Goal: Task Accomplishment & Management: Manage account settings

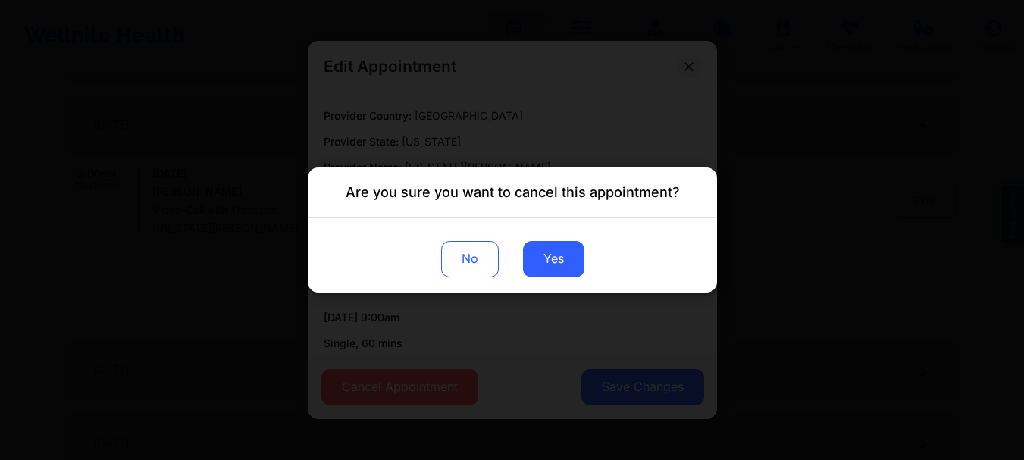
click at [546, 254] on button "Yes" at bounding box center [552, 259] width 61 height 36
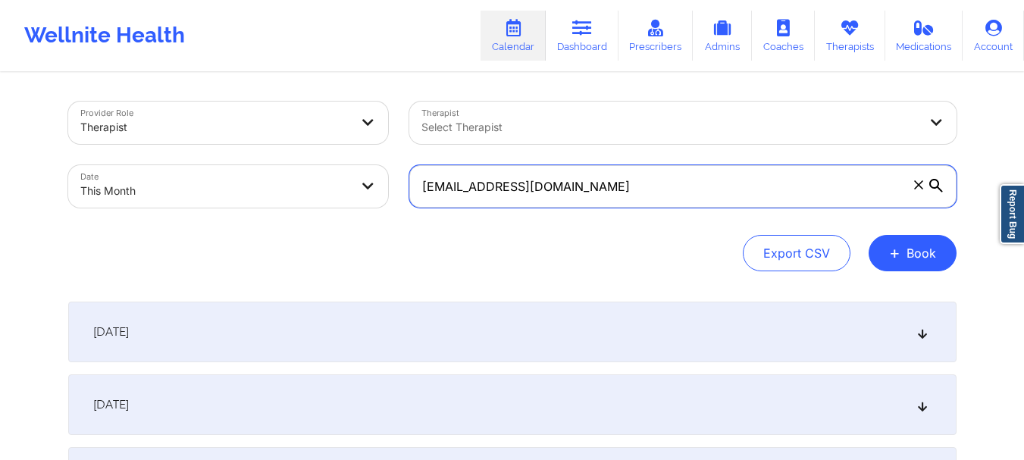
click at [689, 199] on input "[EMAIL_ADDRESS][DOMAIN_NAME]" at bounding box center [682, 186] width 547 height 42
paste input "[EMAIL_ADDRESS][DOMAIN_NAME]"
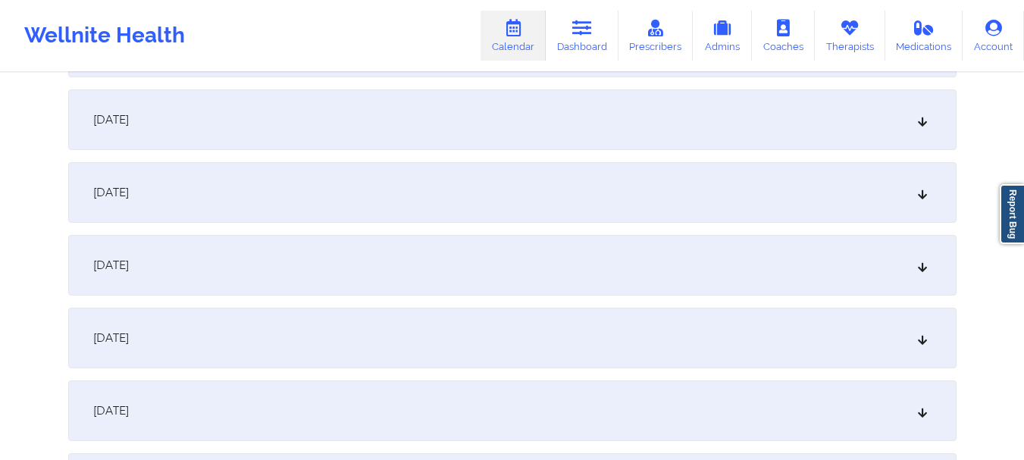
scroll to position [658, 0]
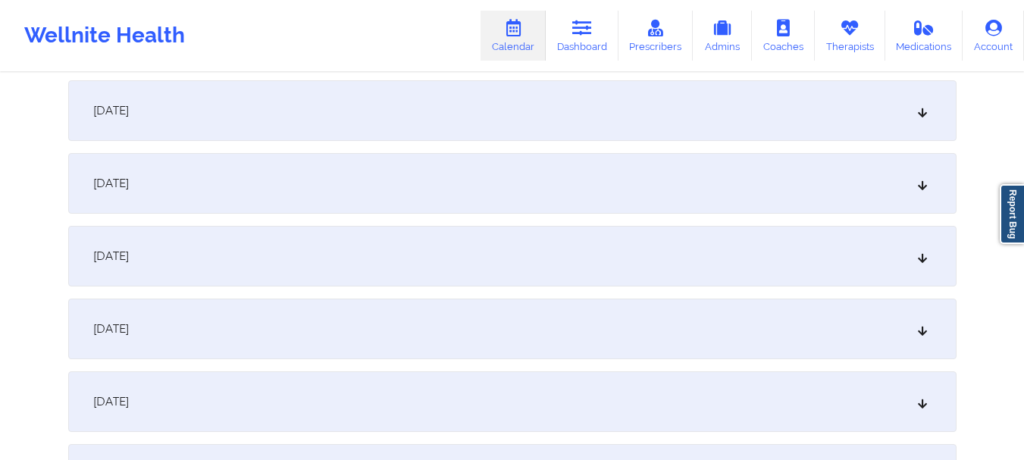
type input "[EMAIL_ADDRESS][DOMAIN_NAME]"
click at [925, 187] on icon at bounding box center [922, 183] width 13 height 11
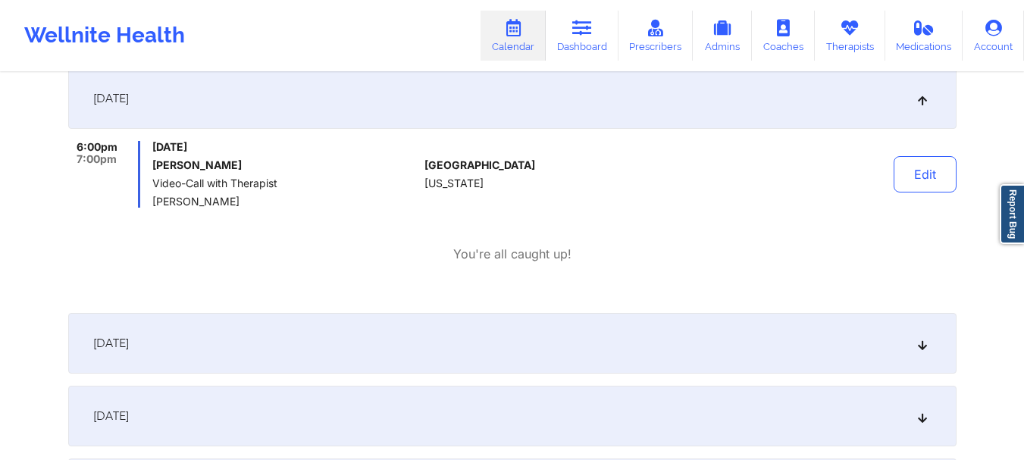
scroll to position [738, 0]
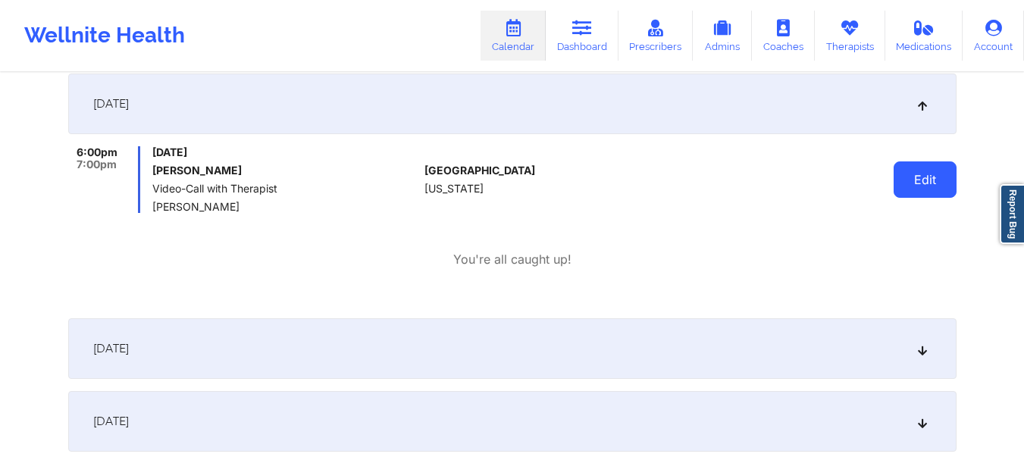
click at [935, 167] on button "Edit" at bounding box center [925, 179] width 63 height 36
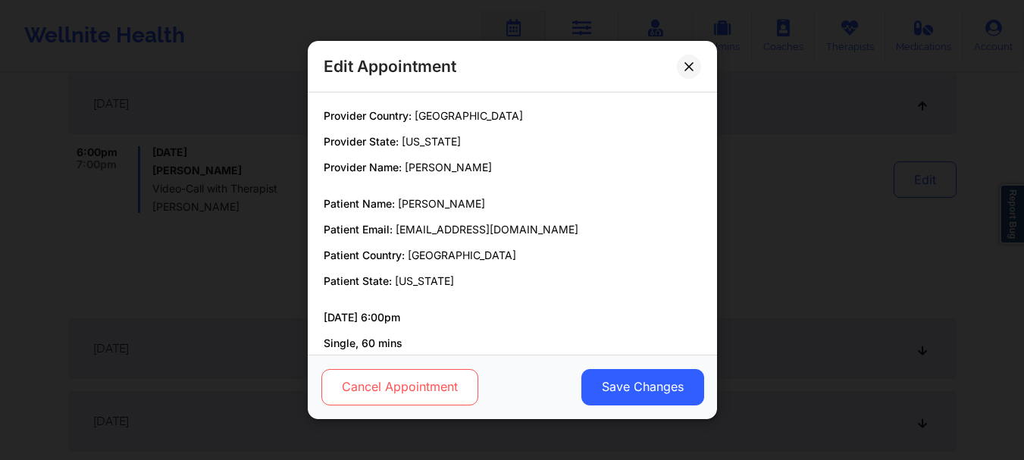
click at [440, 386] on button "Cancel Appointment" at bounding box center [399, 387] width 157 height 36
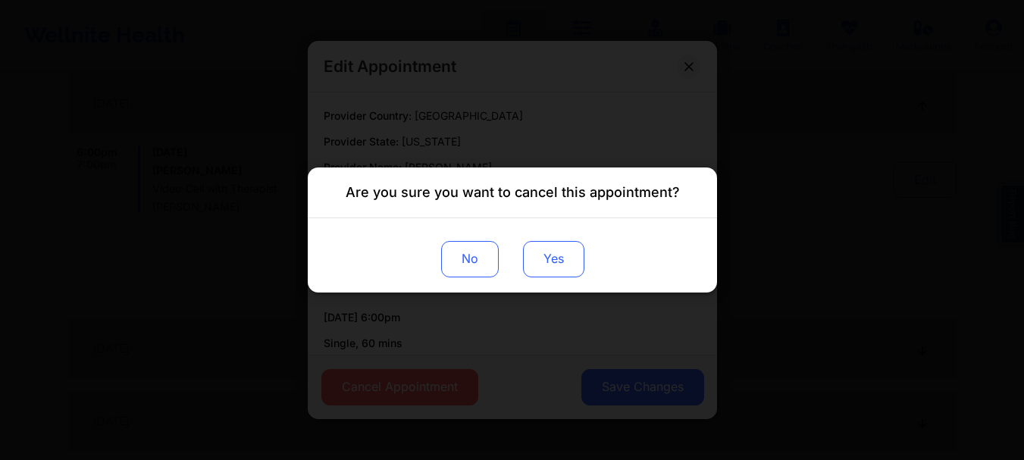
click at [551, 256] on button "Yes" at bounding box center [552, 259] width 61 height 36
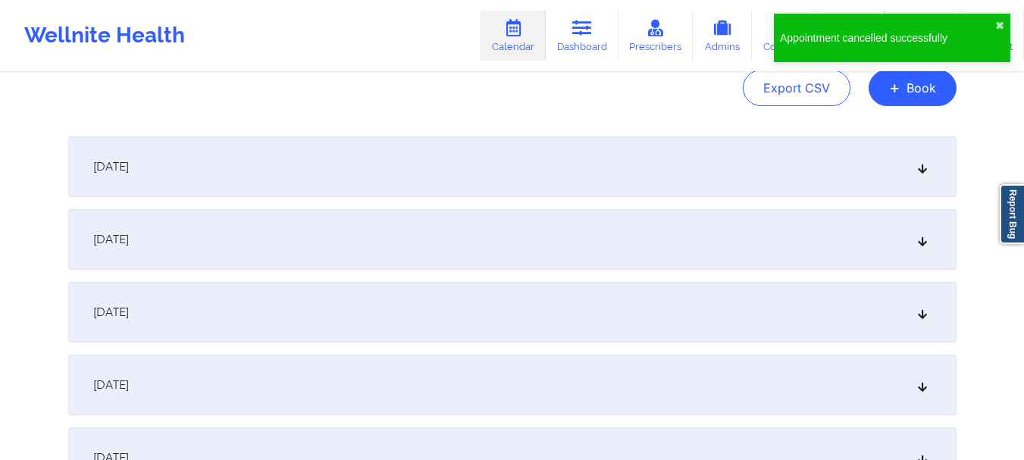
scroll to position [0, 0]
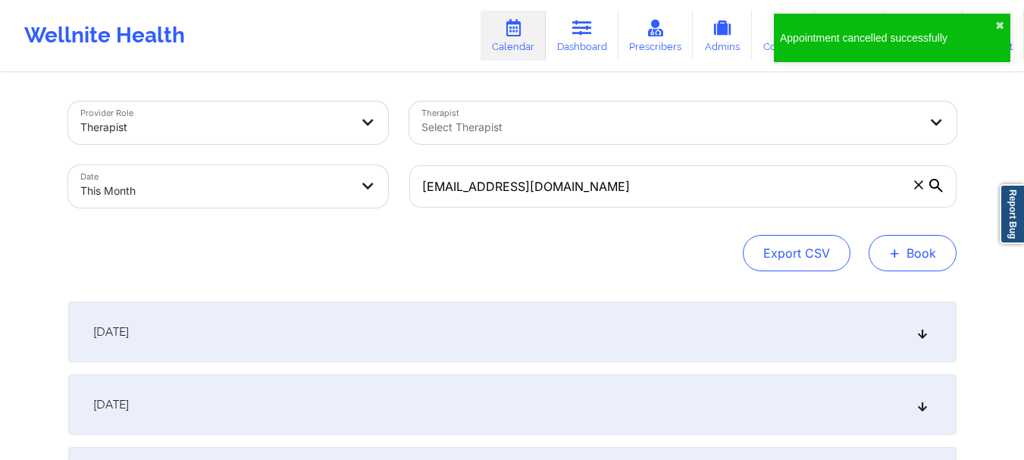
click at [898, 249] on span "+" at bounding box center [894, 253] width 11 height 8
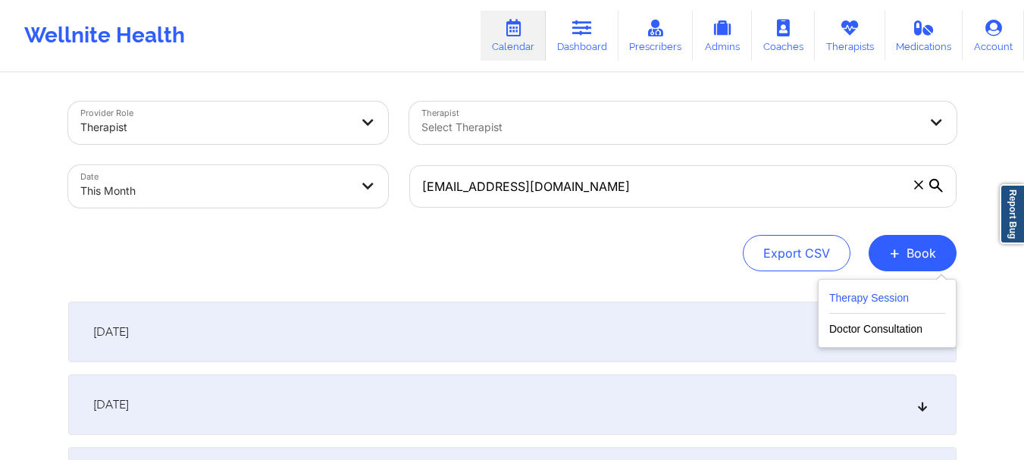
click at [905, 303] on button "Therapy Session" at bounding box center [887, 301] width 116 height 25
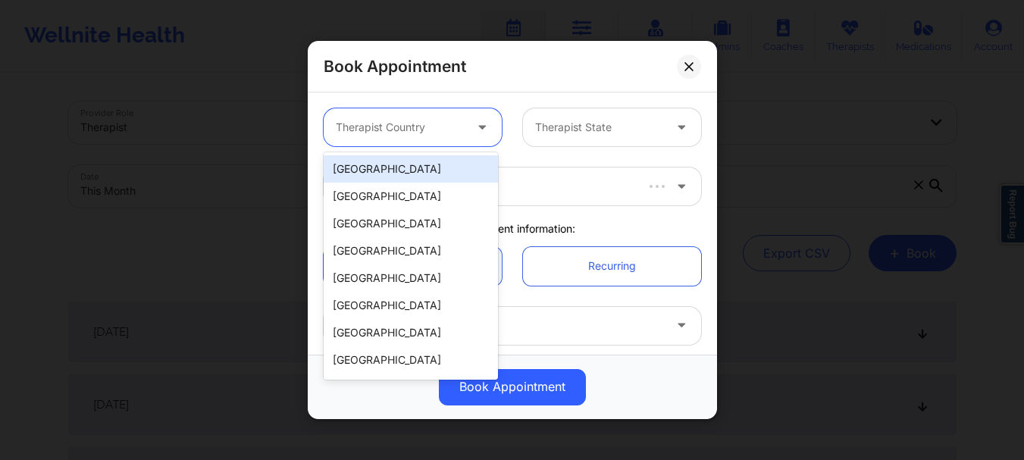
click at [490, 143] on div at bounding box center [483, 127] width 36 height 38
click at [443, 173] on div "[GEOGRAPHIC_DATA]" at bounding box center [411, 168] width 174 height 27
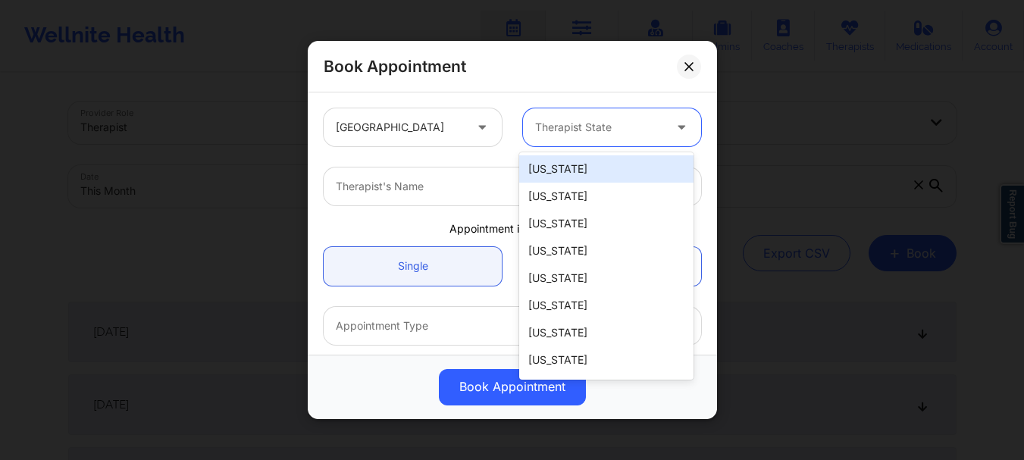
click at [541, 122] on div at bounding box center [599, 127] width 128 height 18
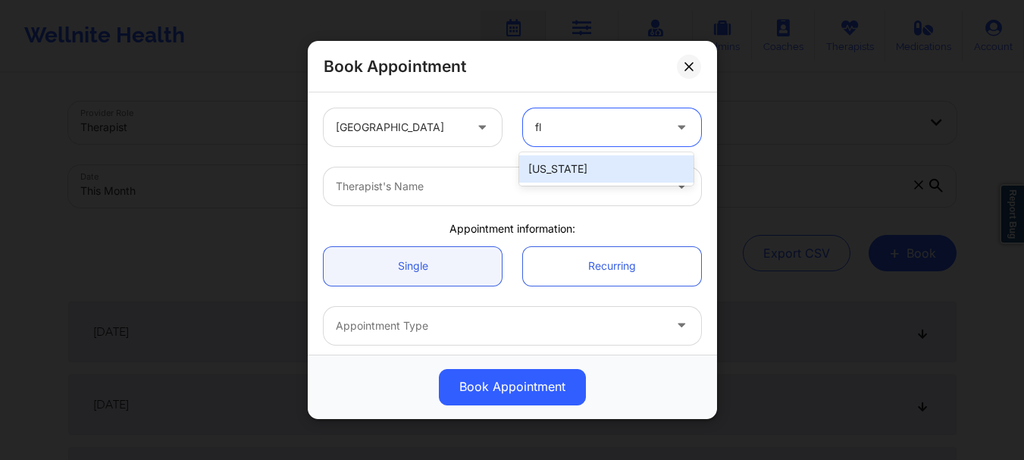
type input "flo"
click at [551, 175] on div "[US_STATE]" at bounding box center [606, 168] width 174 height 27
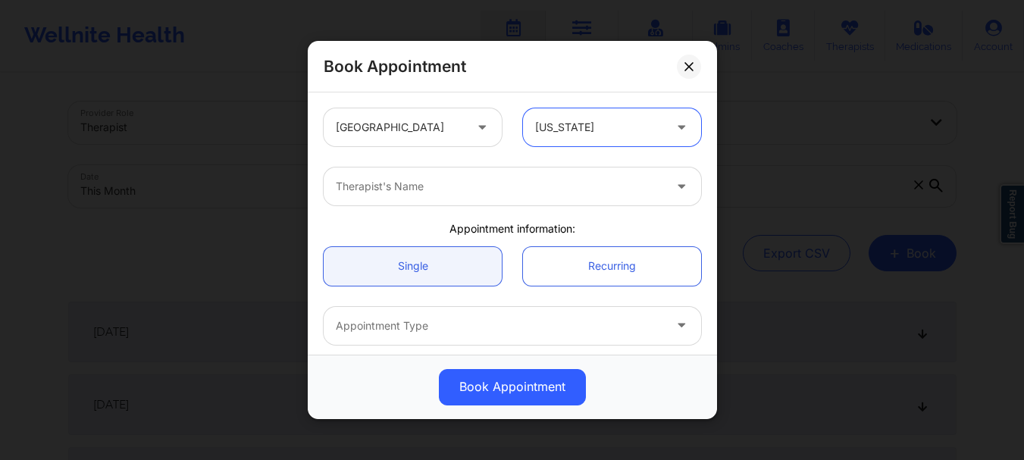
click at [500, 187] on div at bounding box center [500, 186] width 328 height 18
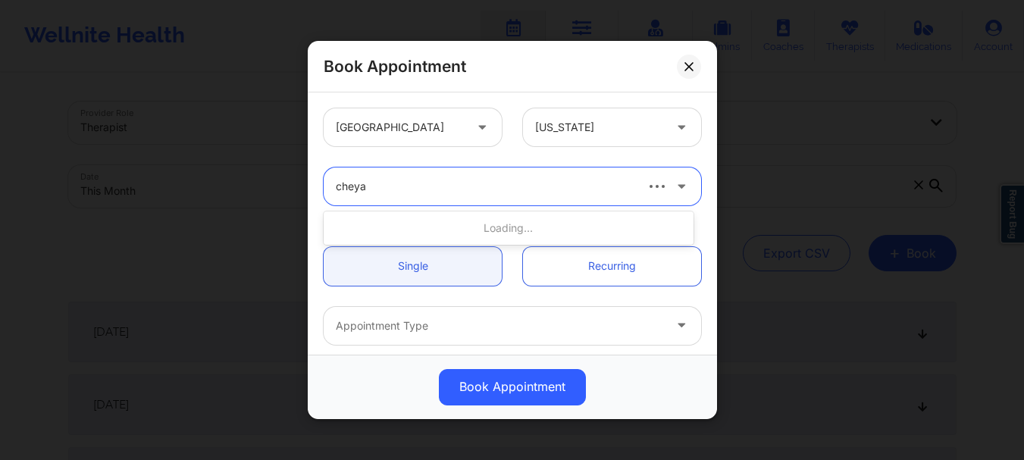
type input "cheyan"
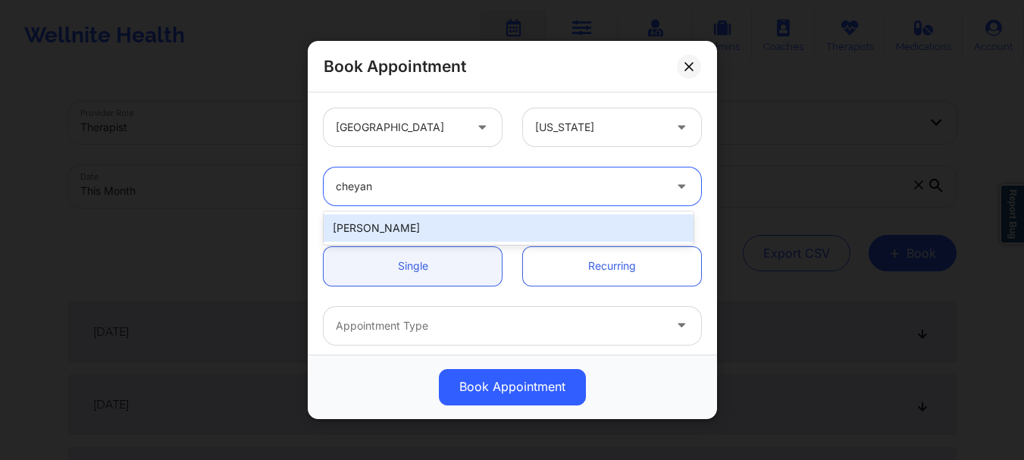
click at [365, 227] on div "[PERSON_NAME]" at bounding box center [509, 228] width 370 height 27
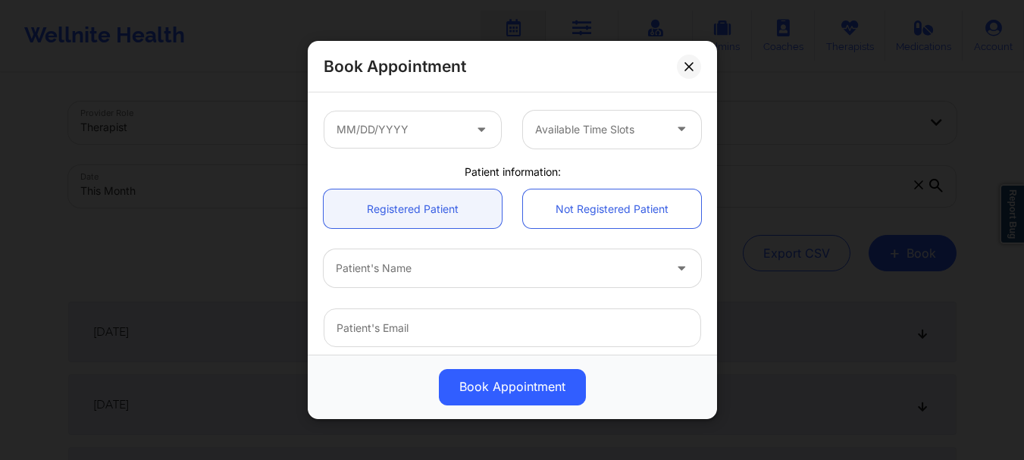
scroll to position [262, 0]
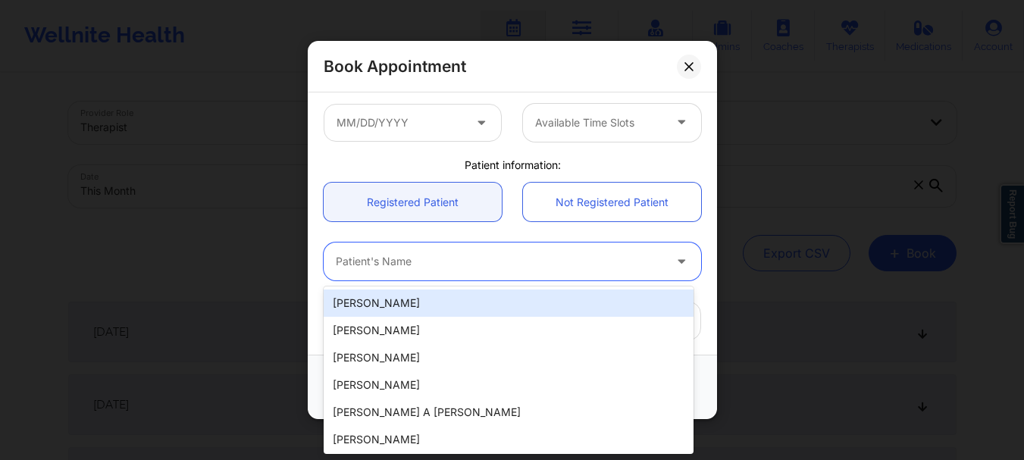
click at [358, 249] on div "Patient's Name" at bounding box center [494, 262] width 341 height 38
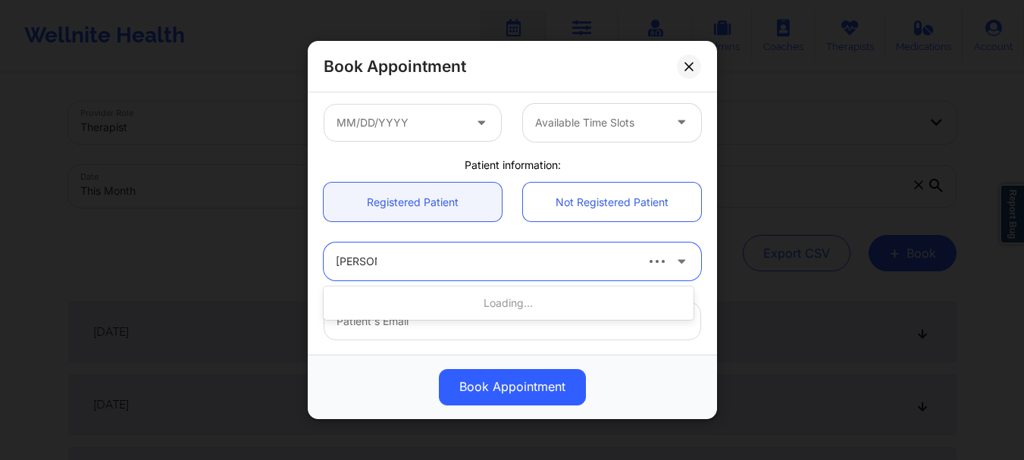
type input "richard r"
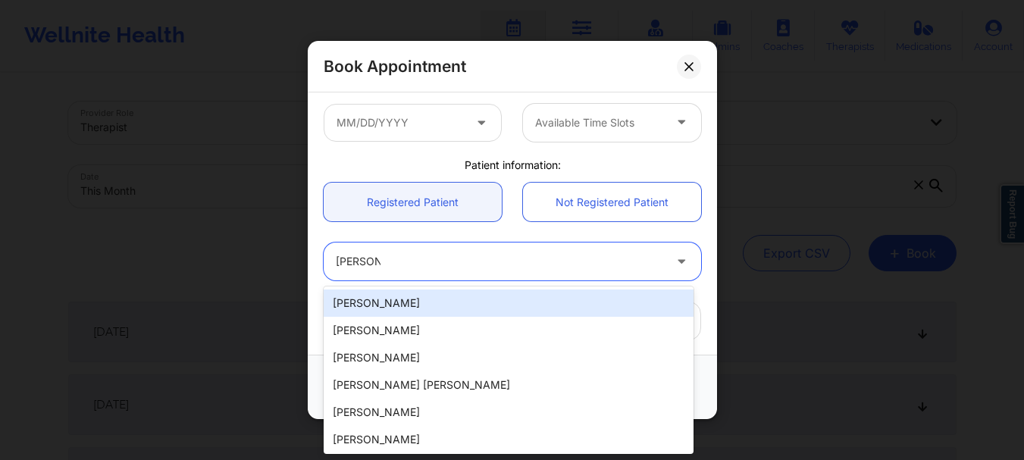
click at [391, 304] on div "[PERSON_NAME]" at bounding box center [509, 303] width 370 height 27
type input "[EMAIL_ADDRESS][DOMAIN_NAME]"
type input "[PHONE_NUMBER]"
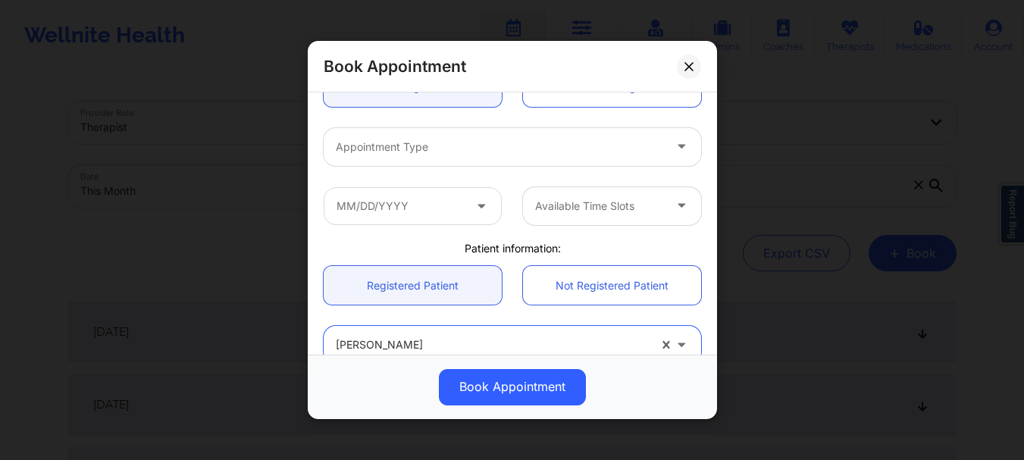
scroll to position [156, 0]
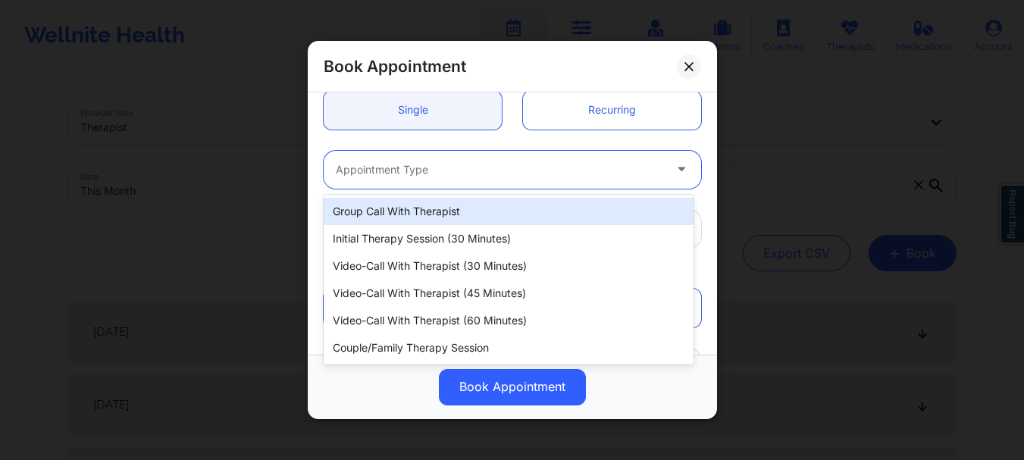
click at [410, 165] on div at bounding box center [500, 170] width 328 height 18
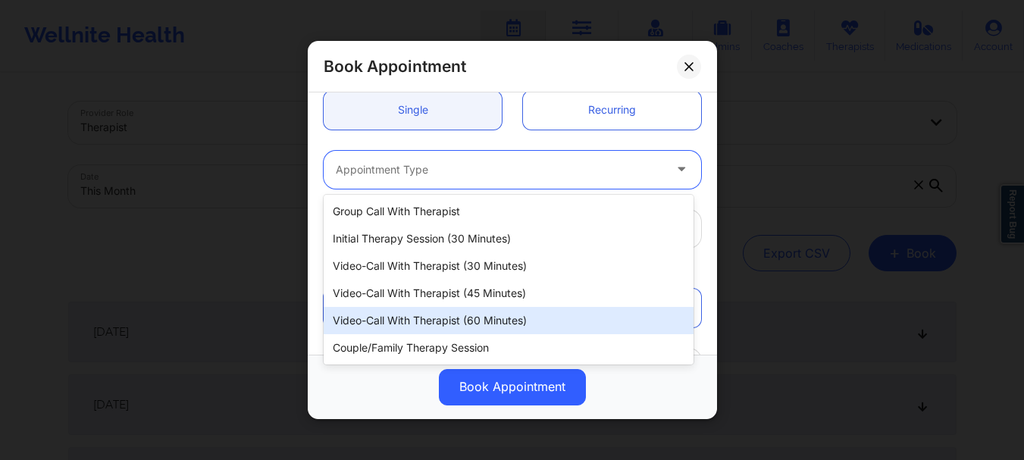
click at [465, 318] on div "Video-Call with Therapist (60 minutes)" at bounding box center [509, 320] width 370 height 27
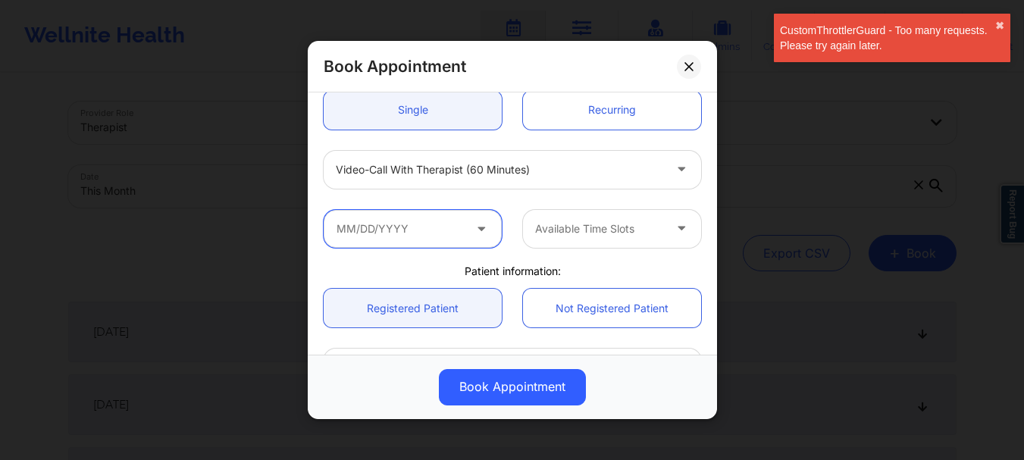
click at [443, 241] on input "text" at bounding box center [413, 229] width 178 height 38
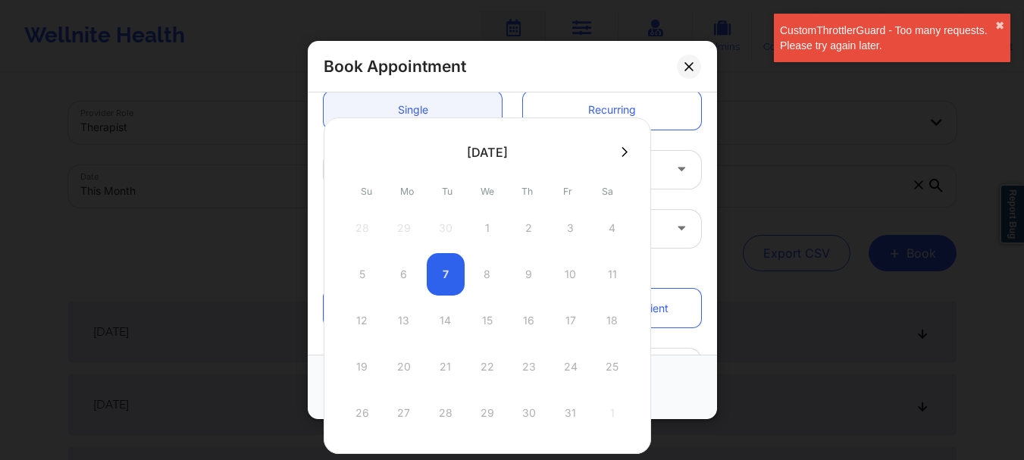
click at [484, 275] on div "5 6 7 8 9 10 11" at bounding box center [487, 274] width 288 height 42
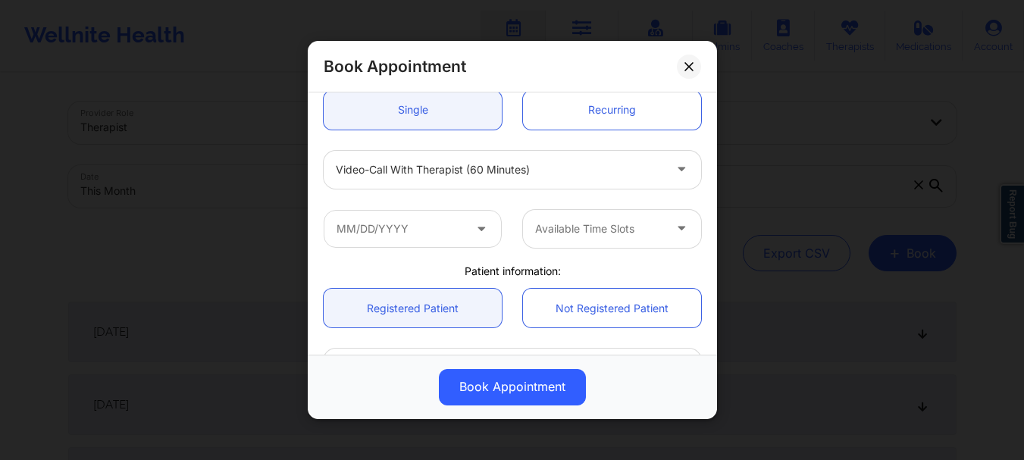
click at [660, 139] on div "Single Recurring" at bounding box center [512, 110] width 399 height 60
click at [427, 236] on input "text" at bounding box center [413, 229] width 178 height 38
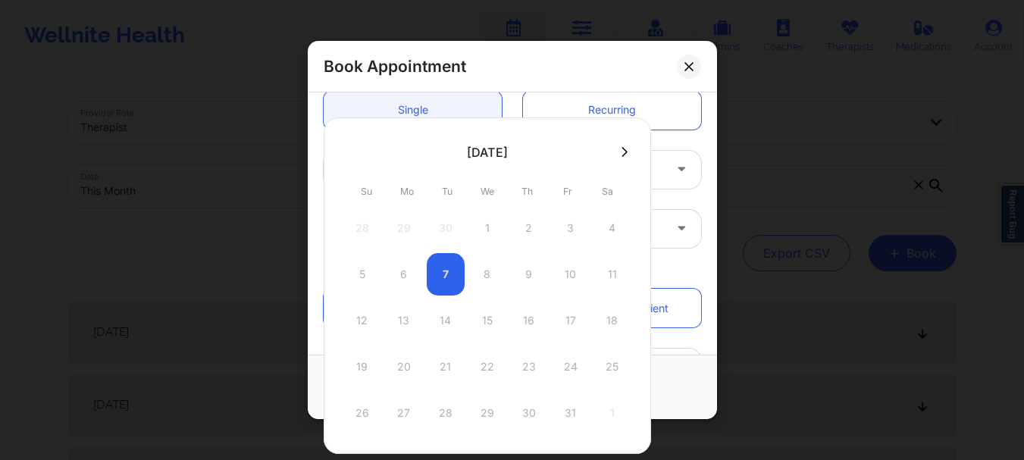
click at [622, 151] on icon at bounding box center [625, 151] width 6 height 11
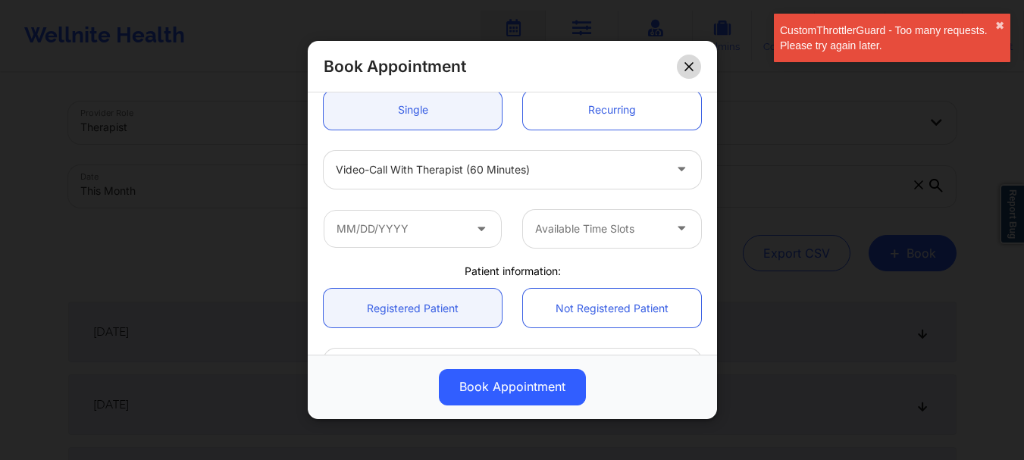
click at [685, 67] on icon at bounding box center [689, 66] width 9 height 9
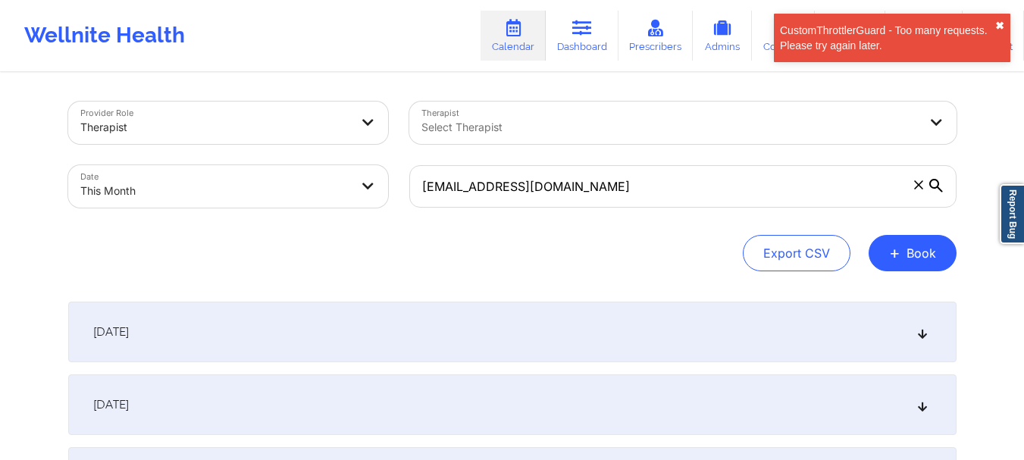
click at [999, 32] on button "✖︎" at bounding box center [999, 26] width 9 height 12
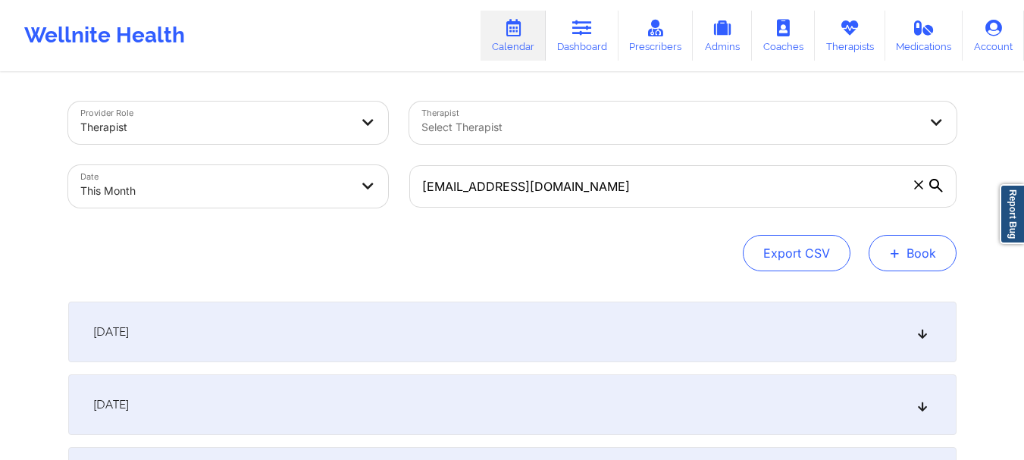
click at [907, 255] on button "+ Book" at bounding box center [913, 253] width 88 height 36
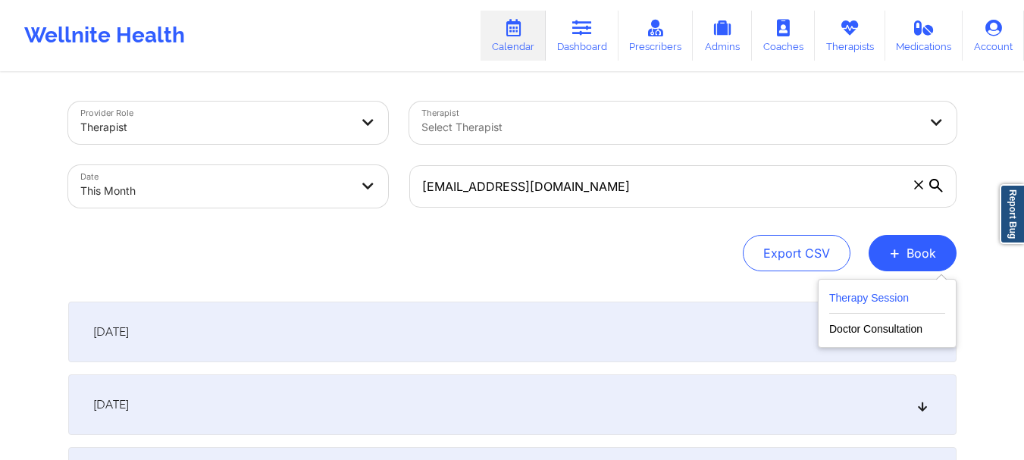
click at [854, 293] on button "Therapy Session" at bounding box center [887, 301] width 116 height 25
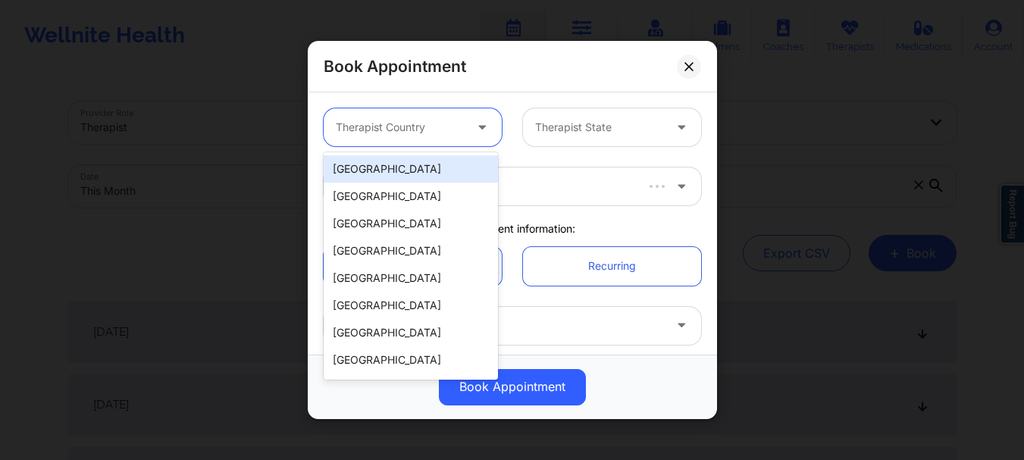
click at [402, 118] on div at bounding box center [400, 127] width 128 height 18
click at [401, 176] on div "[GEOGRAPHIC_DATA]" at bounding box center [411, 168] width 174 height 27
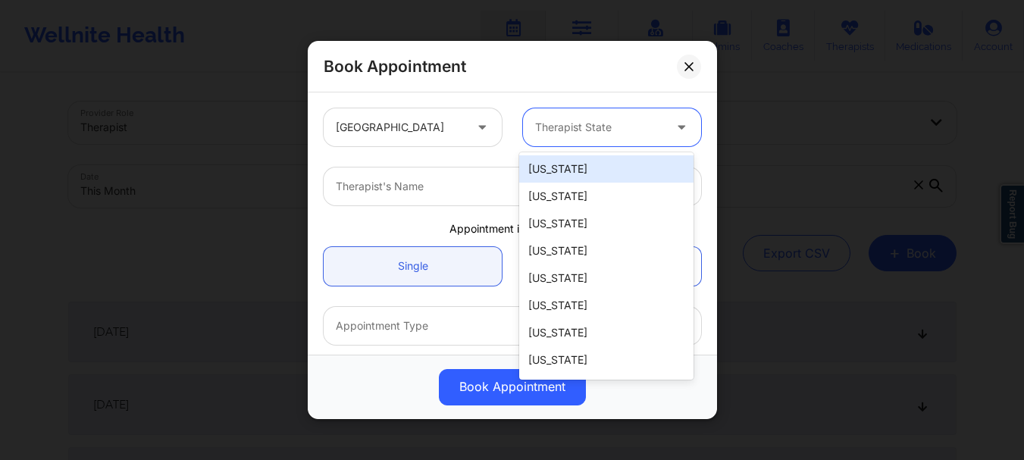
click at [598, 130] on div at bounding box center [599, 127] width 128 height 18
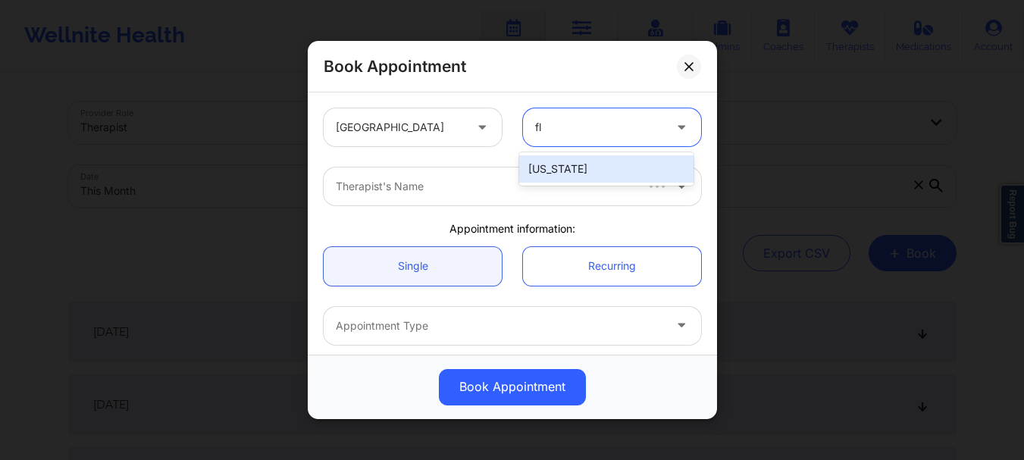
type input "flo"
click at [568, 175] on div "[US_STATE]" at bounding box center [606, 168] width 174 height 27
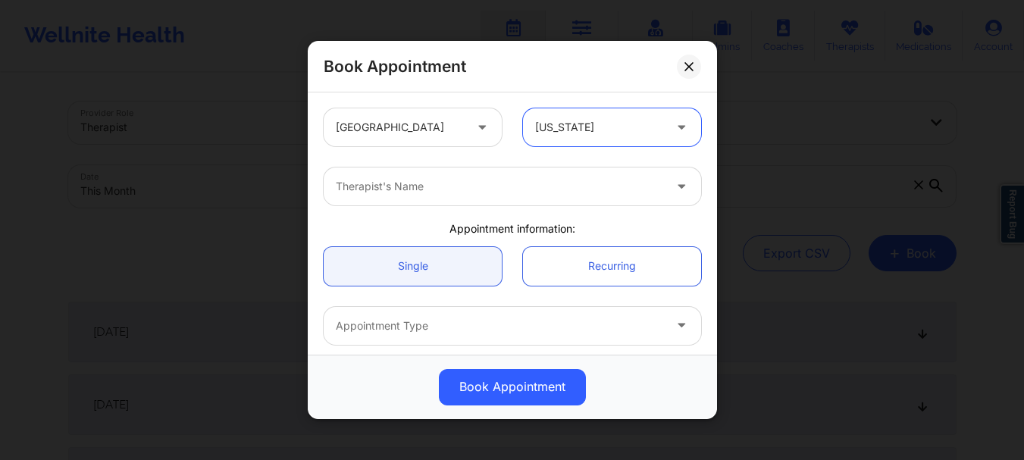
click at [428, 187] on div at bounding box center [500, 186] width 328 height 18
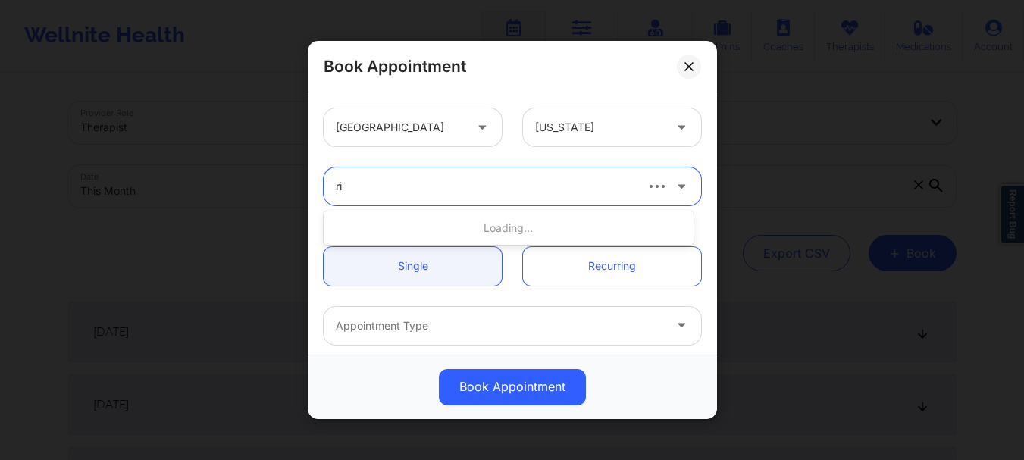
type input "r"
type input "chey"
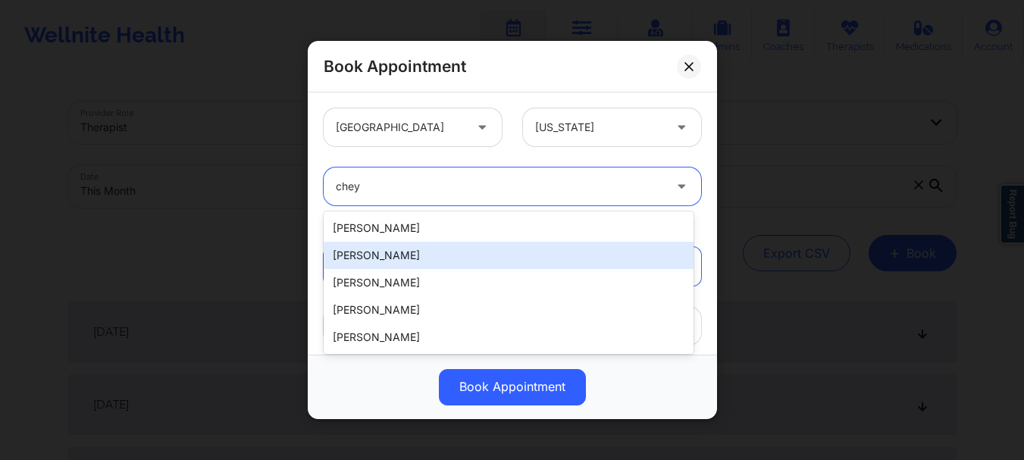
click at [405, 263] on div "[PERSON_NAME]" at bounding box center [509, 255] width 370 height 27
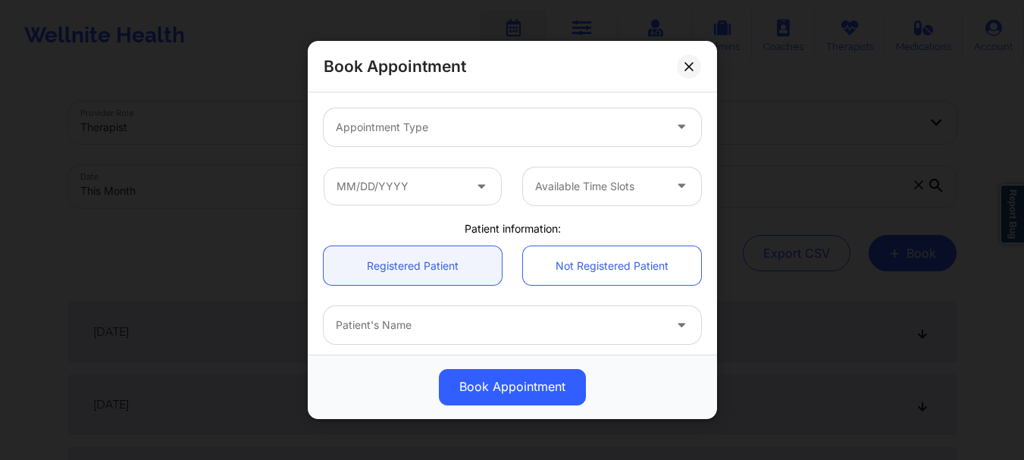
scroll to position [199, 0]
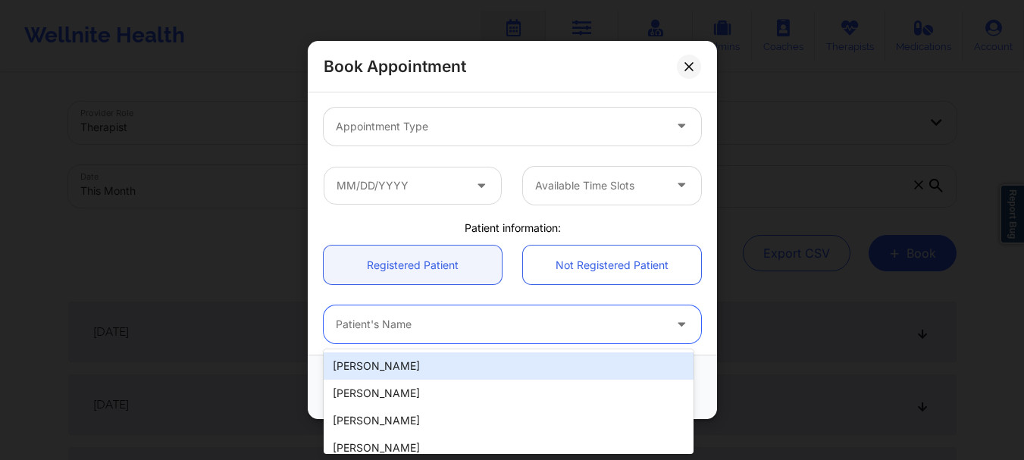
click at [432, 328] on div at bounding box center [500, 325] width 328 height 18
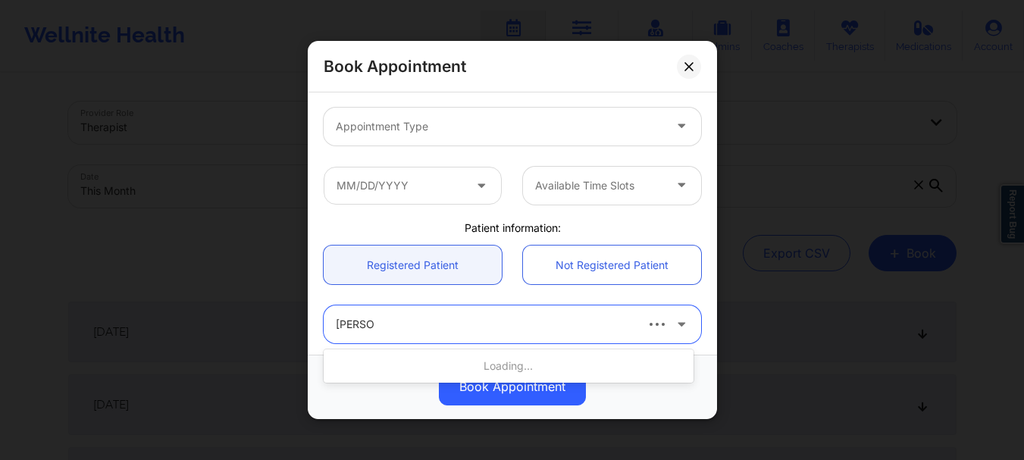
type input "richard r"
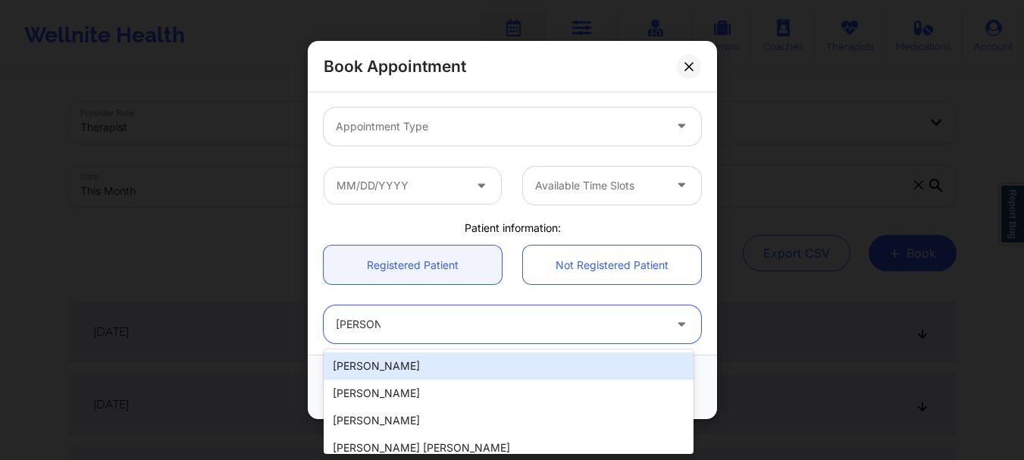
click at [428, 362] on div "[PERSON_NAME]" at bounding box center [509, 366] width 370 height 27
type input "[EMAIL_ADDRESS][DOMAIN_NAME]"
type input "[PHONE_NUMBER]"
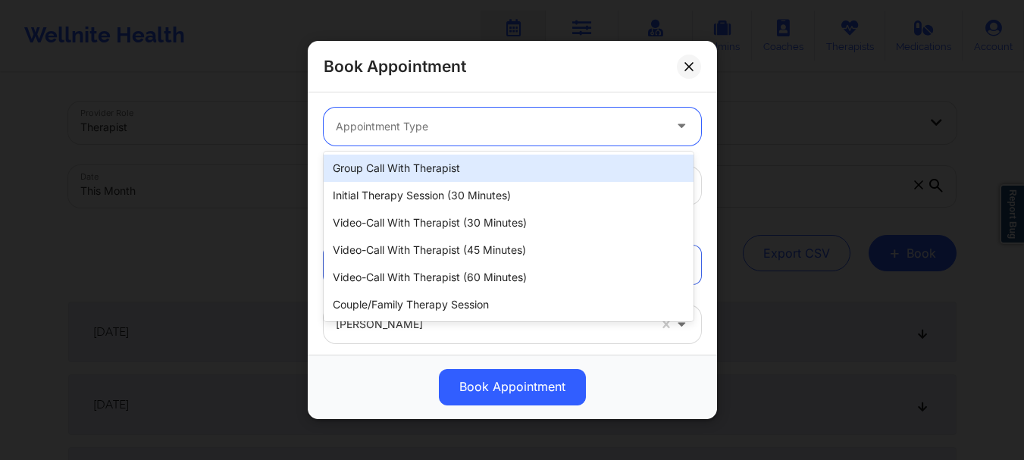
click at [388, 124] on div at bounding box center [500, 127] width 328 height 18
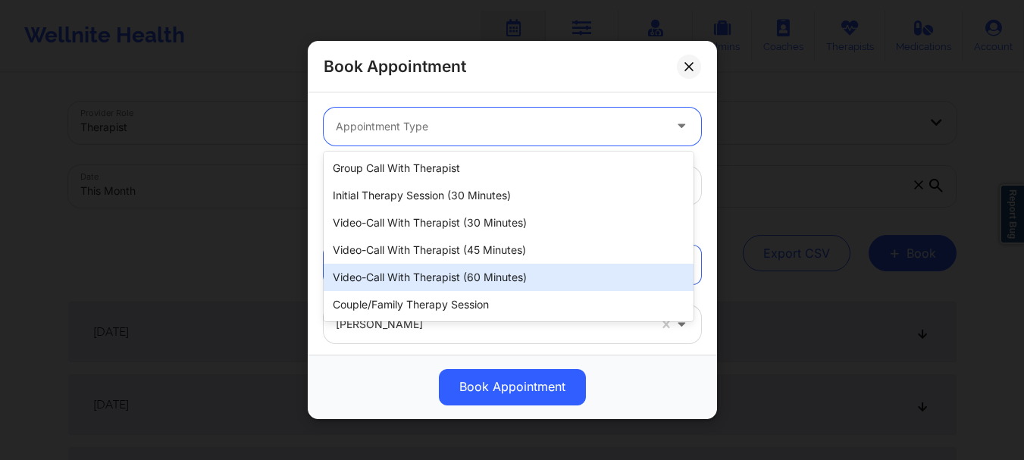
click at [409, 273] on div "Video-Call with Therapist (60 minutes)" at bounding box center [509, 277] width 370 height 27
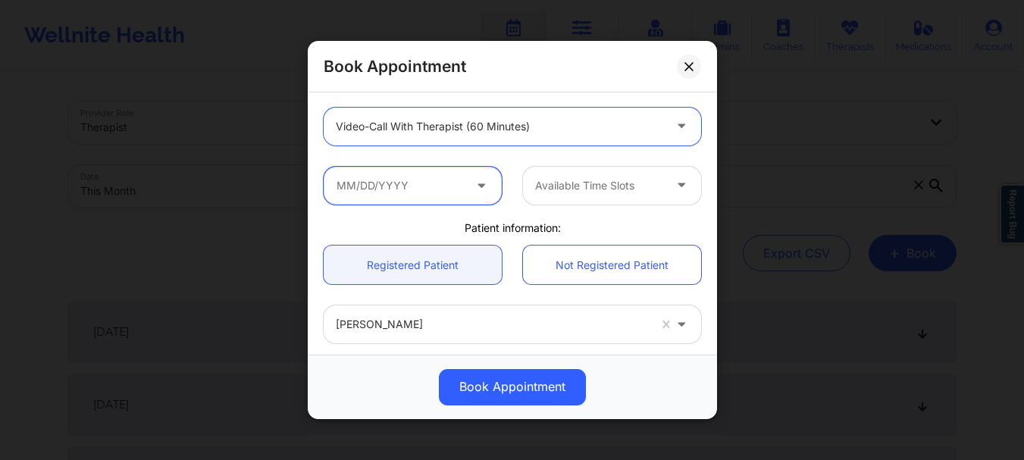
click at [375, 189] on input "text" at bounding box center [413, 186] width 178 height 38
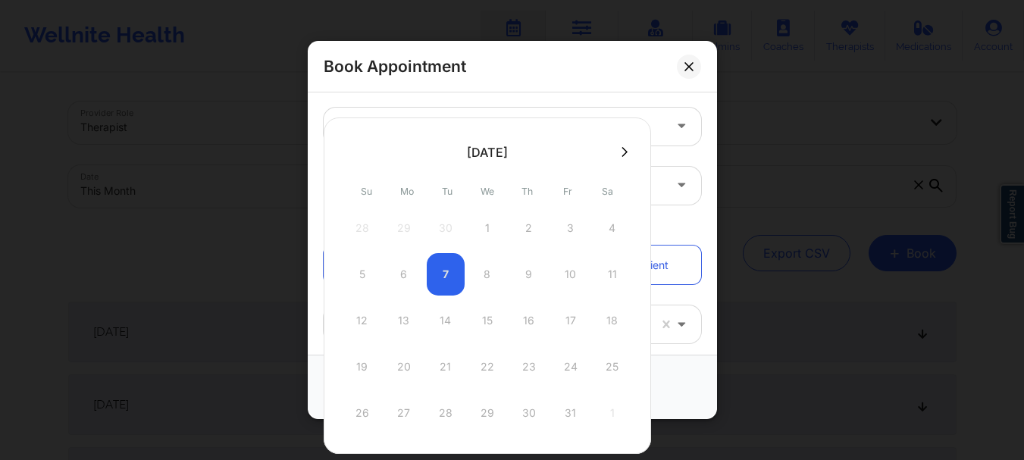
click at [622, 154] on icon at bounding box center [625, 151] width 6 height 11
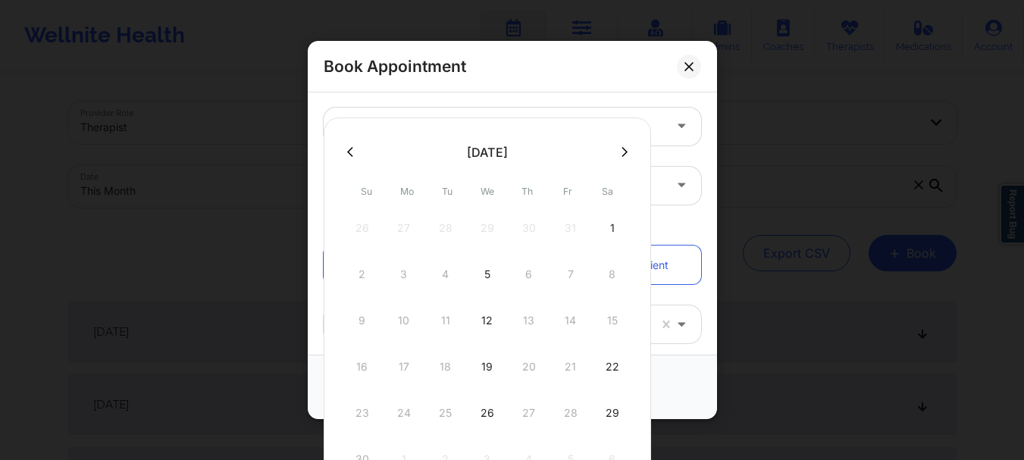
click at [349, 158] on button at bounding box center [350, 152] width 15 height 13
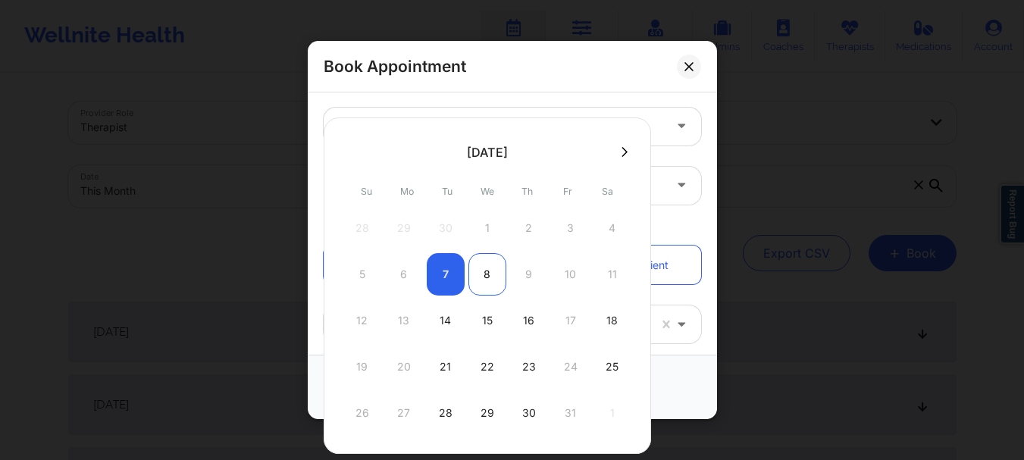
click at [486, 274] on div "8" at bounding box center [488, 274] width 38 height 42
type input "10/08/2025"
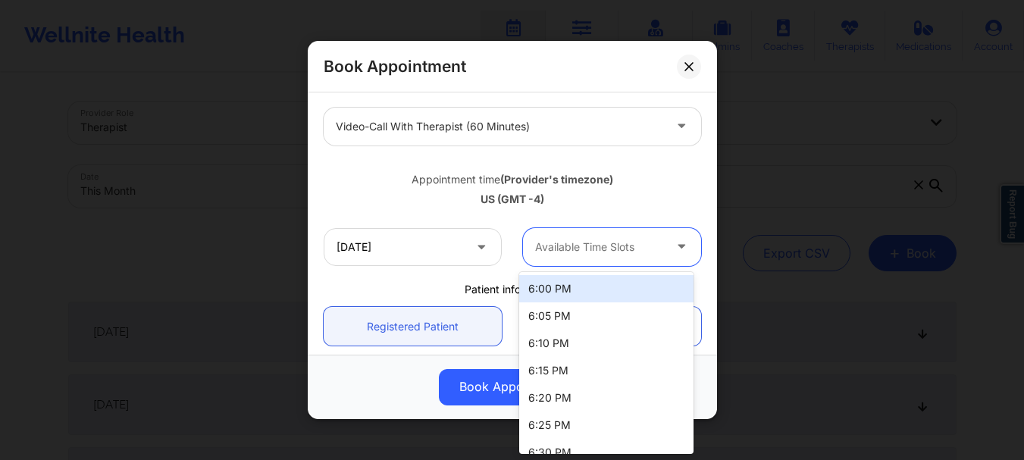
click at [596, 246] on div at bounding box center [599, 247] width 128 height 18
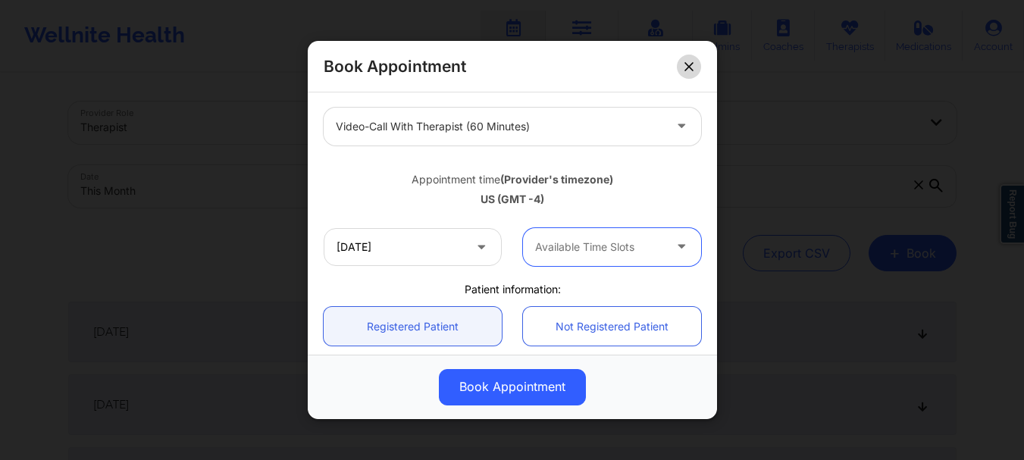
click at [687, 64] on icon at bounding box center [689, 66] width 8 height 8
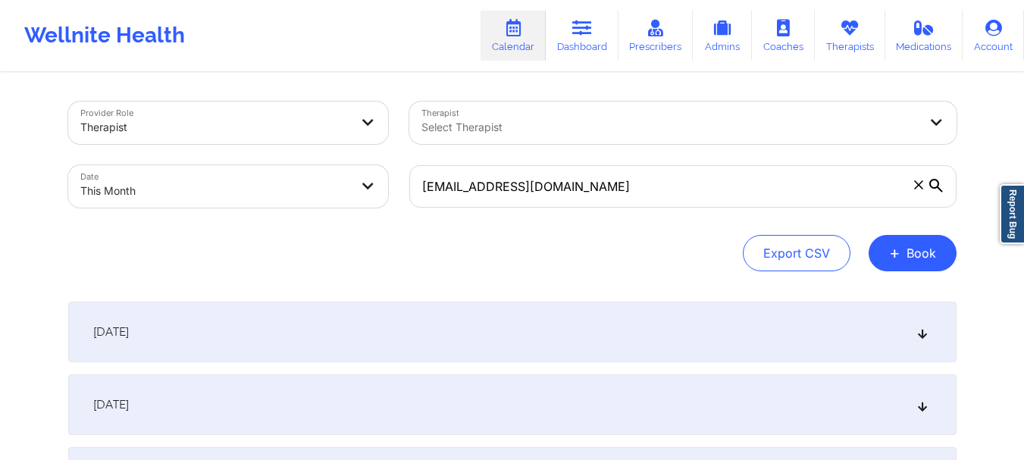
click at [923, 188] on icon at bounding box center [918, 184] width 9 height 9
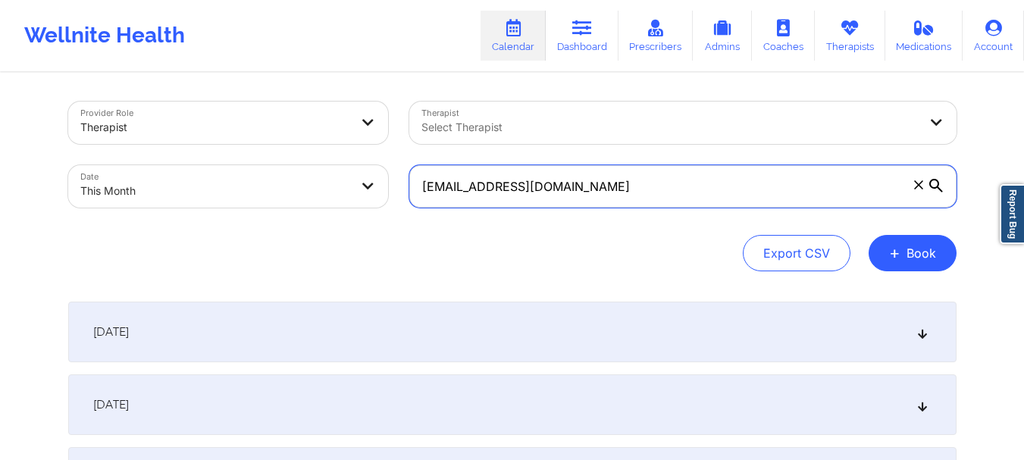
click at [923, 188] on input "[EMAIL_ADDRESS][DOMAIN_NAME]" at bounding box center [682, 186] width 547 height 42
paste input "[EMAIL_ADDRESS][DOMAIN_NAME]"
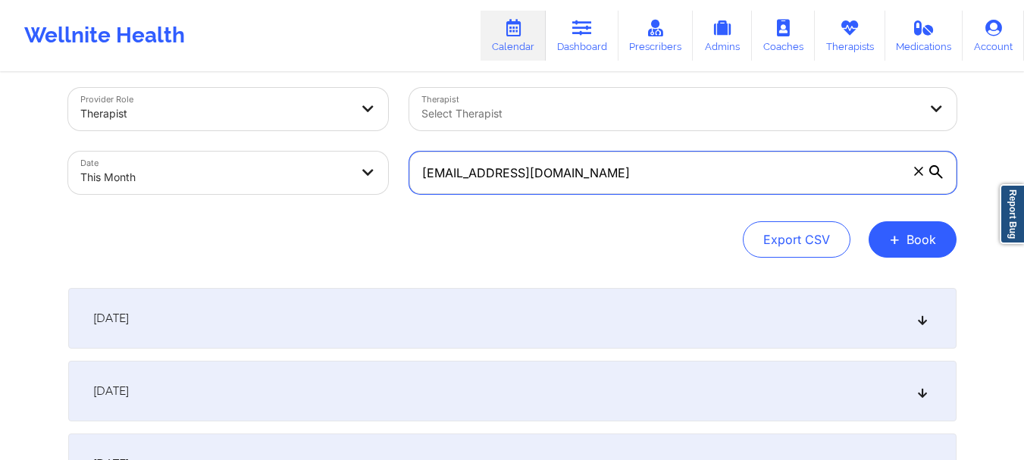
scroll to position [0, 0]
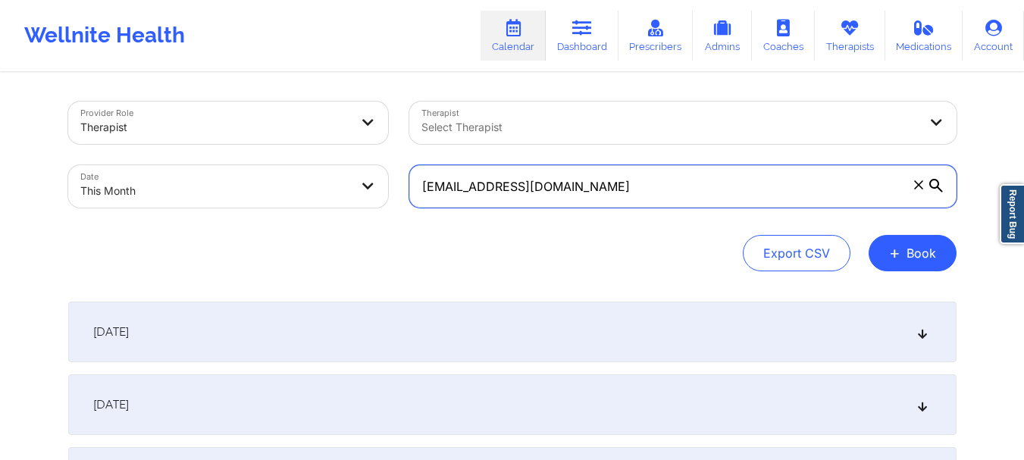
type input "[EMAIL_ADDRESS][DOMAIN_NAME]"
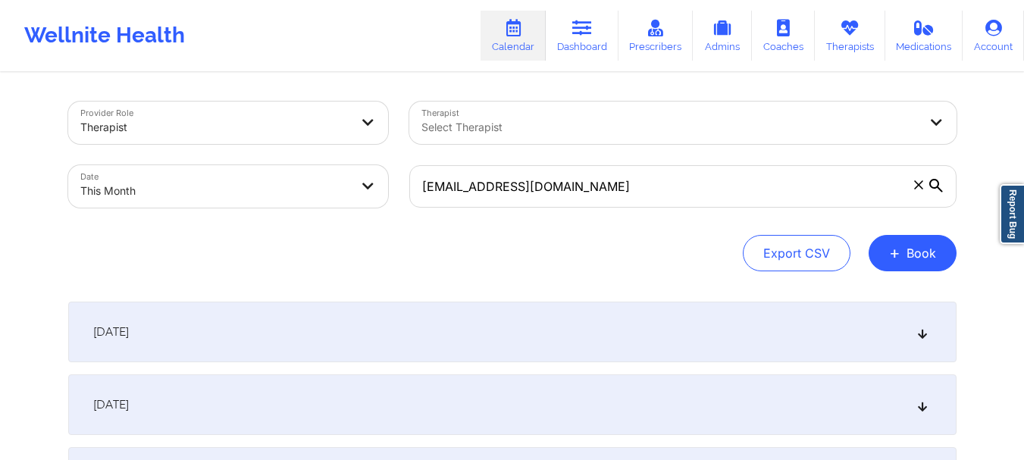
select select "2025-9"
select select "2025-10"
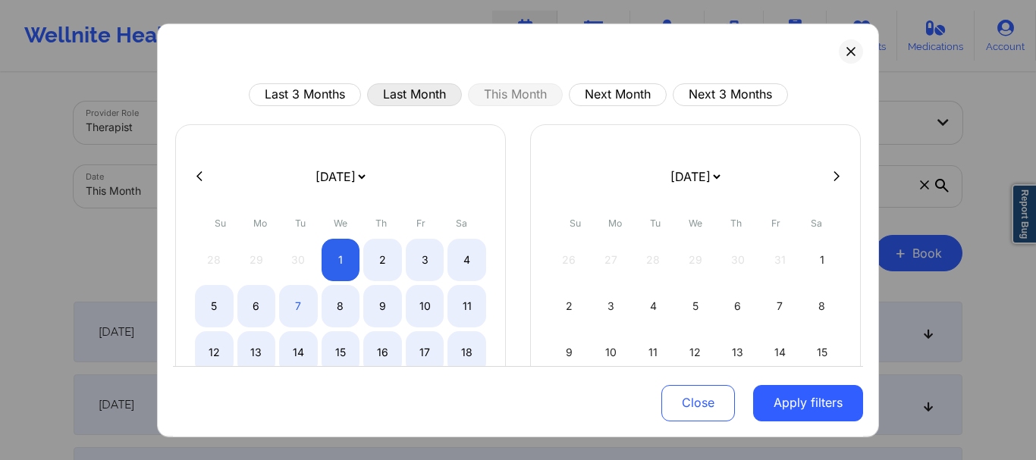
click at [392, 102] on button "Last Month" at bounding box center [414, 94] width 95 height 23
select select "2025-8"
select select "2025-9"
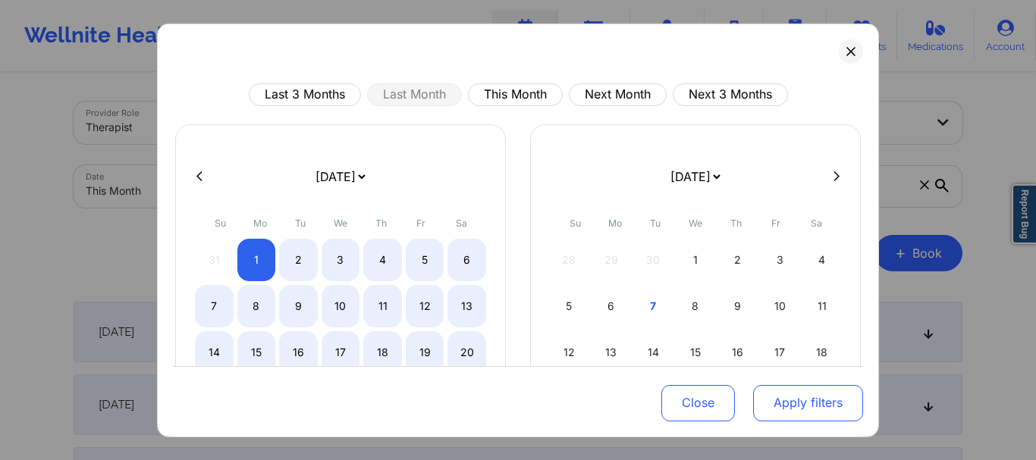
click at [753, 394] on button "Apply filters" at bounding box center [808, 403] width 110 height 36
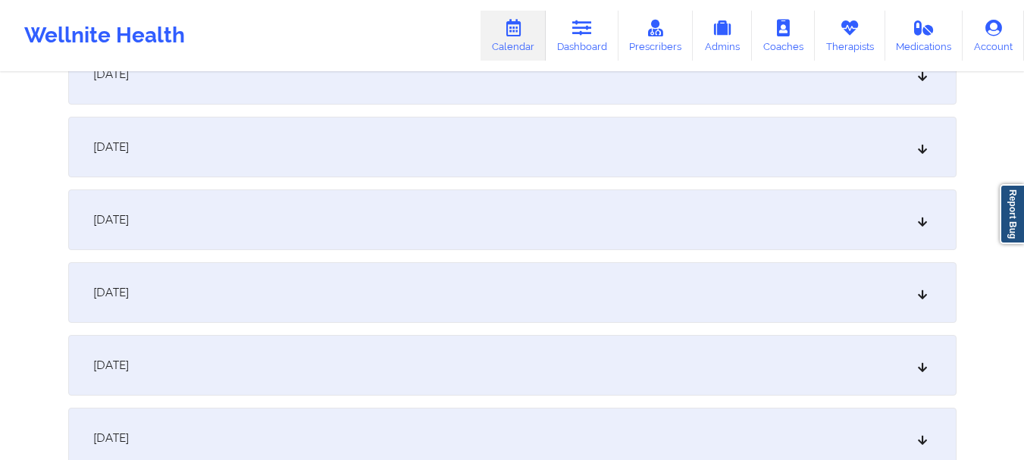
scroll to position [1745, 0]
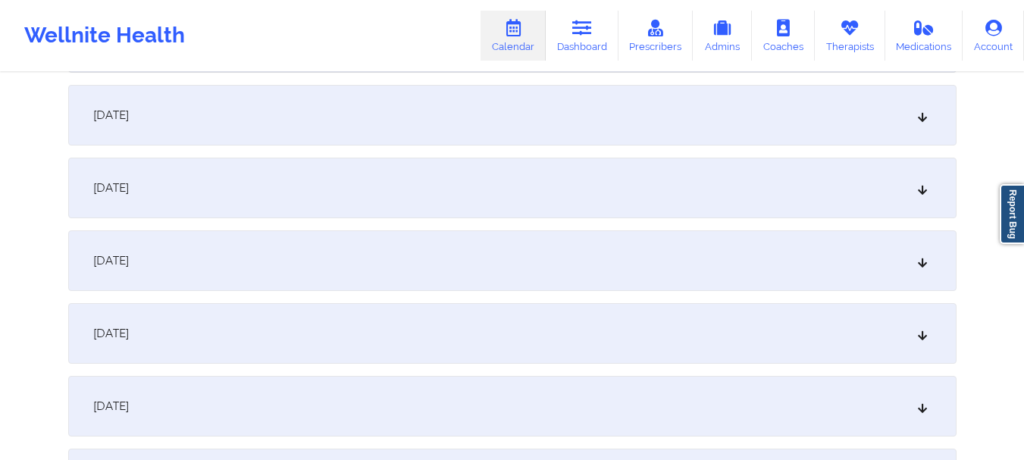
click at [829, 273] on div "September 24, 2025" at bounding box center [512, 260] width 889 height 61
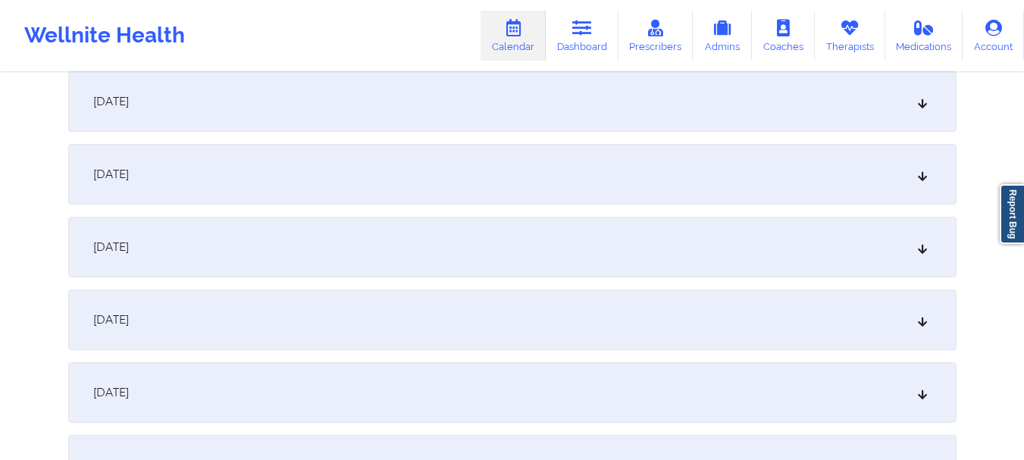
scroll to position [13, 0]
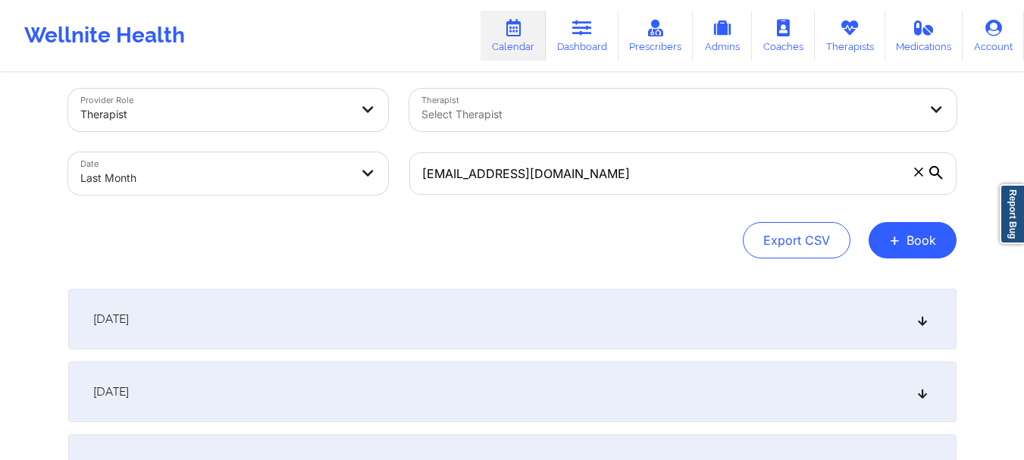
select select "2025-8"
select select "2025-9"
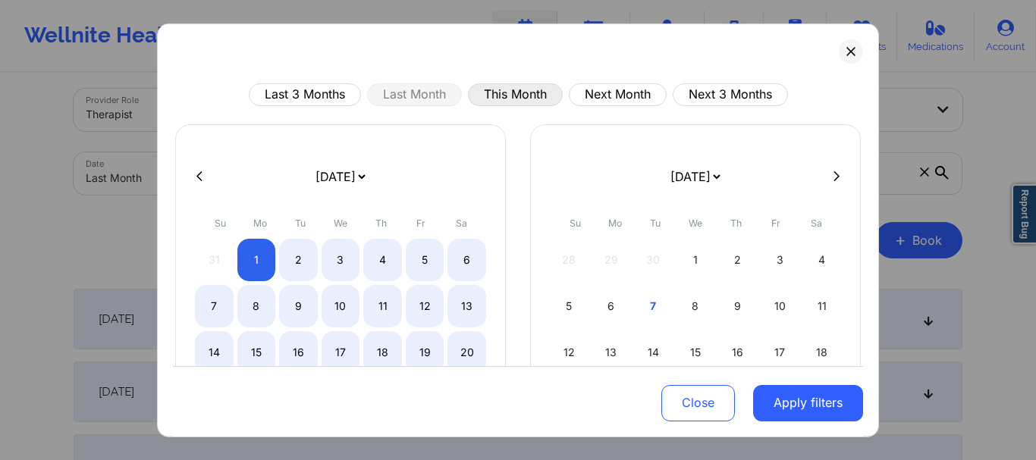
click at [510, 88] on button "This Month" at bounding box center [515, 94] width 95 height 23
select select "2025-9"
select select "2025-10"
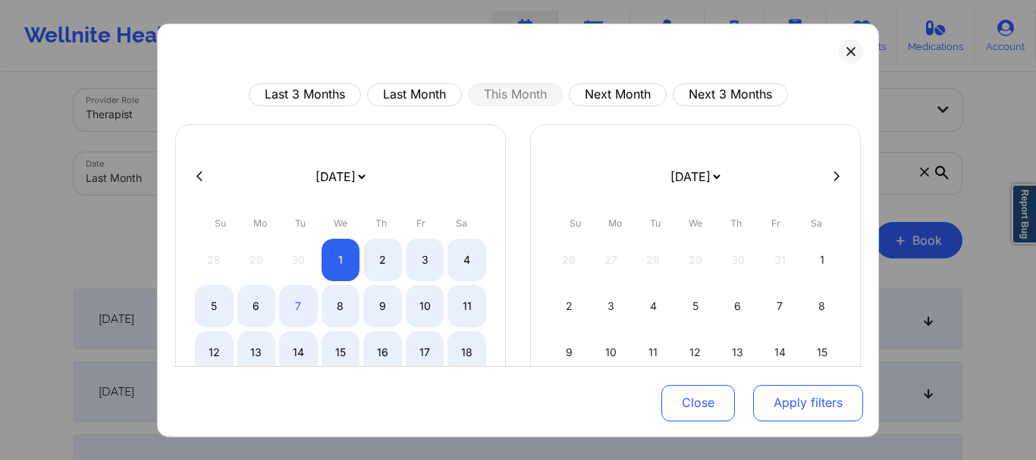
click at [754, 403] on button "Apply filters" at bounding box center [808, 403] width 110 height 36
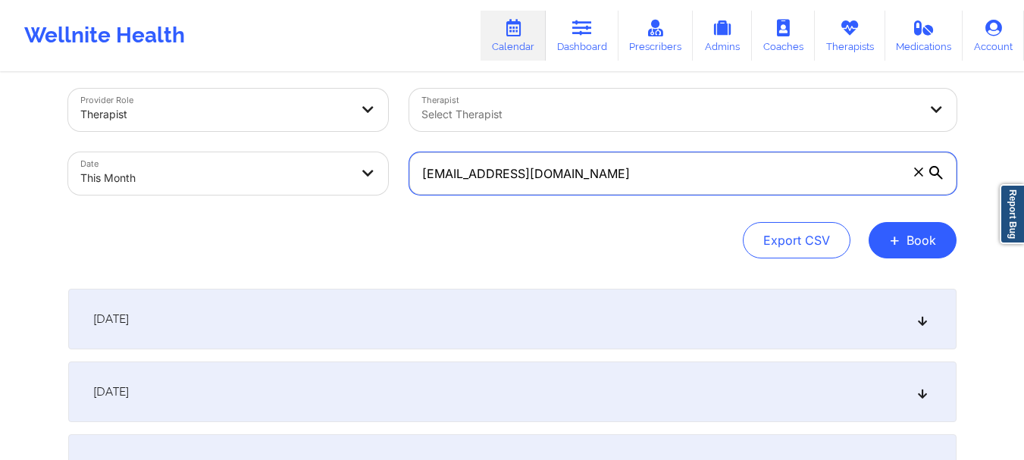
click at [650, 186] on input "[EMAIL_ADDRESS][DOMAIN_NAME]" at bounding box center [682, 173] width 547 height 42
click at [651, 186] on input "[EMAIL_ADDRESS][DOMAIN_NAME]" at bounding box center [682, 173] width 547 height 42
paste input "[EMAIL_ADDRESS][DOMAIN_NAME]"
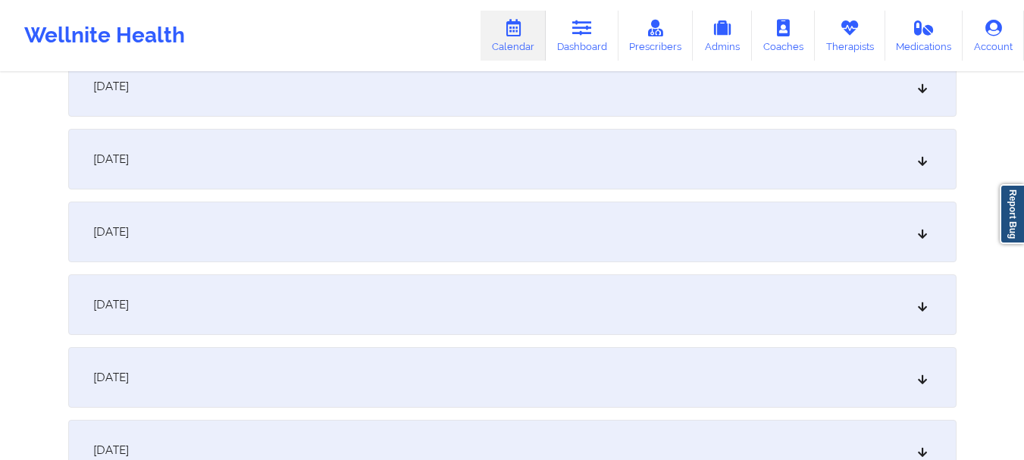
scroll to position [764, 0]
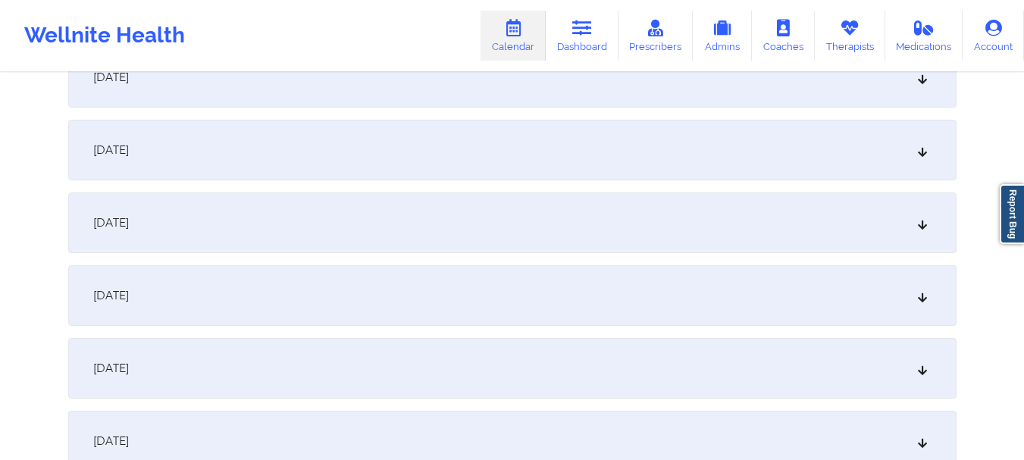
type input "[EMAIL_ADDRESS][DOMAIN_NAME]"
click at [929, 154] on div "October 9, 2025" at bounding box center [512, 150] width 889 height 61
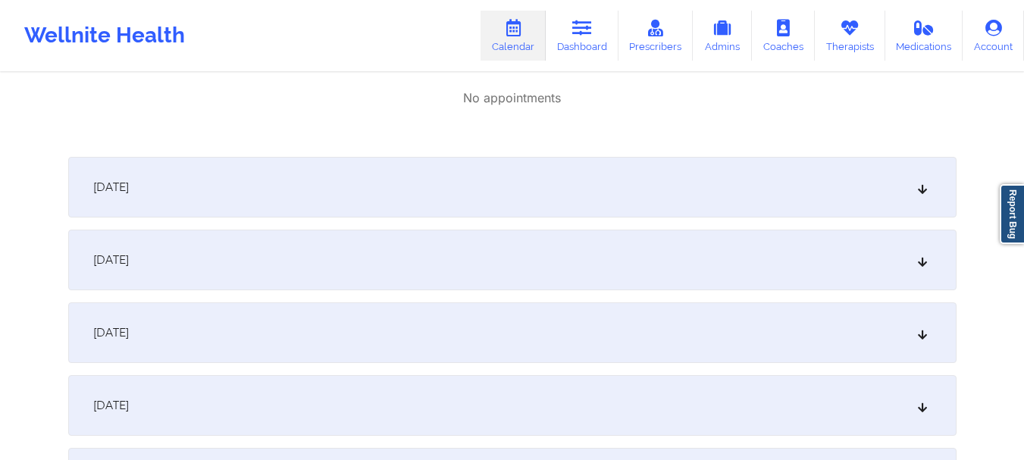
scroll to position [910, 0]
click at [809, 397] on div "October 13, 2025" at bounding box center [512, 400] width 889 height 61
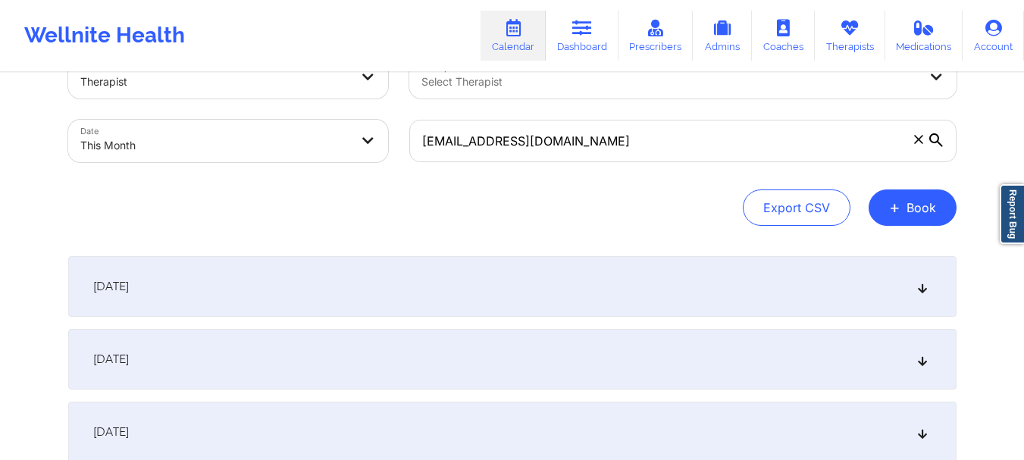
scroll to position [40, 0]
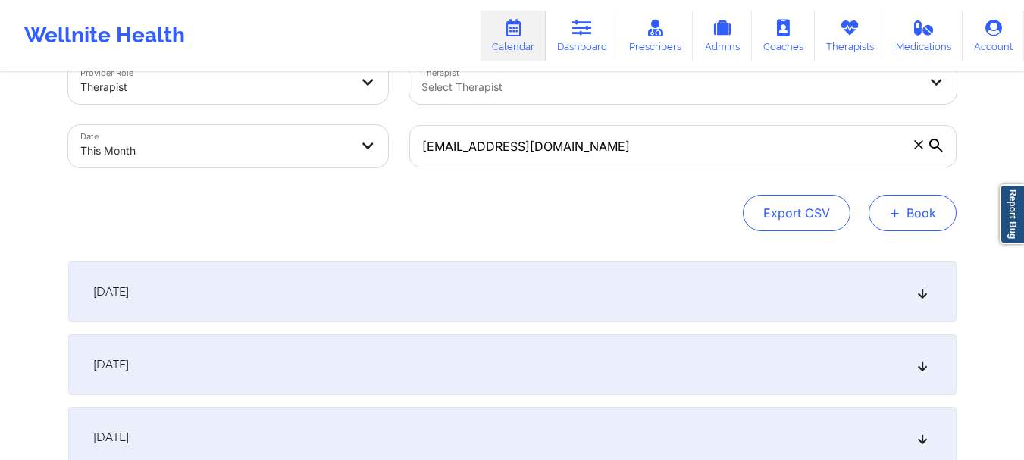
click at [899, 217] on span "+" at bounding box center [894, 212] width 11 height 8
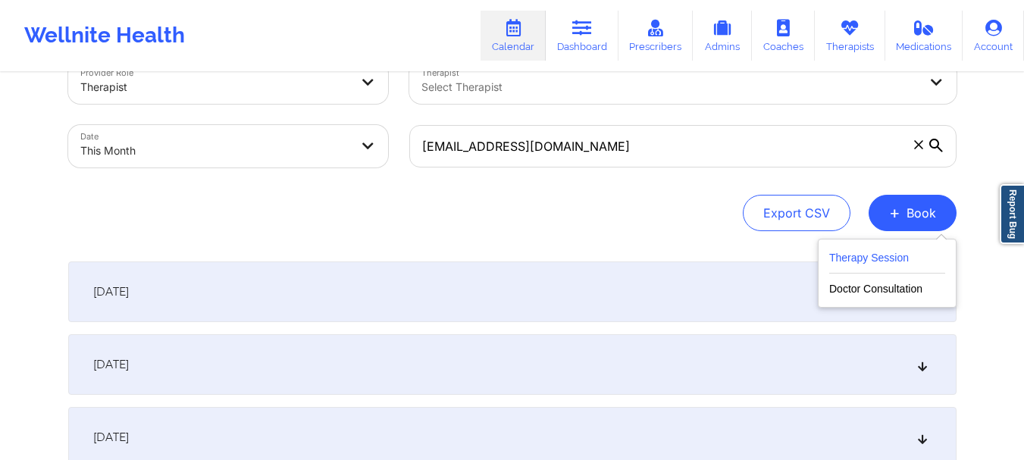
click at [875, 259] on button "Therapy Session" at bounding box center [887, 261] width 116 height 25
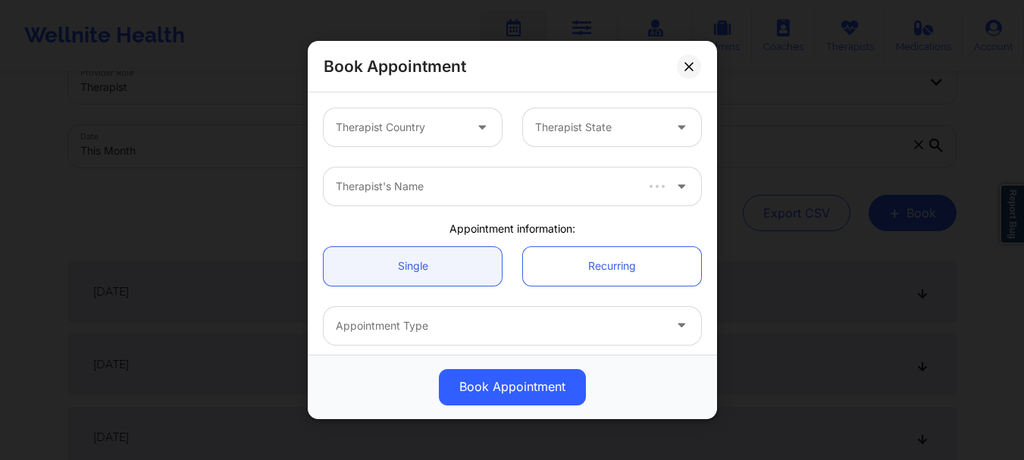
click at [402, 133] on div at bounding box center [400, 127] width 128 height 18
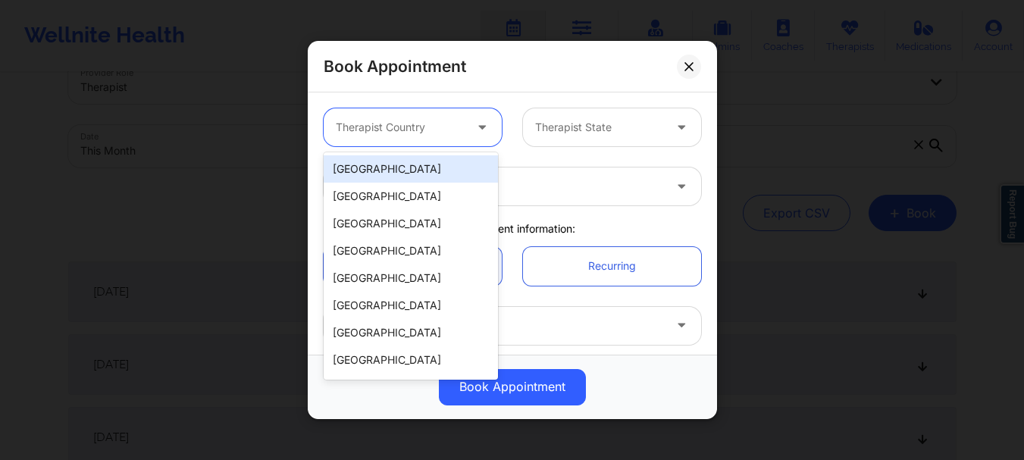
click at [399, 177] on div "[GEOGRAPHIC_DATA]" at bounding box center [411, 168] width 174 height 27
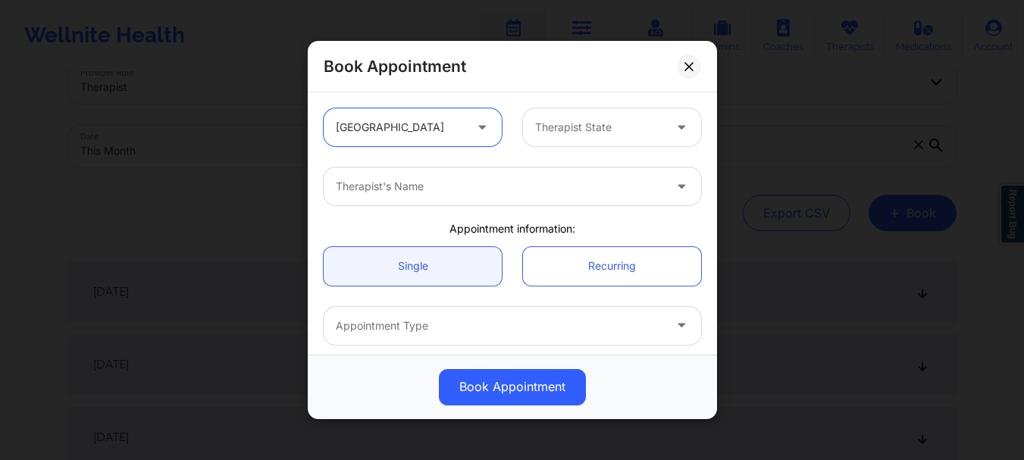
click at [557, 119] on div at bounding box center [599, 127] width 128 height 18
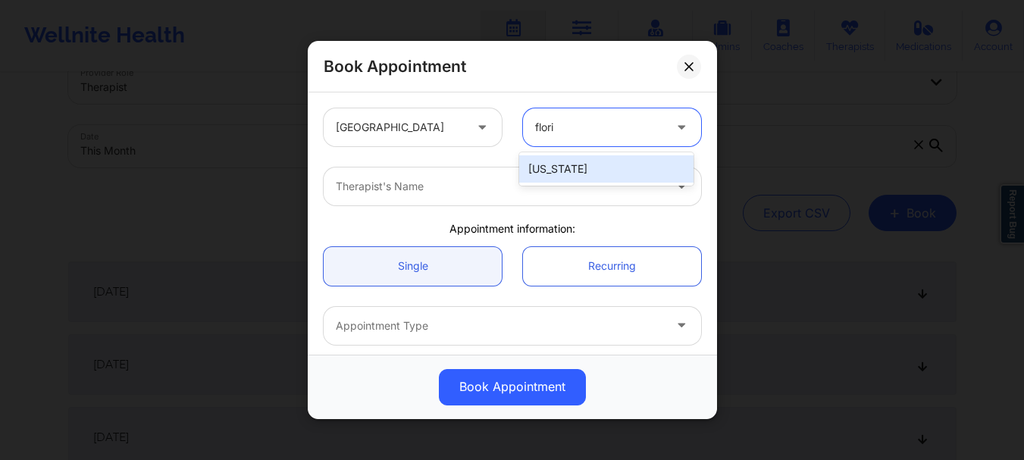
type input "florid"
click at [550, 171] on div "[US_STATE]" at bounding box center [606, 168] width 174 height 27
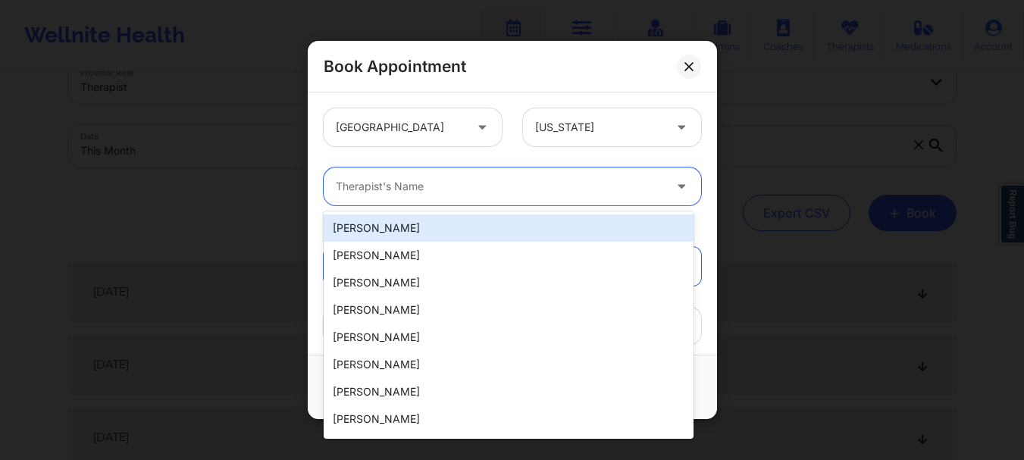
click at [475, 194] on div at bounding box center [500, 186] width 328 height 18
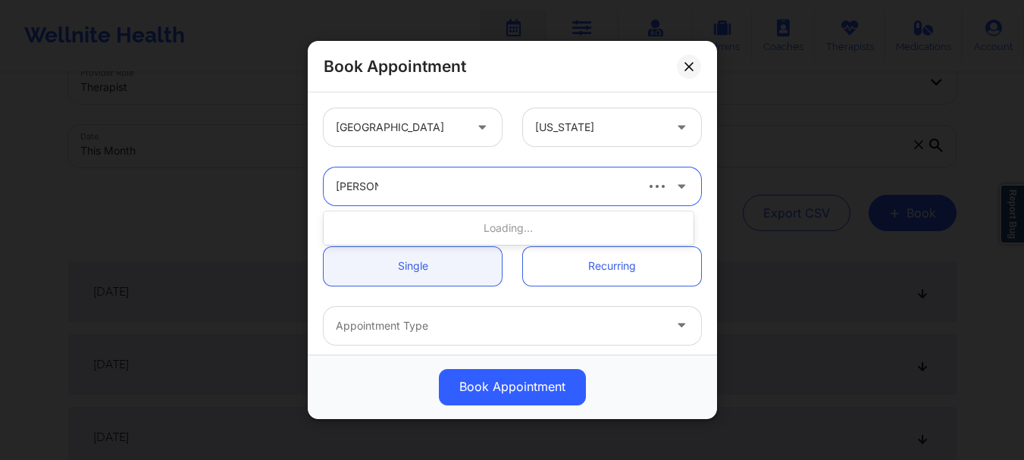
type input "cletus de"
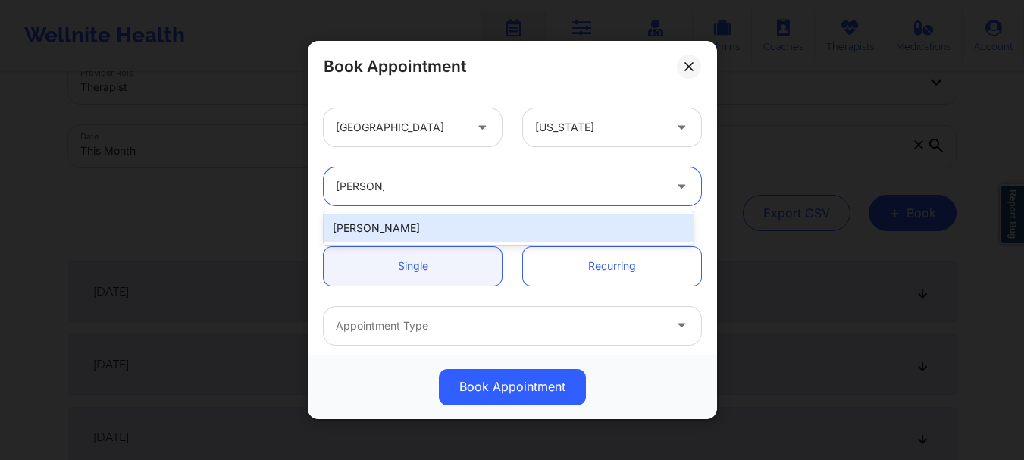
click at [449, 225] on div "cletus deller" at bounding box center [509, 228] width 370 height 27
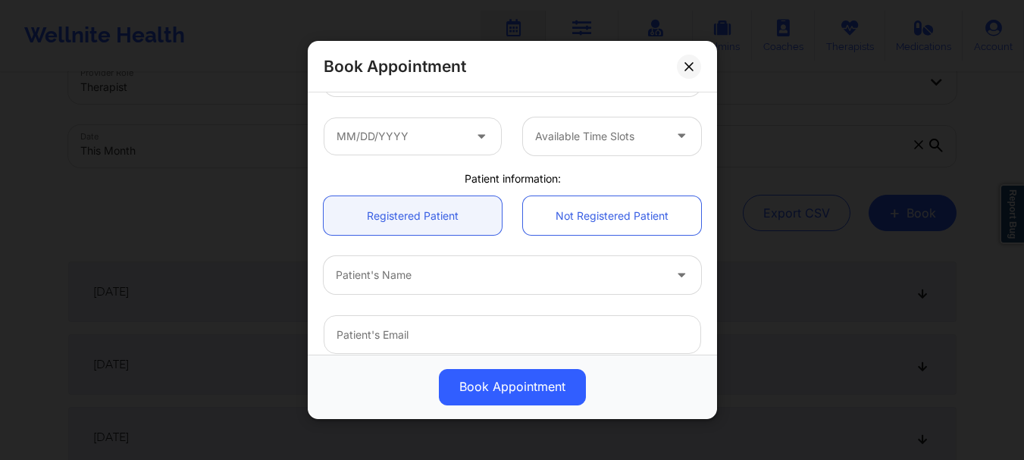
scroll to position [252, 0]
click at [356, 280] on div at bounding box center [500, 273] width 328 height 18
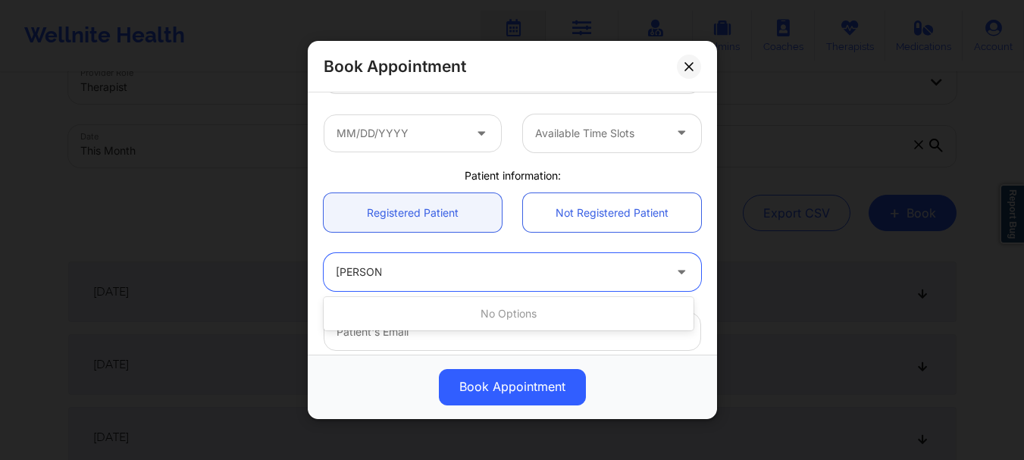
type input "Jacquel"
type input "K"
type input "Jacqueline"
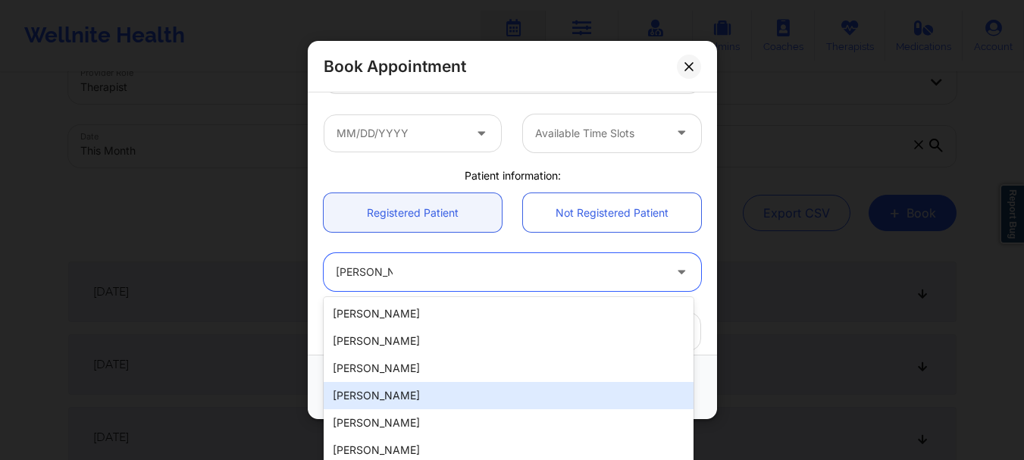
click at [427, 390] on div "[PERSON_NAME]" at bounding box center [509, 395] width 370 height 27
type input "jaquiem78@gmail.com"
type input "[PHONE_NUMBER]"
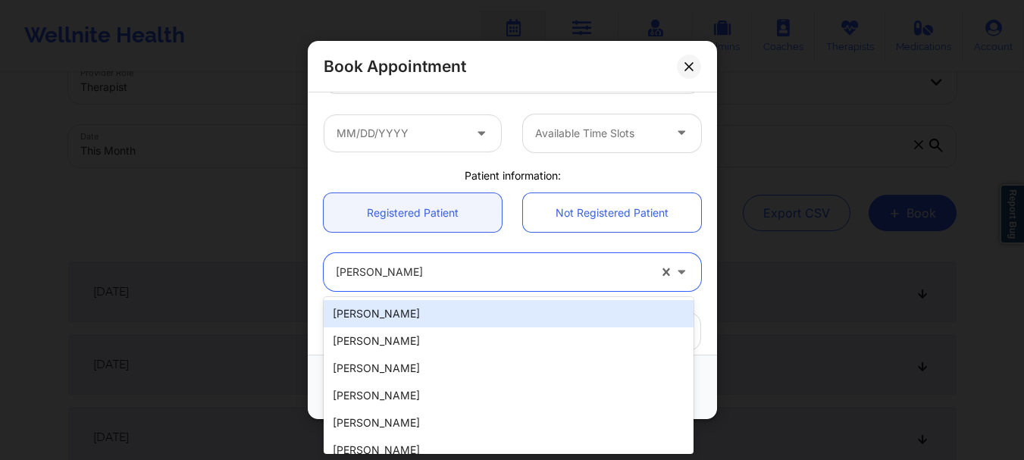
click at [421, 281] on div "[PERSON_NAME]" at bounding box center [492, 272] width 312 height 38
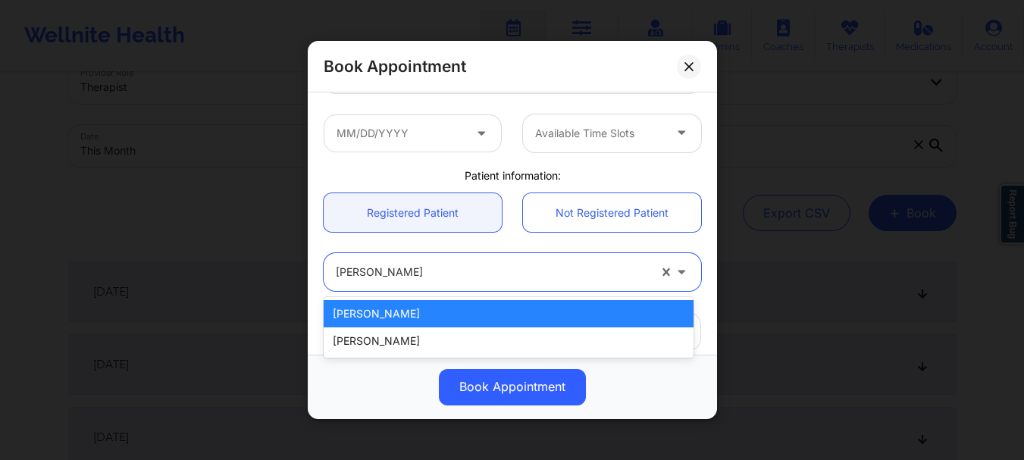
type input "jacqueline moreno"
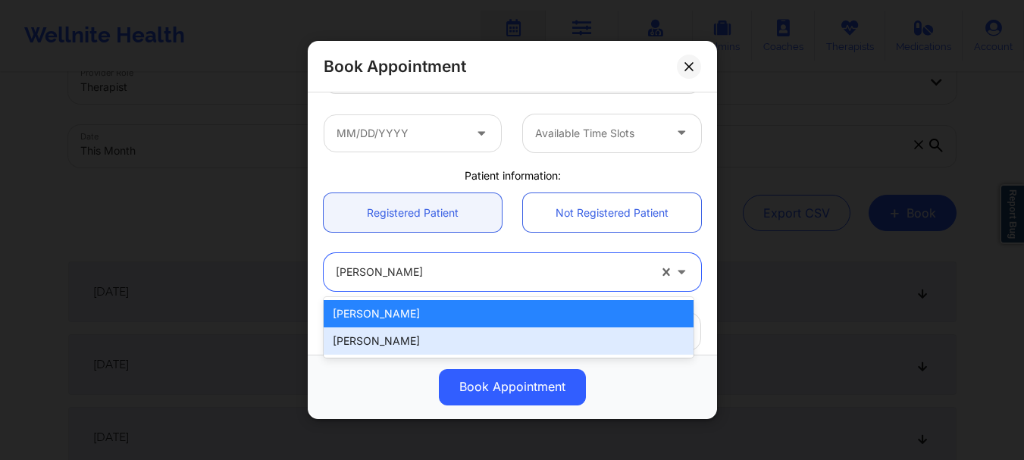
click at [411, 334] on div "[PERSON_NAME]" at bounding box center [509, 341] width 370 height 27
type input "[EMAIL_ADDRESS][DOMAIN_NAME]"
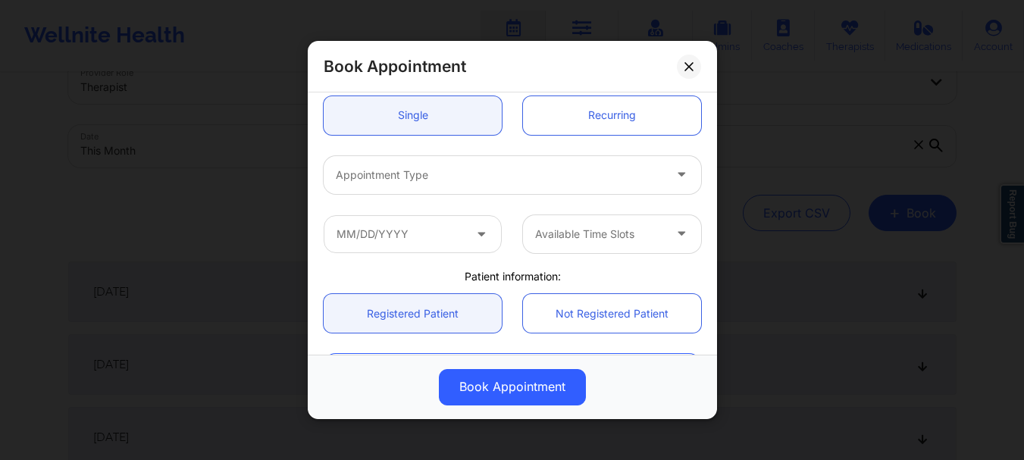
scroll to position [149, 0]
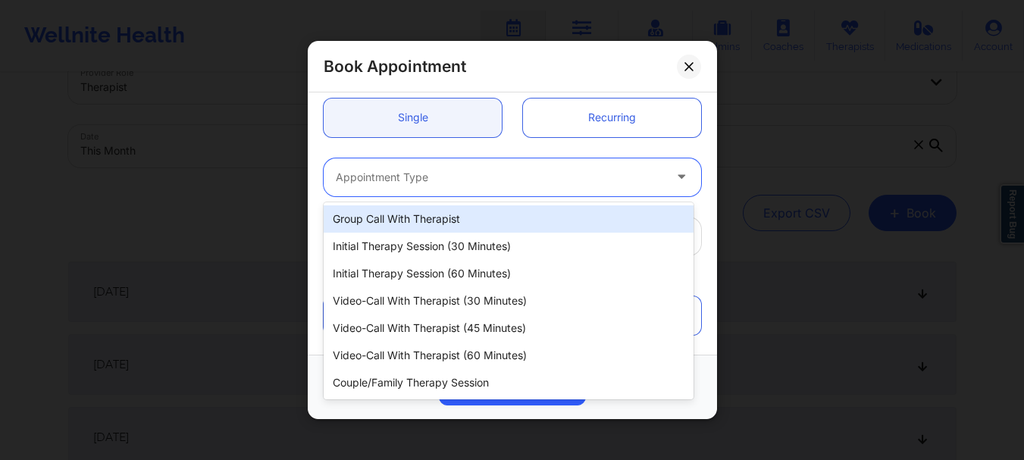
click at [518, 183] on div at bounding box center [500, 177] width 328 height 18
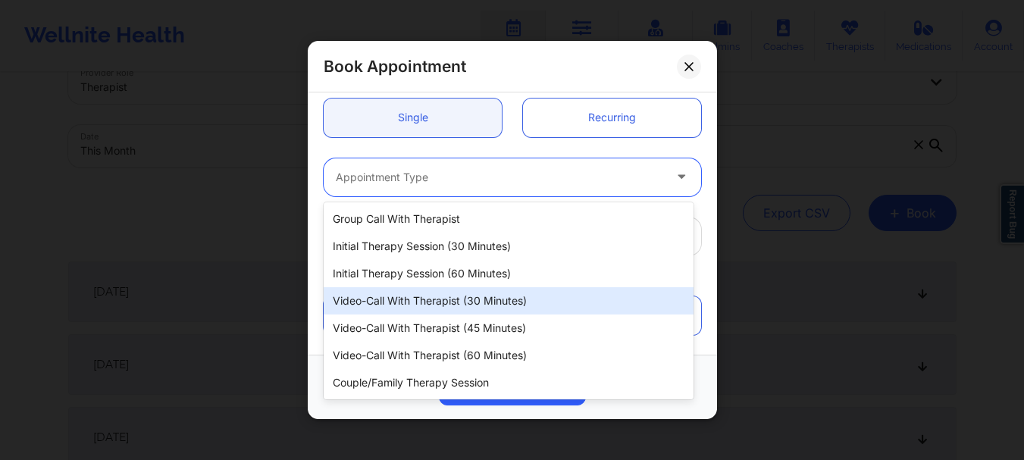
click at [456, 290] on div "Video-Call with Therapist (30 minutes)" at bounding box center [509, 300] width 370 height 27
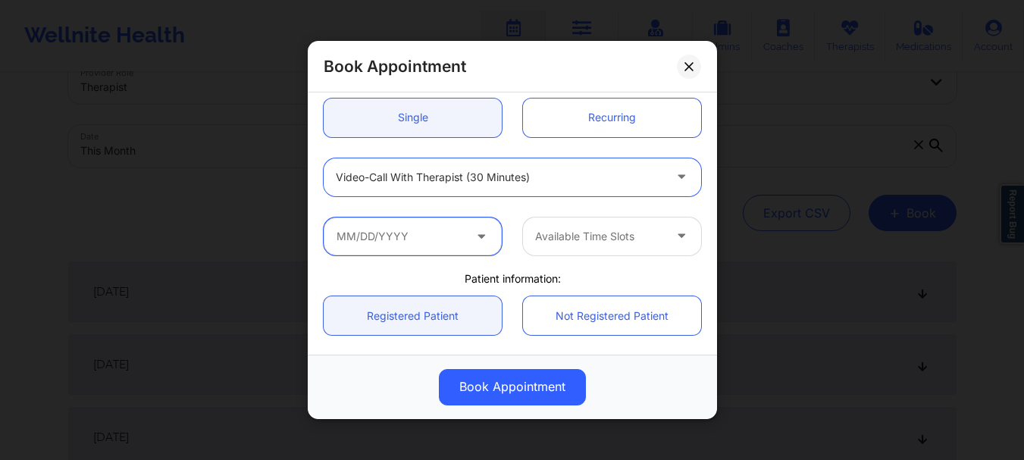
click at [381, 243] on input "text" at bounding box center [413, 237] width 178 height 38
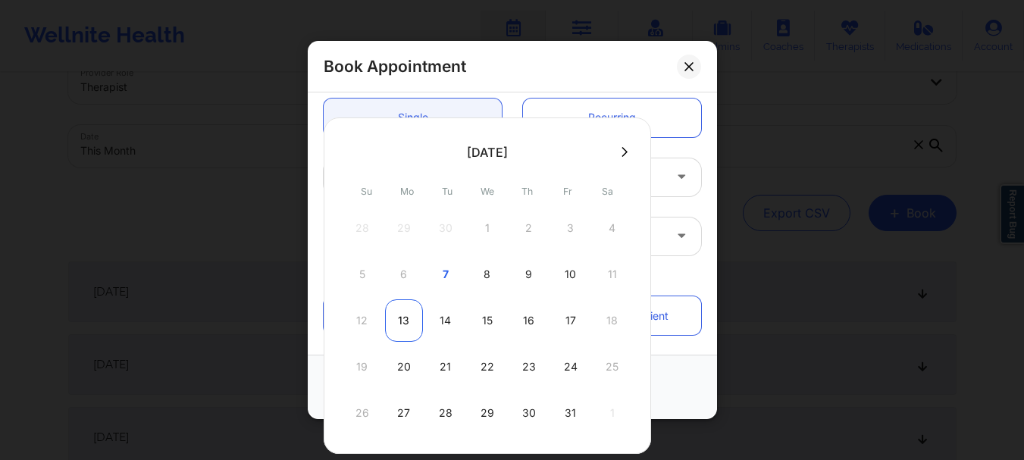
click at [406, 315] on div "13" at bounding box center [404, 320] width 38 height 42
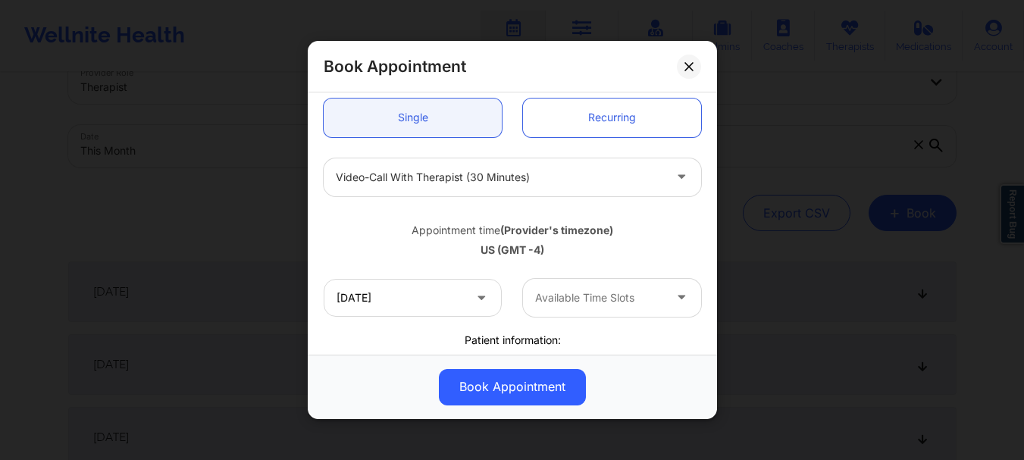
click at [594, 297] on div at bounding box center [599, 298] width 128 height 18
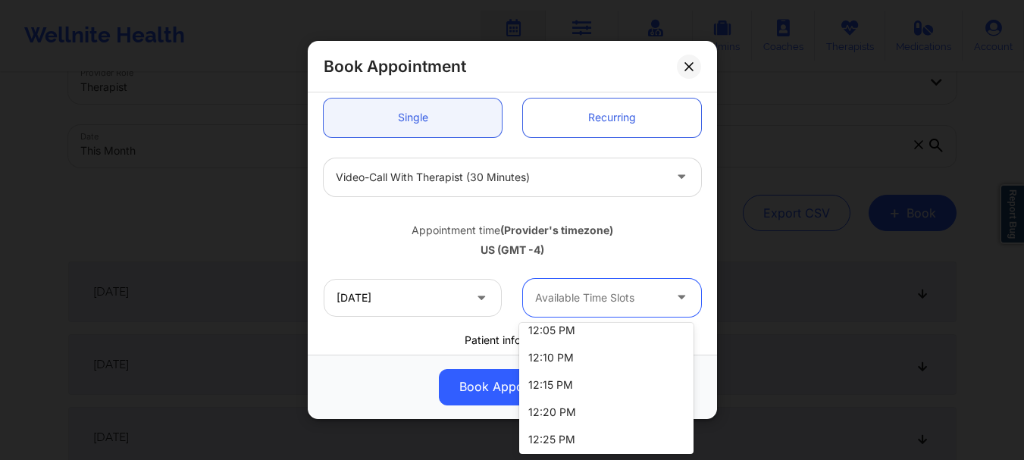
scroll to position [1030, 0]
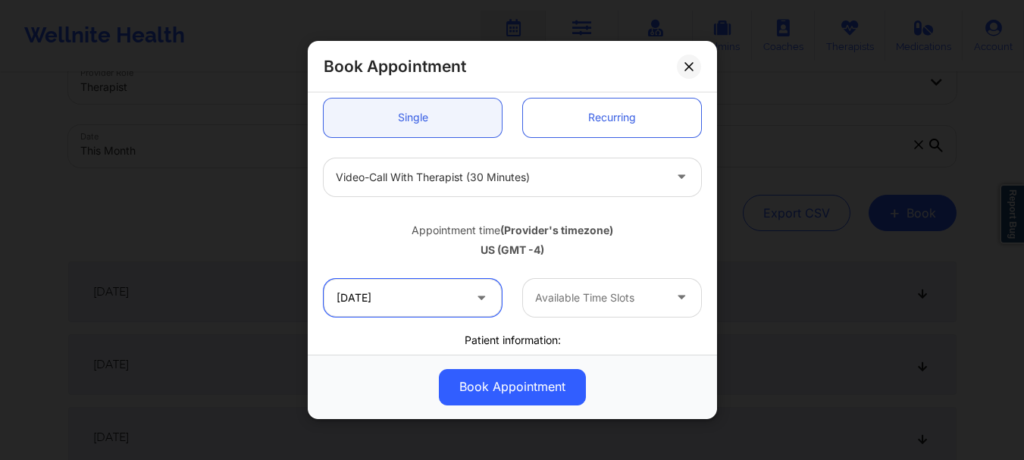
click at [396, 291] on input "10/13/2025" at bounding box center [413, 298] width 178 height 38
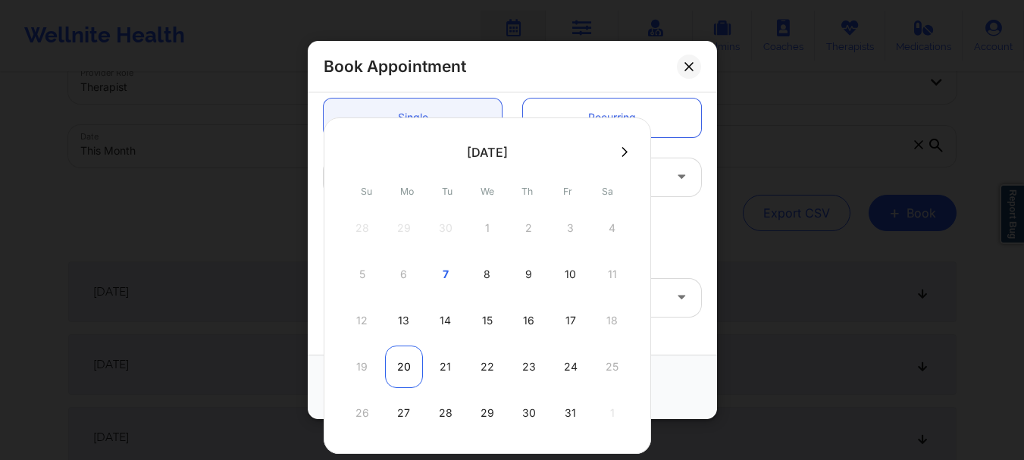
click at [396, 370] on div "20" at bounding box center [404, 367] width 38 height 42
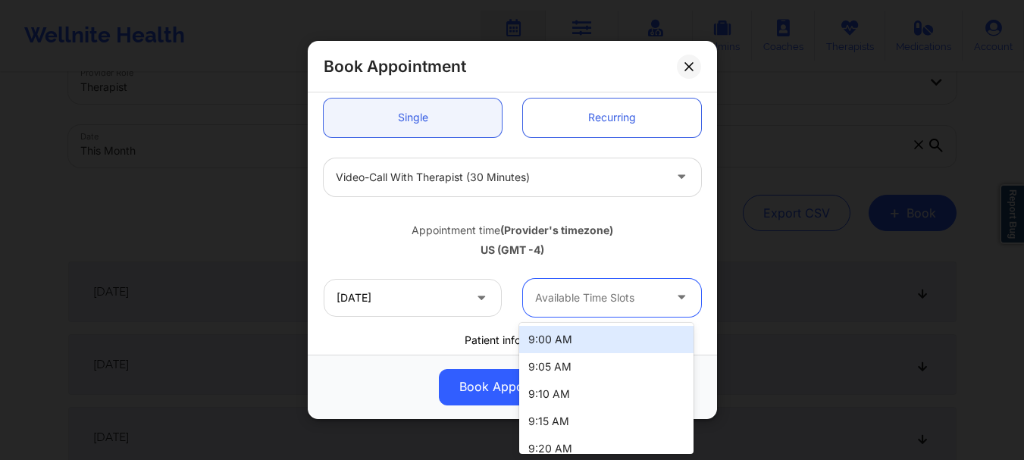
click at [591, 302] on div at bounding box center [599, 298] width 128 height 18
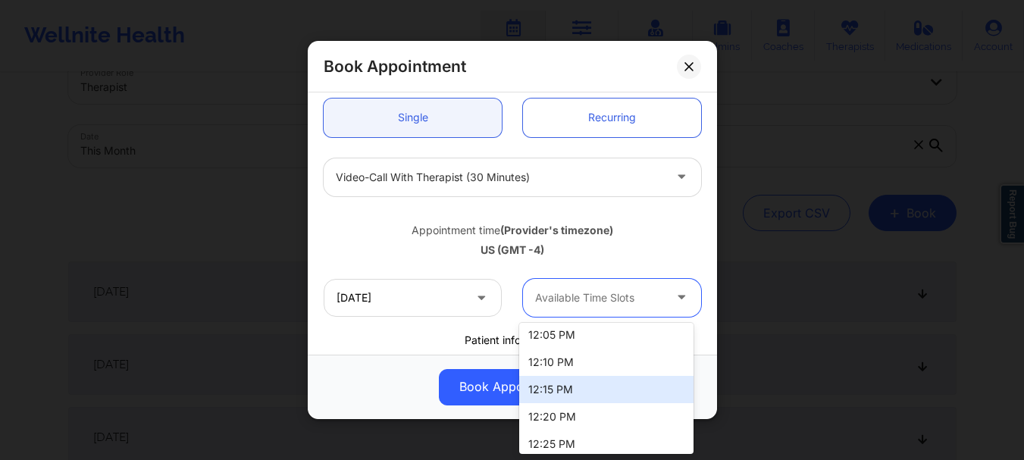
scroll to position [990, 0]
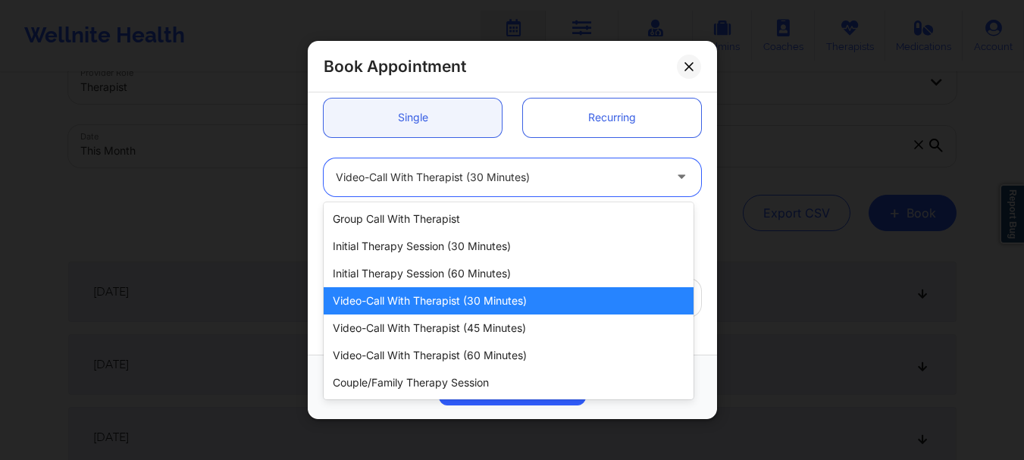
click at [384, 177] on div at bounding box center [500, 177] width 328 height 18
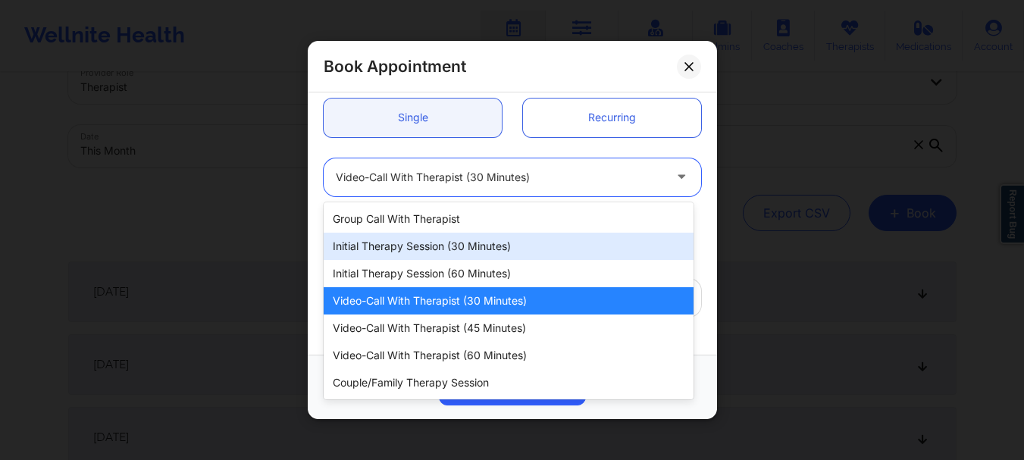
click at [538, 255] on div "Initial Therapy Session (30 minutes)" at bounding box center [509, 246] width 370 height 27
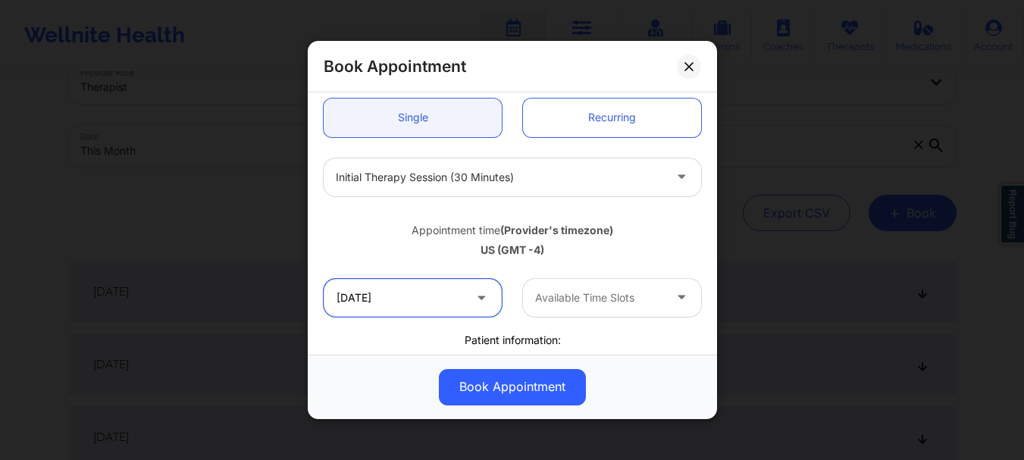
click at [412, 292] on input "10/20/2025" at bounding box center [413, 298] width 178 height 38
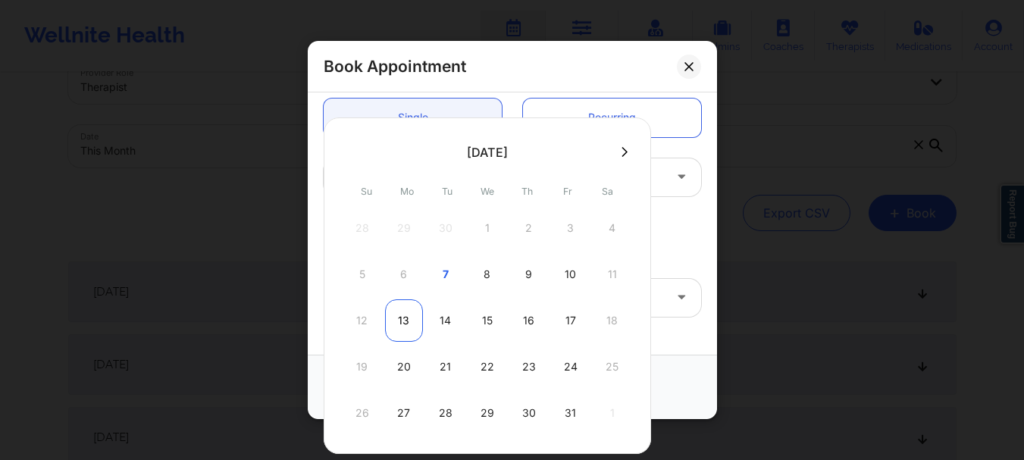
click at [403, 322] on div "13" at bounding box center [404, 320] width 38 height 42
type input "10/13/2025"
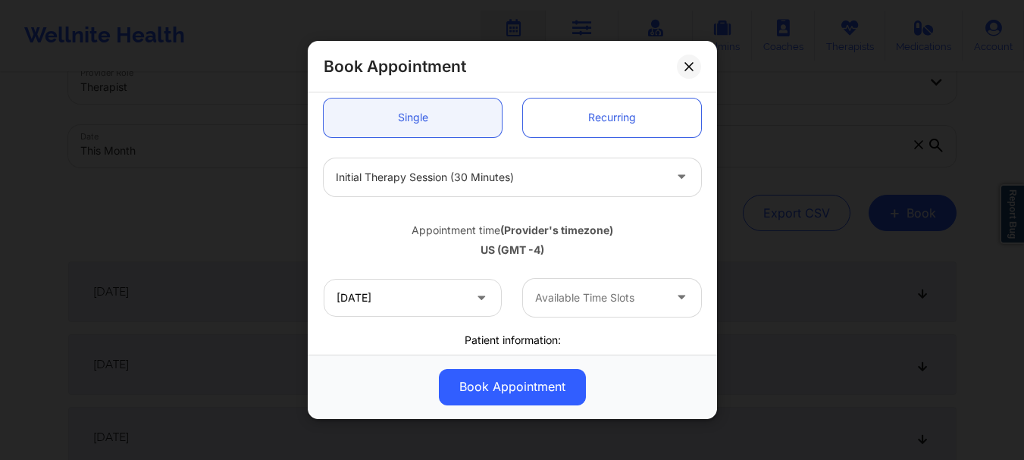
click at [556, 307] on div "Available Time Slots" at bounding box center [594, 298] width 142 height 38
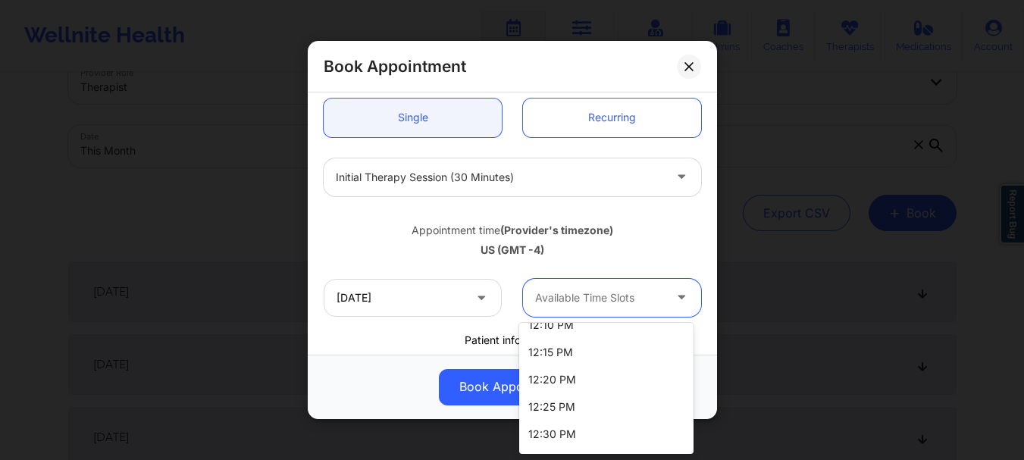
scroll to position [1030, 0]
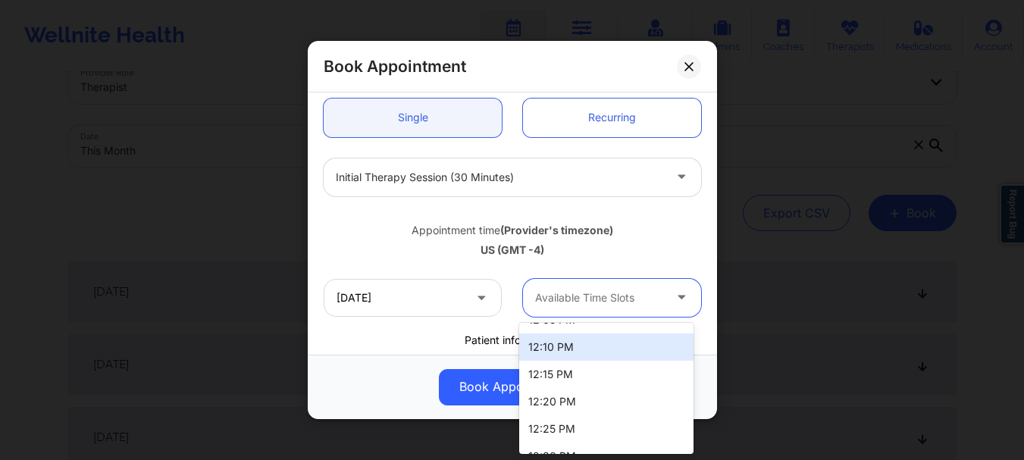
click at [625, 357] on div "12:10 PM" at bounding box center [606, 347] width 174 height 27
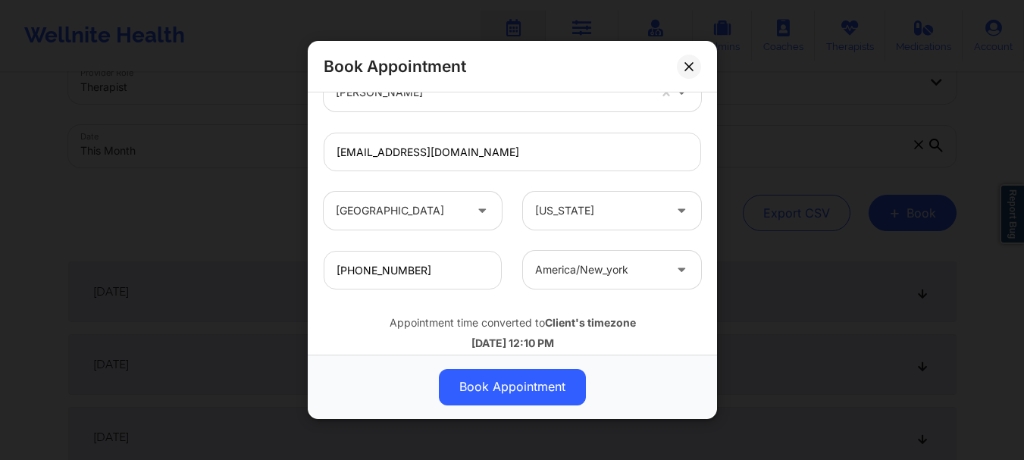
scroll to position [525, 0]
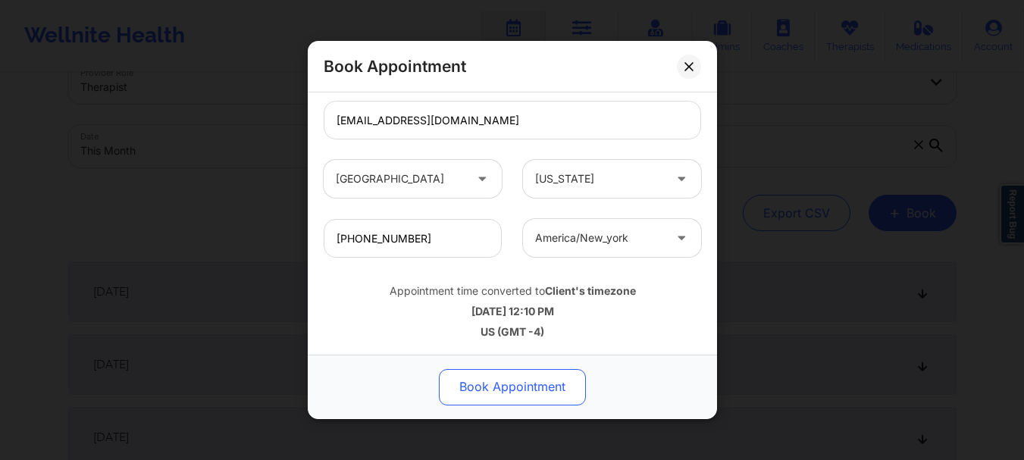
click at [506, 387] on button "Book Appointment" at bounding box center [512, 387] width 147 height 36
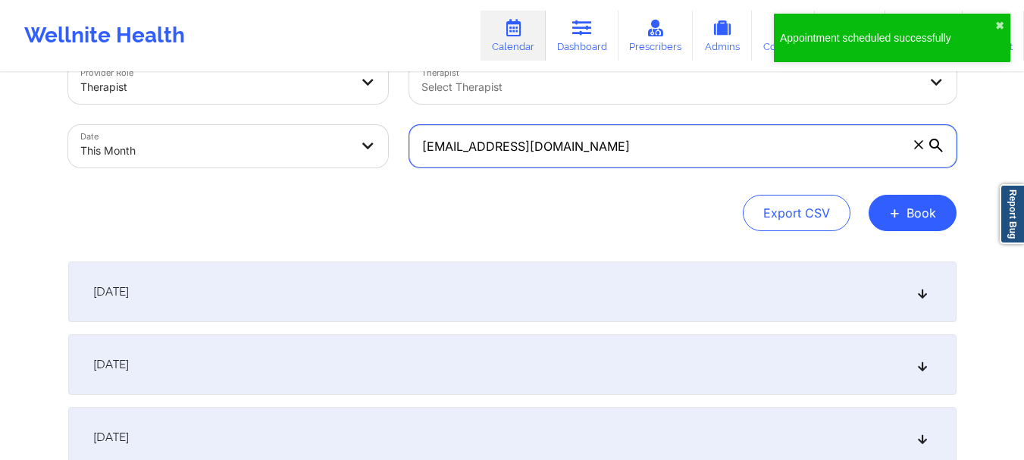
click at [567, 143] on input "[EMAIL_ADDRESS][DOMAIN_NAME]" at bounding box center [682, 146] width 547 height 42
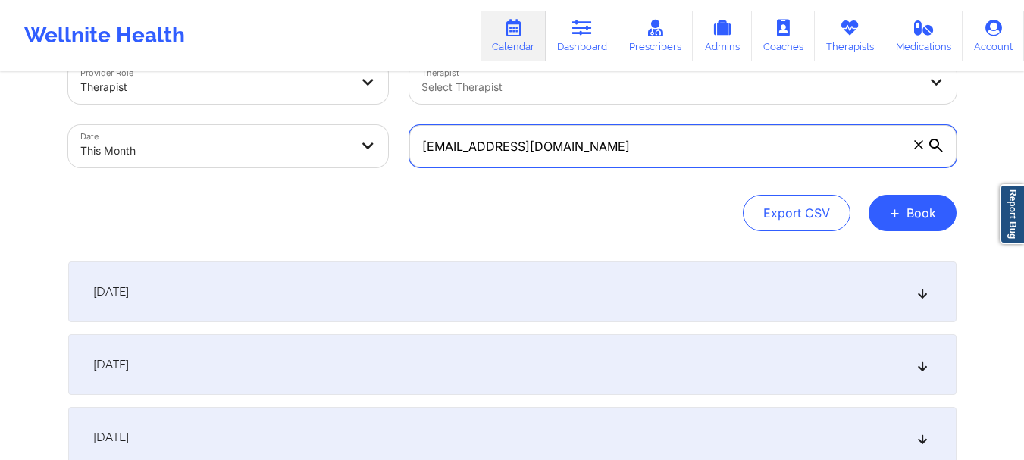
click at [567, 143] on input "[EMAIL_ADDRESS][DOMAIN_NAME]" at bounding box center [682, 146] width 547 height 42
paste input "[EMAIL_ADDRESS][DOMAIN_NAME]"
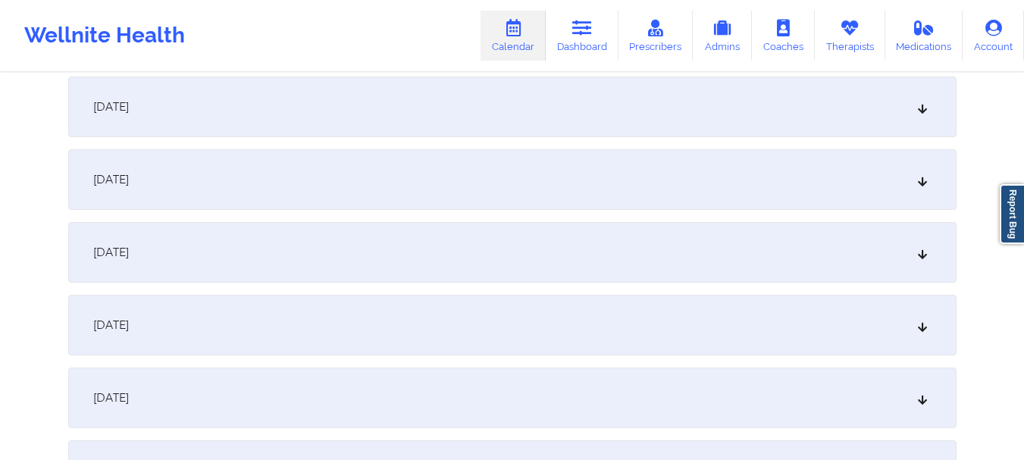
scroll to position [549, 0]
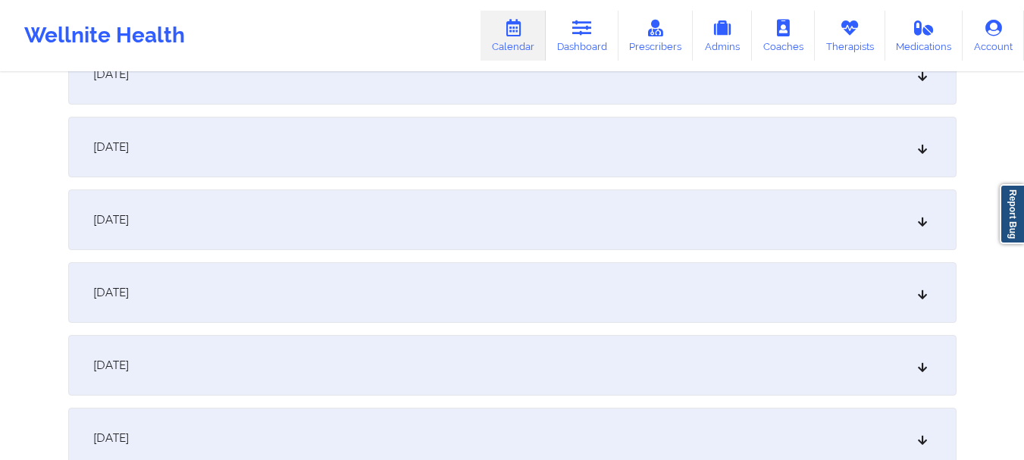
type input "[EMAIL_ADDRESS][DOMAIN_NAME]"
click at [929, 291] on div "October 8, 2025" at bounding box center [512, 292] width 889 height 61
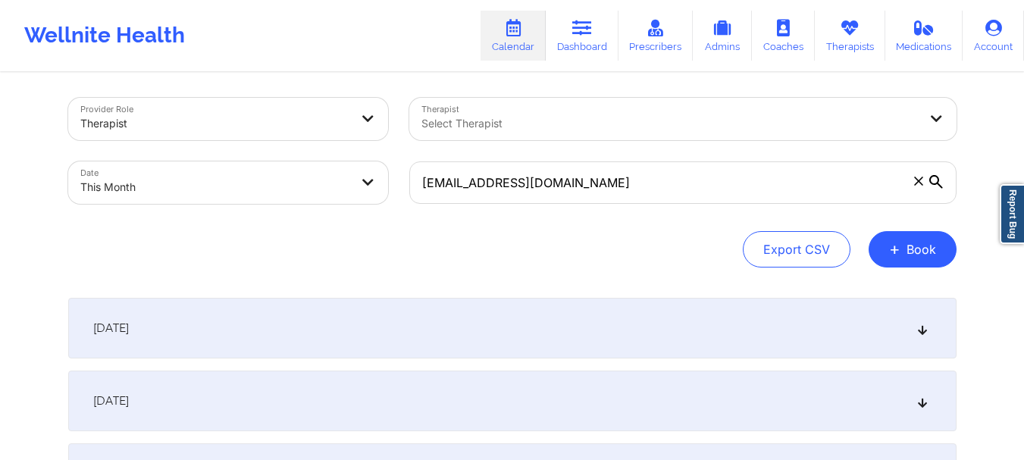
scroll to position [0, 0]
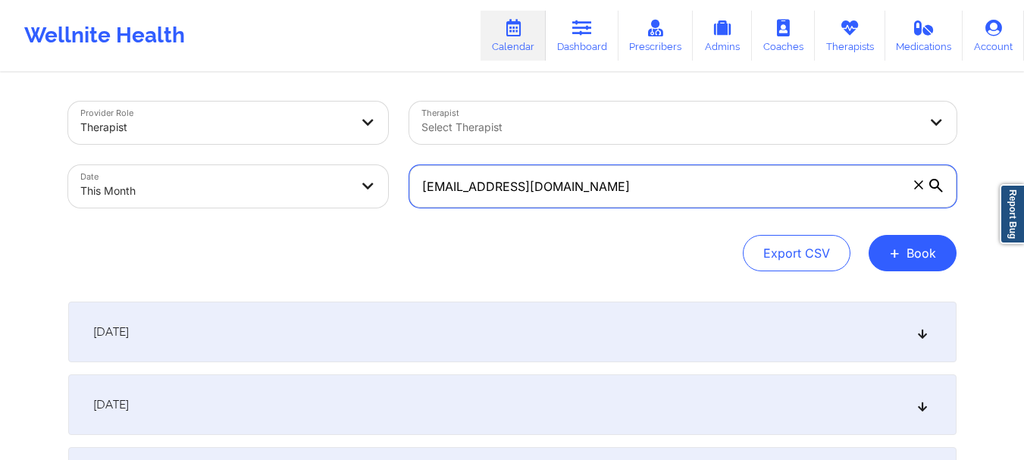
click at [533, 181] on input "[EMAIL_ADDRESS][DOMAIN_NAME]" at bounding box center [682, 186] width 547 height 42
click at [532, 182] on input "[EMAIL_ADDRESS][DOMAIN_NAME]" at bounding box center [682, 186] width 547 height 42
paste input "[EMAIL_ADDRESS][DOMAIN_NAME]"
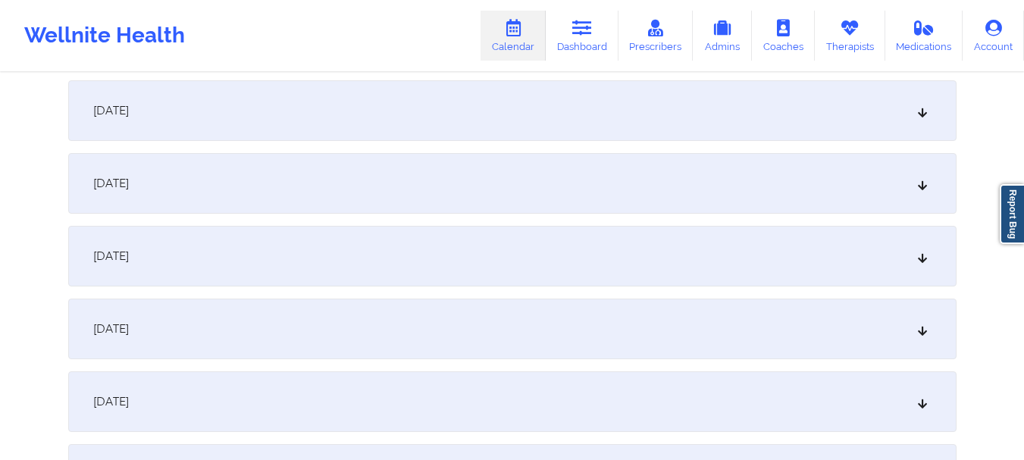
scroll to position [508, 0]
type input "[EMAIL_ADDRESS][DOMAIN_NAME]"
click at [927, 265] on icon at bounding box center [922, 260] width 13 height 11
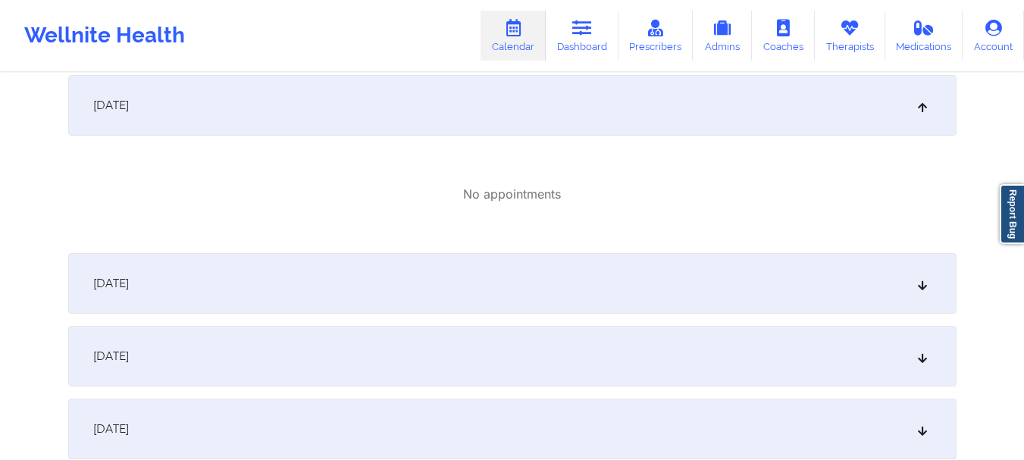
scroll to position [610, 0]
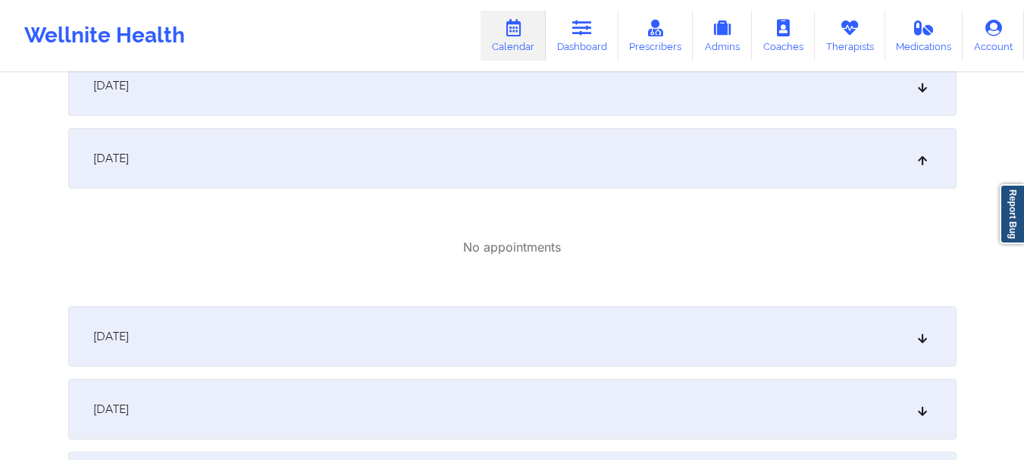
click at [851, 149] on div "October 7, 2025" at bounding box center [512, 158] width 889 height 61
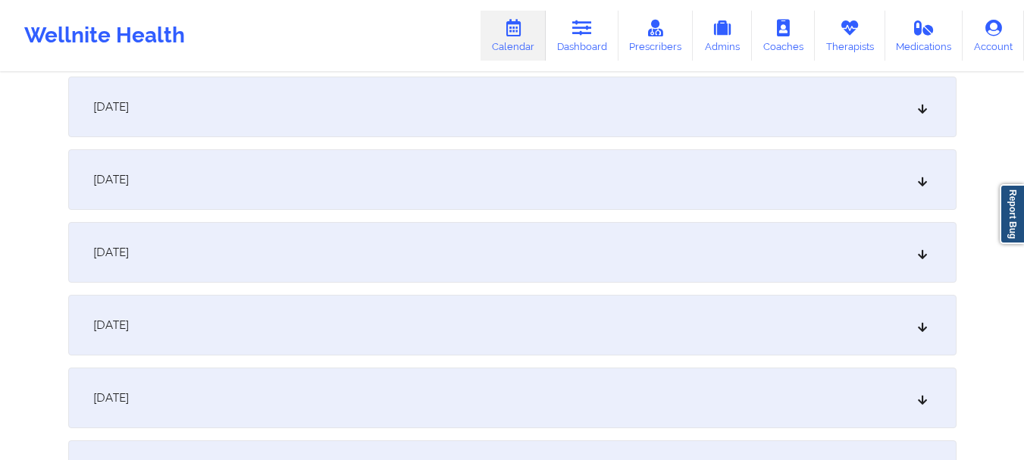
scroll to position [1394, 0]
click at [923, 328] on div "October 20, 2025" at bounding box center [512, 320] width 889 height 61
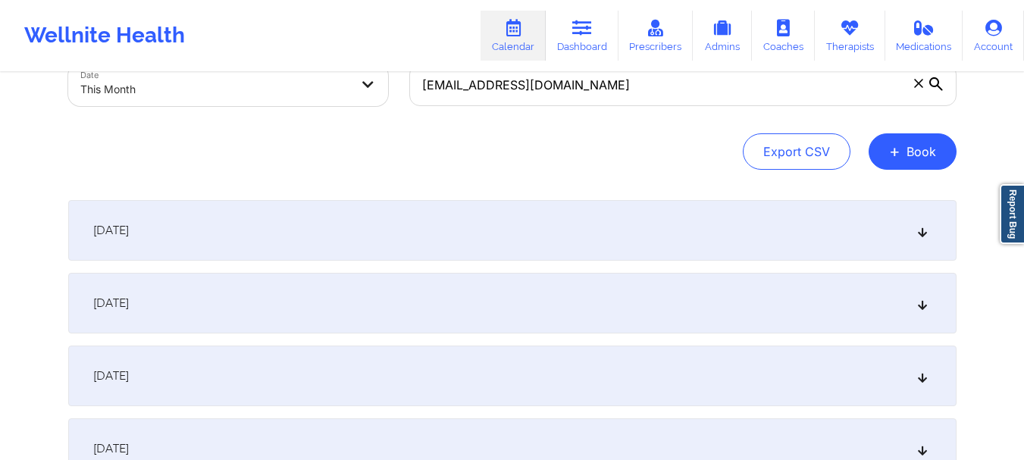
scroll to position [0, 0]
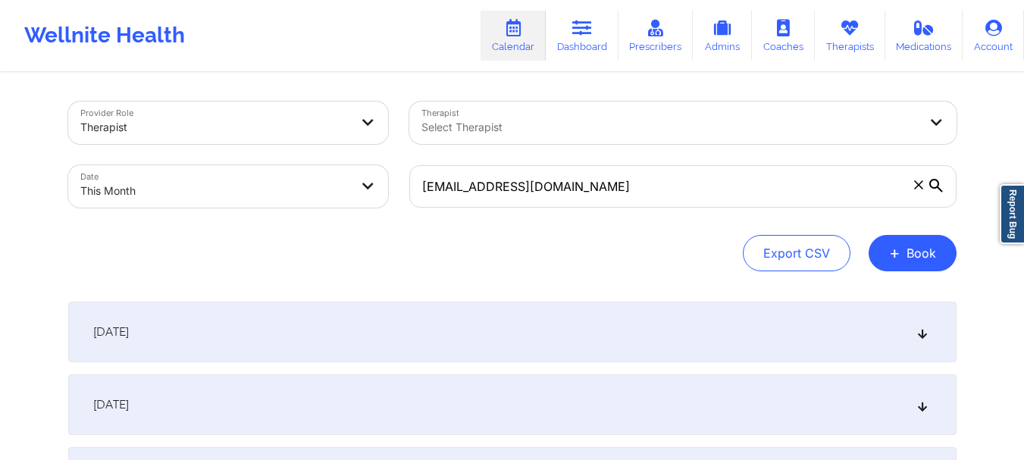
select select "2025-9"
select select "2025-10"
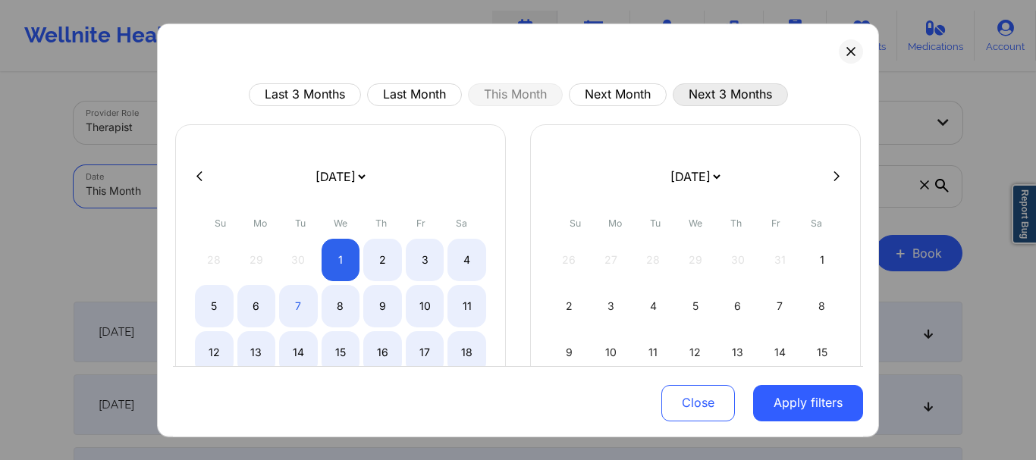
click at [704, 96] on button "Next 3 Months" at bounding box center [729, 94] width 115 height 23
select select "2025-10"
select select "2025-11"
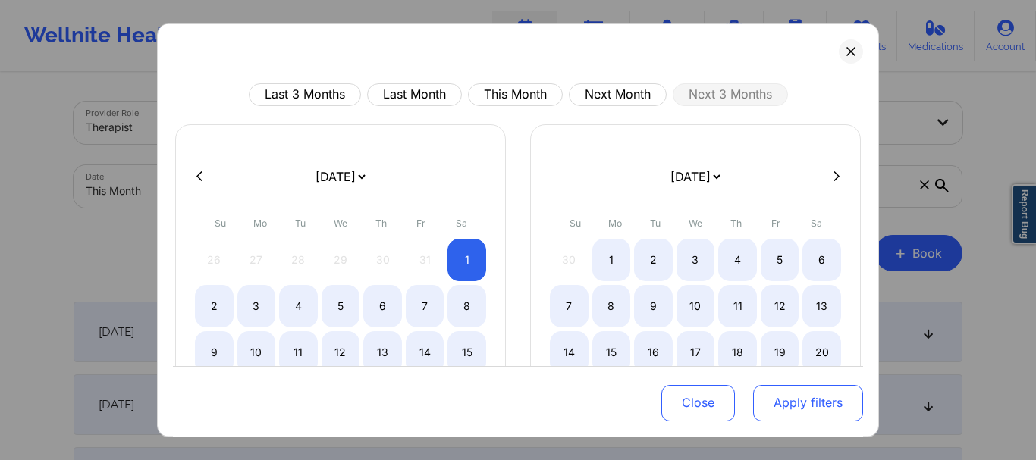
click at [769, 401] on button "Apply filters" at bounding box center [808, 403] width 110 height 36
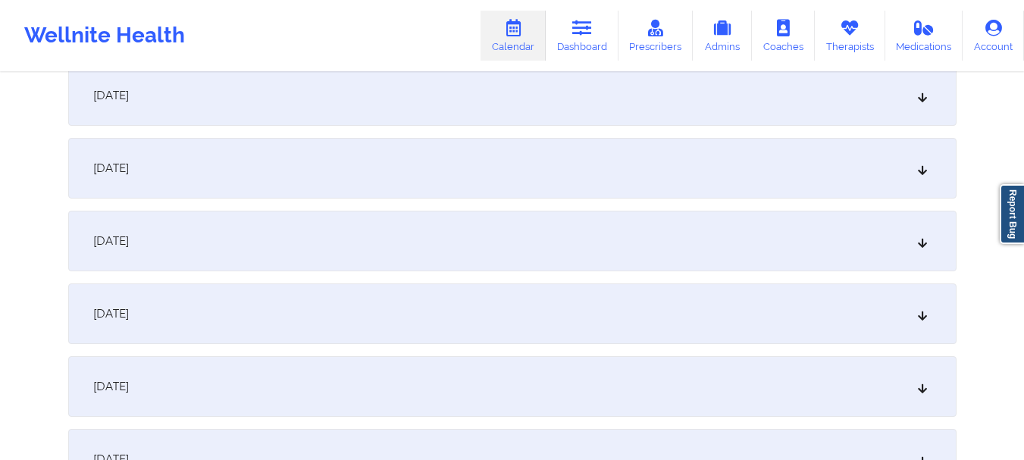
scroll to position [312, 0]
click at [792, 157] on div "November 3, 2025" at bounding box center [512, 166] width 889 height 61
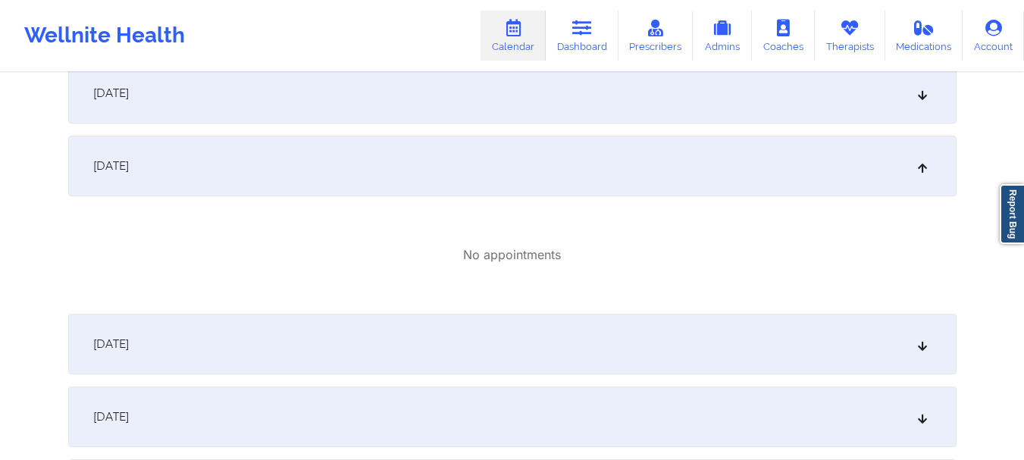
scroll to position [0, 0]
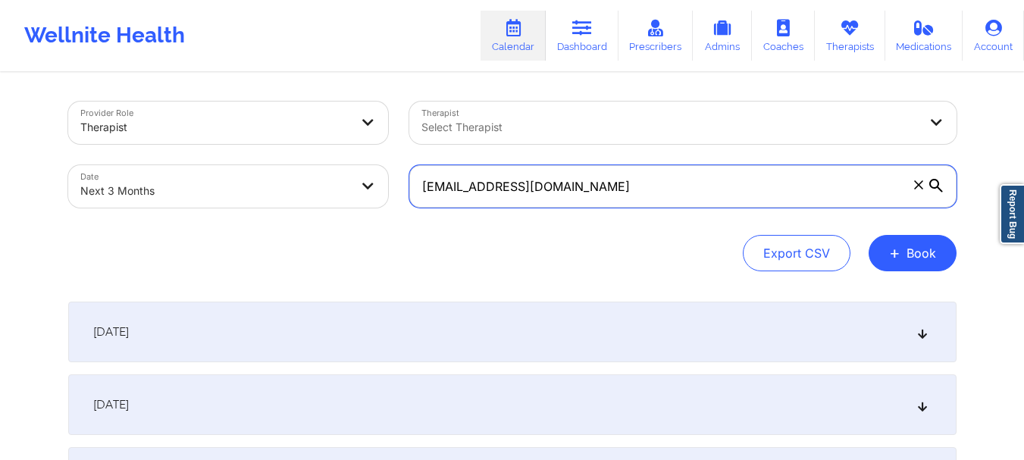
click at [596, 199] on input "[EMAIL_ADDRESS][DOMAIN_NAME]" at bounding box center [682, 186] width 547 height 42
paste input "[EMAIL_ADDRESS][DOMAIN_NAME]"
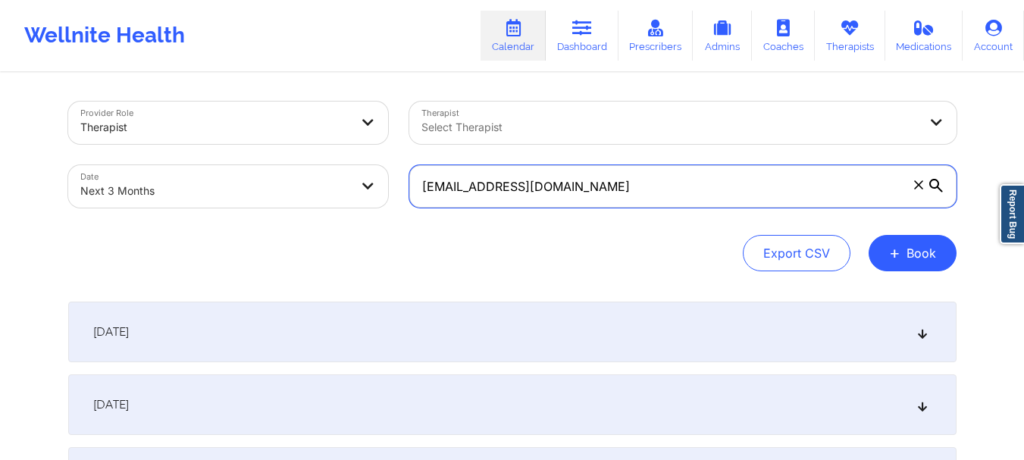
type input "[EMAIL_ADDRESS][DOMAIN_NAME]"
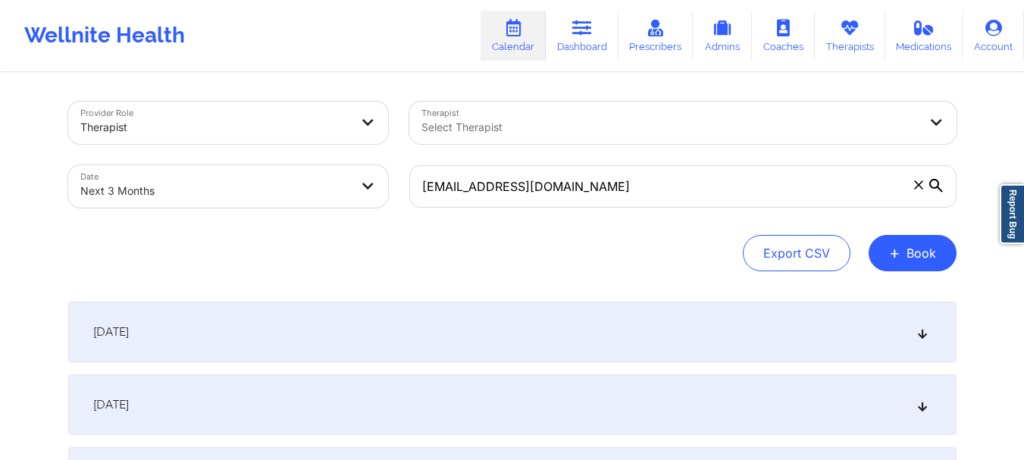
select select "2025-10"
select select "2025-11"
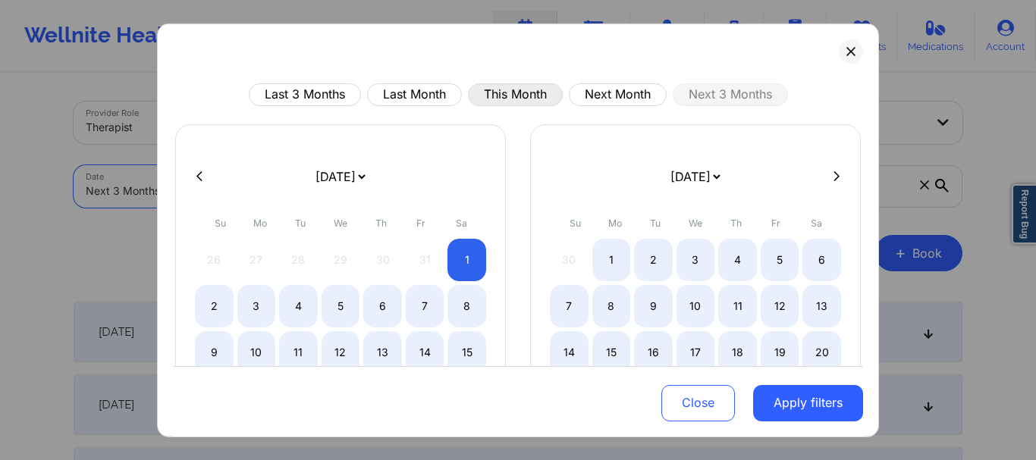
click at [496, 91] on button "This Month" at bounding box center [515, 94] width 95 height 23
select select "2025-9"
select select "2025-10"
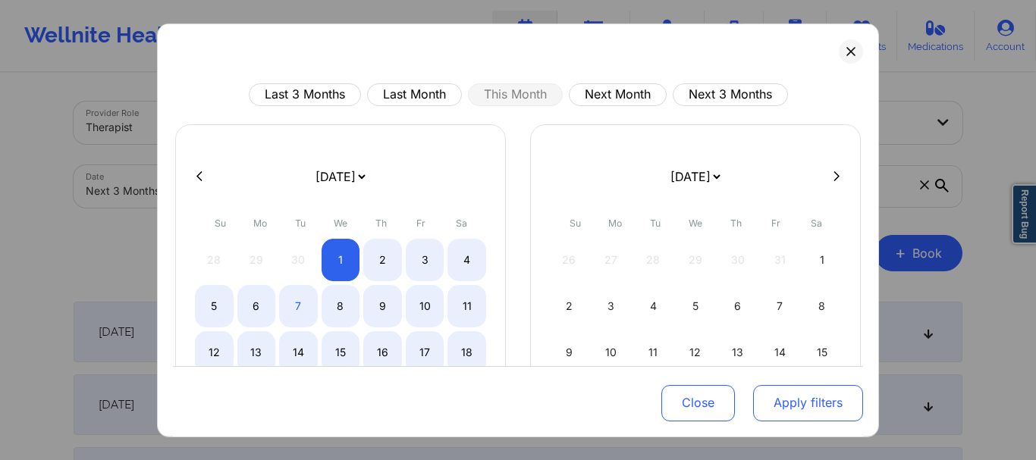
click at [753, 398] on button "Apply filters" at bounding box center [808, 403] width 110 height 36
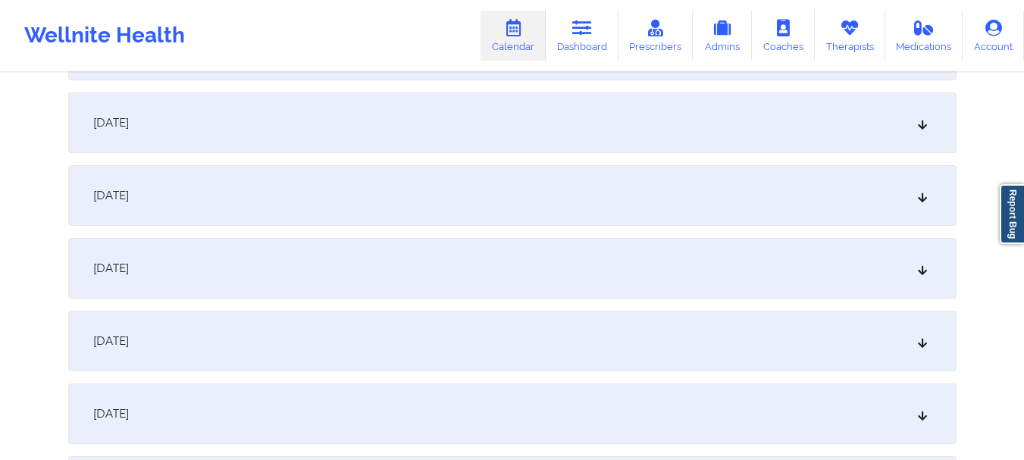
scroll to position [677, 0]
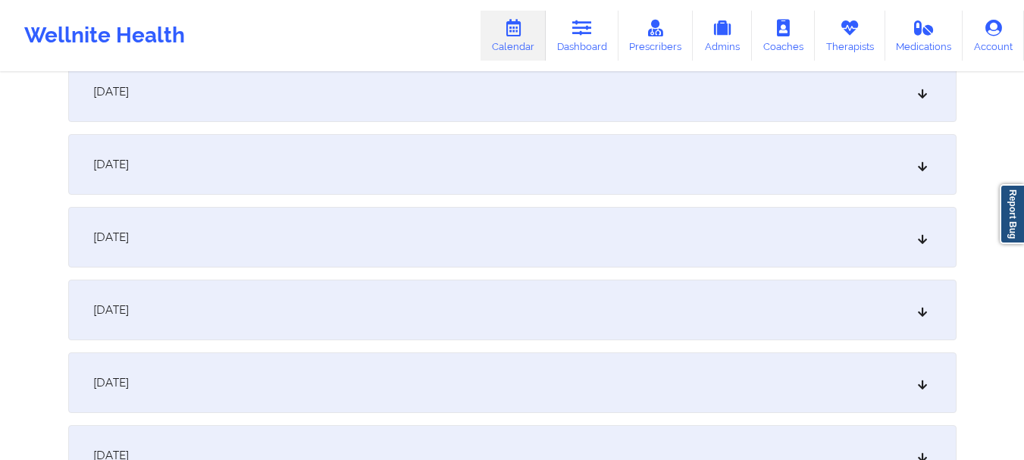
click at [917, 168] on icon at bounding box center [922, 164] width 13 height 11
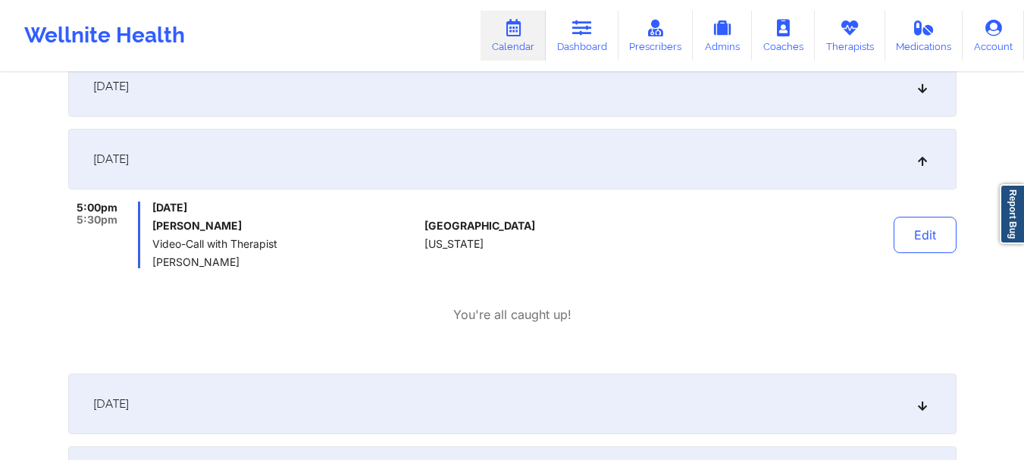
scroll to position [0, 0]
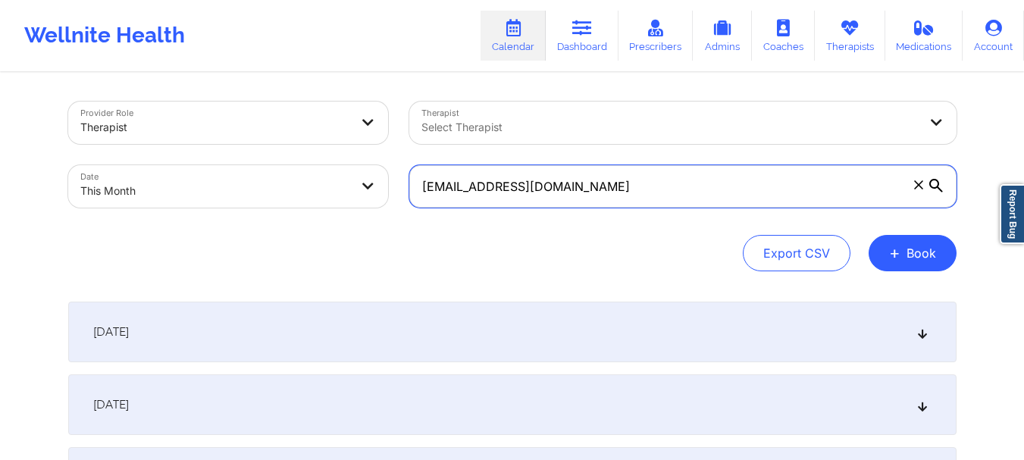
click at [693, 183] on input "[EMAIL_ADDRESS][DOMAIN_NAME]" at bounding box center [682, 186] width 547 height 42
click at [502, 192] on input "[EMAIL_ADDRESS][DOMAIN_NAME]" at bounding box center [682, 186] width 547 height 42
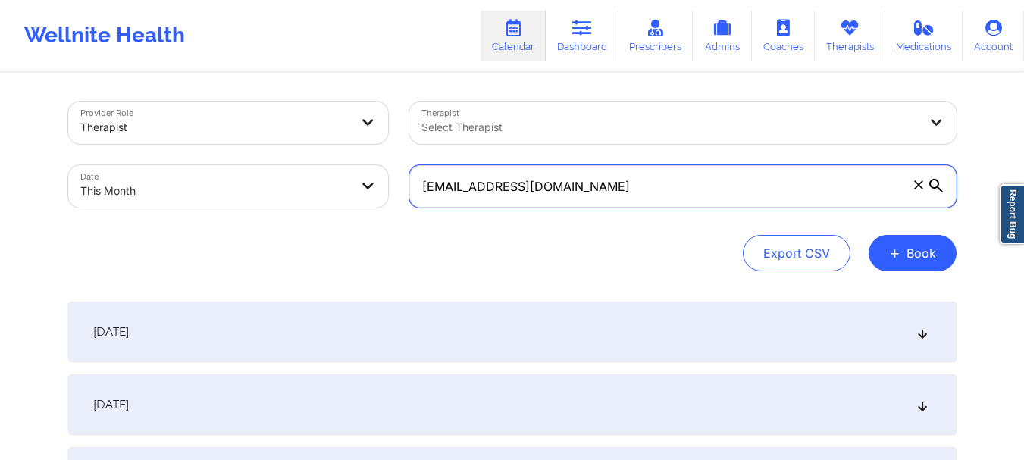
click at [502, 192] on input "[EMAIL_ADDRESS][DOMAIN_NAME]" at bounding box center [682, 186] width 547 height 42
paste input "[EMAIL_ADDRESS][DOMAIN_NAME]"
type input "[EMAIL_ADDRESS][DOMAIN_NAME]"
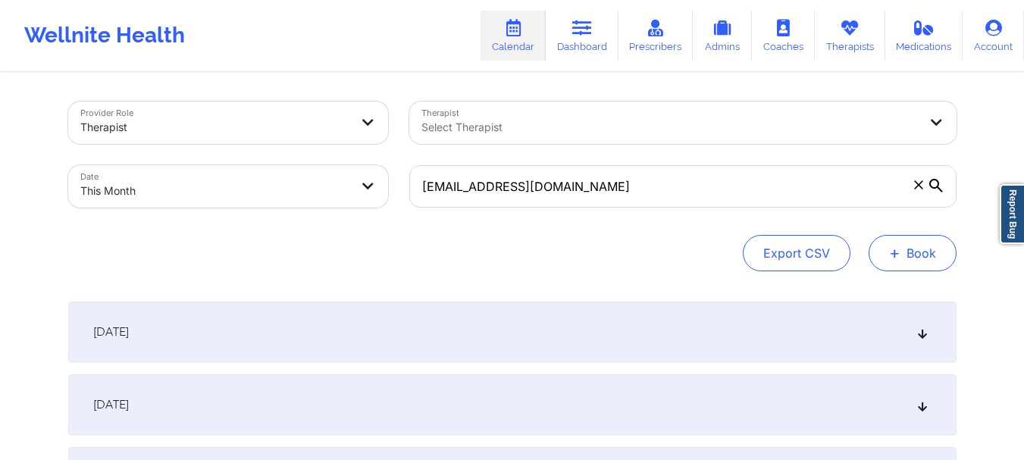
click at [934, 248] on button "+ Book" at bounding box center [913, 253] width 88 height 36
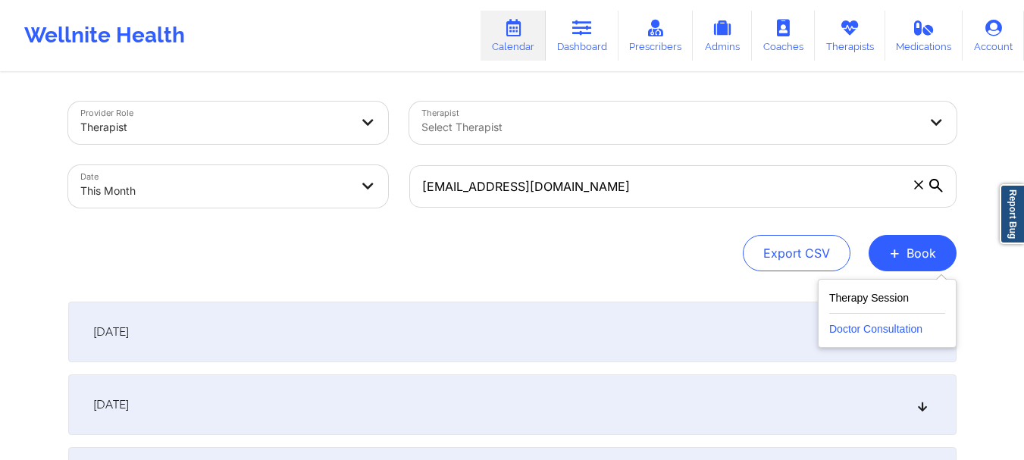
click at [845, 324] on button "Doctor Consultation" at bounding box center [887, 326] width 116 height 24
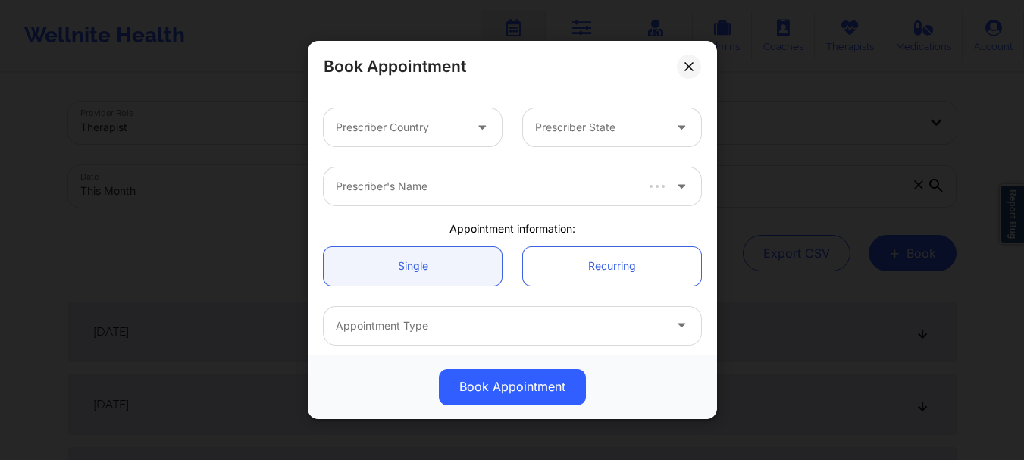
click at [465, 125] on div at bounding box center [483, 127] width 36 height 38
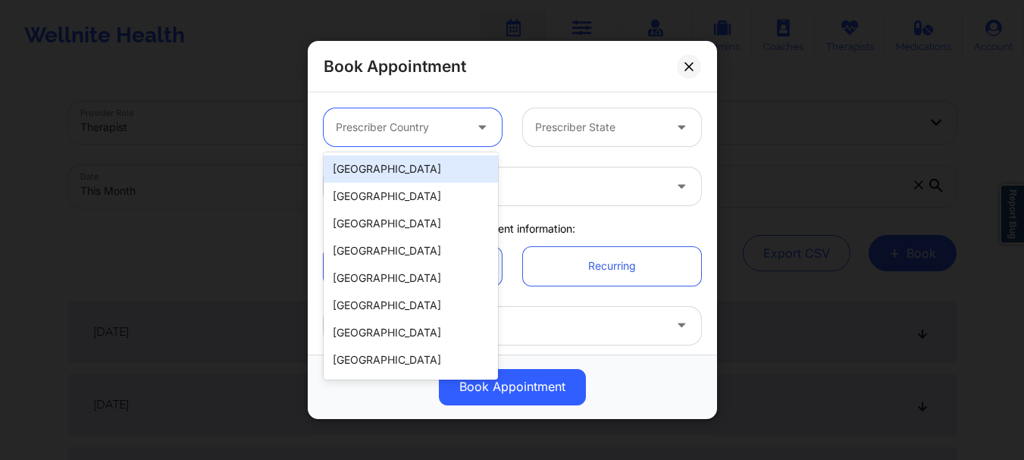
click at [428, 173] on div "[GEOGRAPHIC_DATA]" at bounding box center [411, 168] width 174 height 27
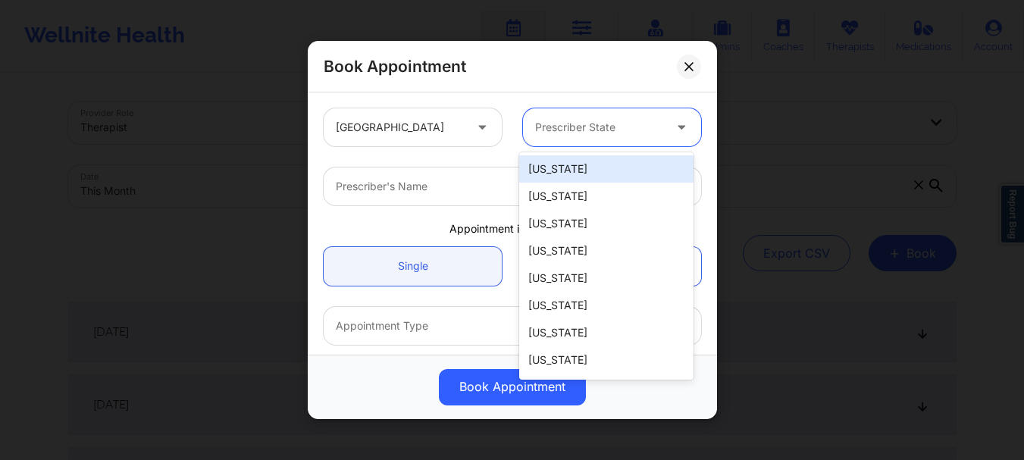
click at [585, 113] on div "Prescriber State" at bounding box center [594, 127] width 142 height 38
type input "ok"
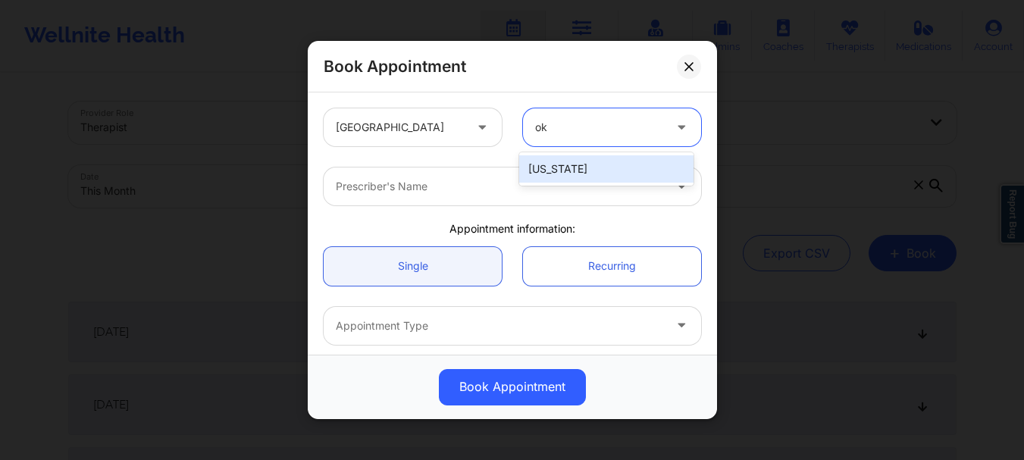
click at [572, 157] on div "[US_STATE]" at bounding box center [606, 168] width 174 height 27
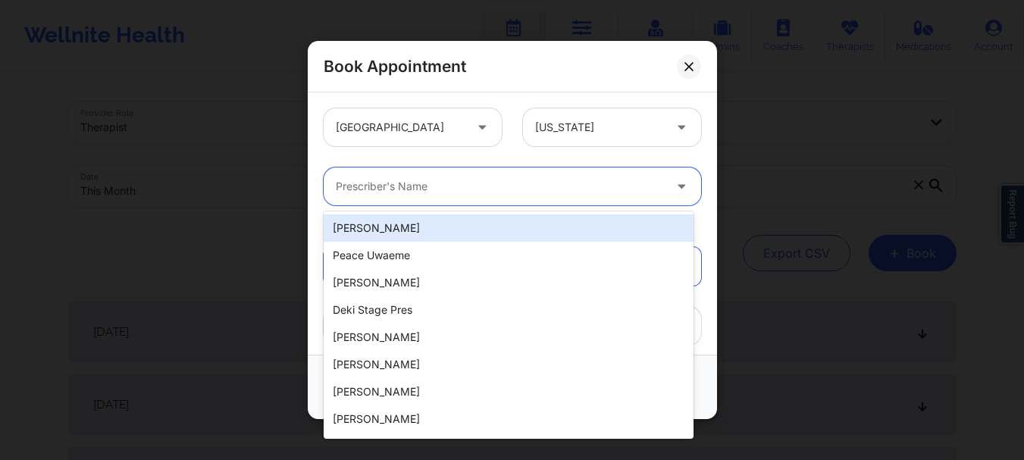
click at [508, 176] on div "Prescriber's Name" at bounding box center [494, 187] width 341 height 38
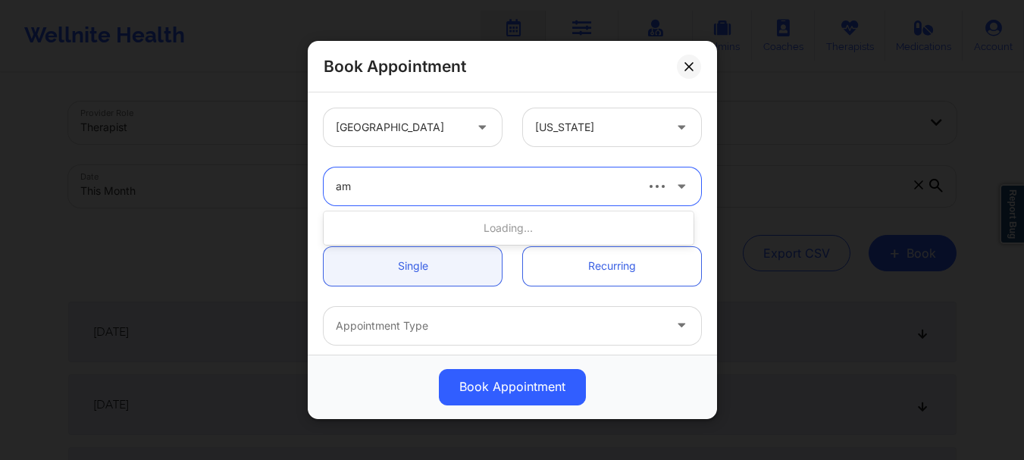
type input "amy"
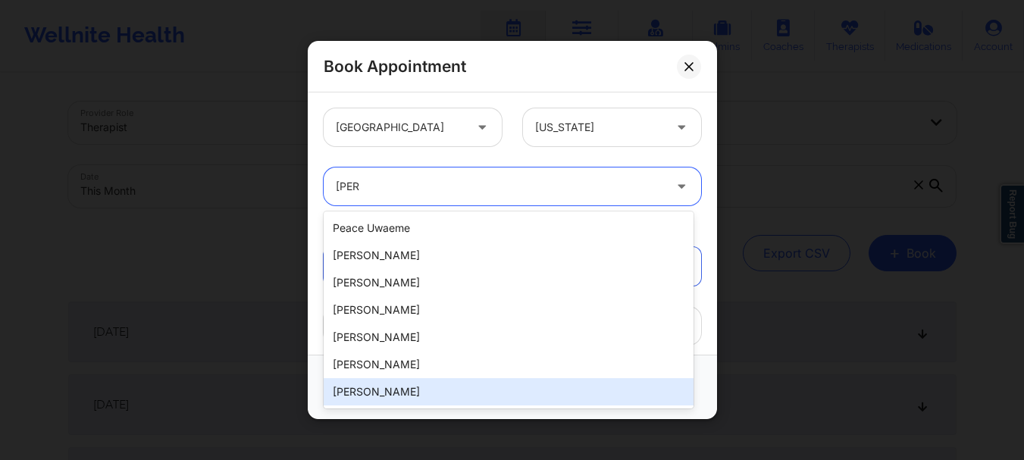
click at [383, 391] on div "[PERSON_NAME]" at bounding box center [509, 391] width 370 height 27
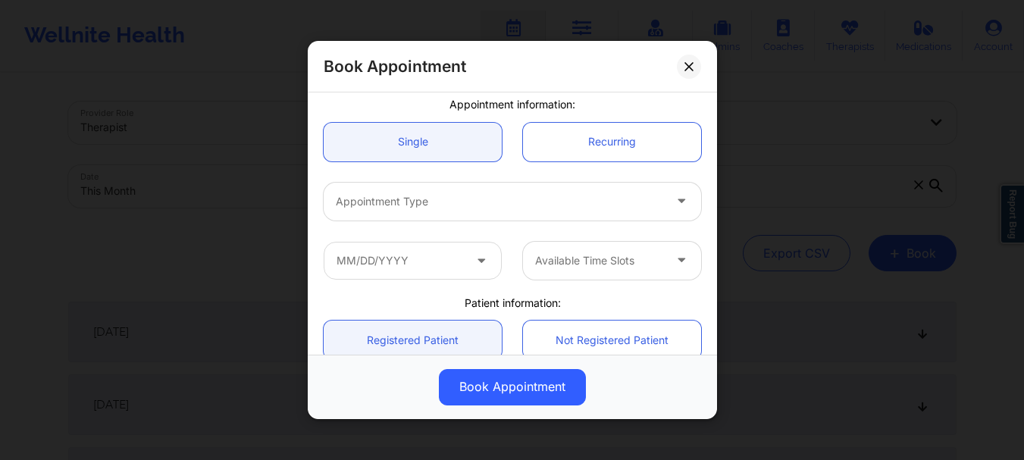
scroll to position [180, 0]
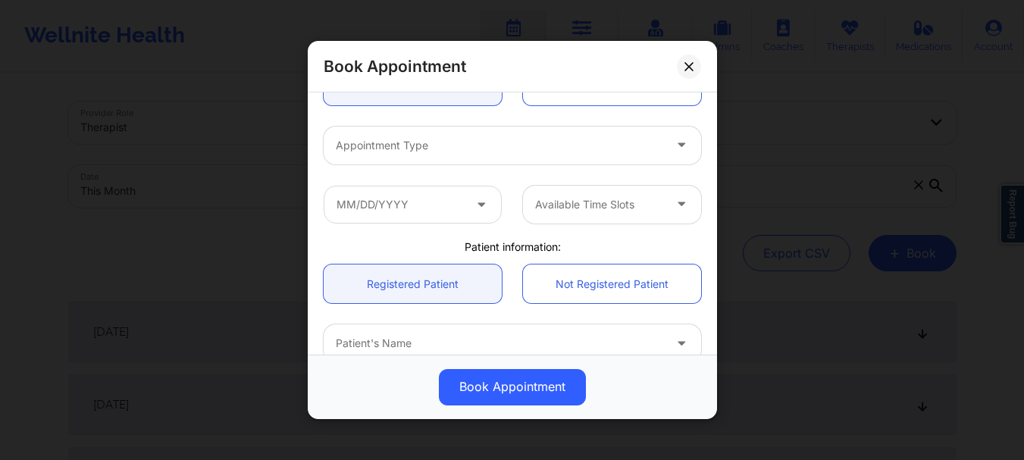
click at [391, 338] on div at bounding box center [500, 344] width 328 height 18
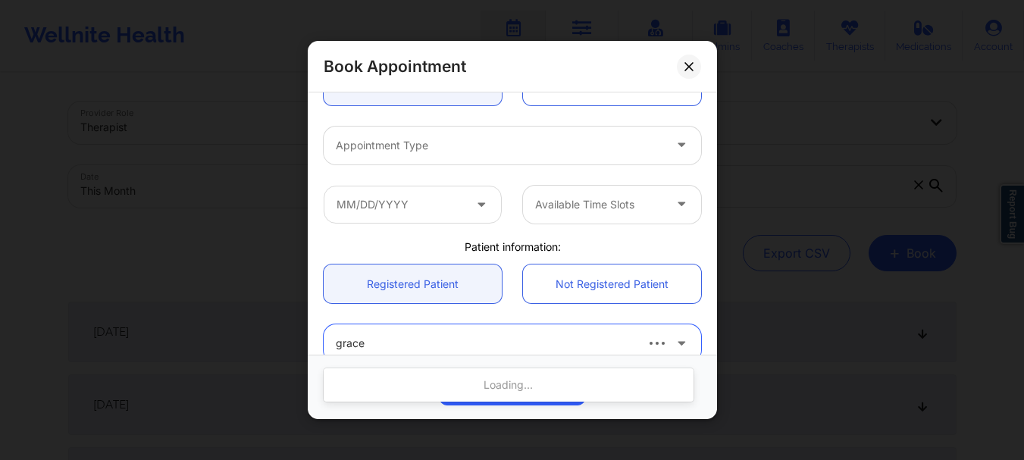
type input "grace h"
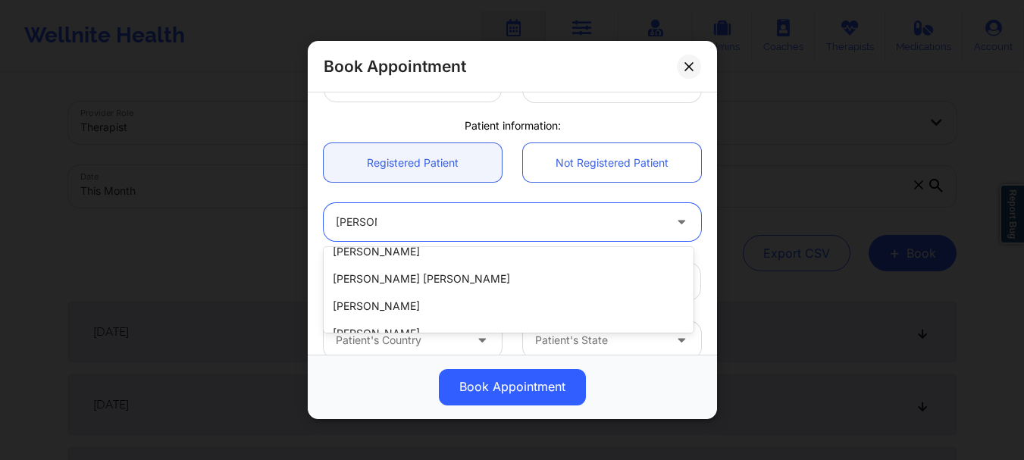
scroll to position [161, 0]
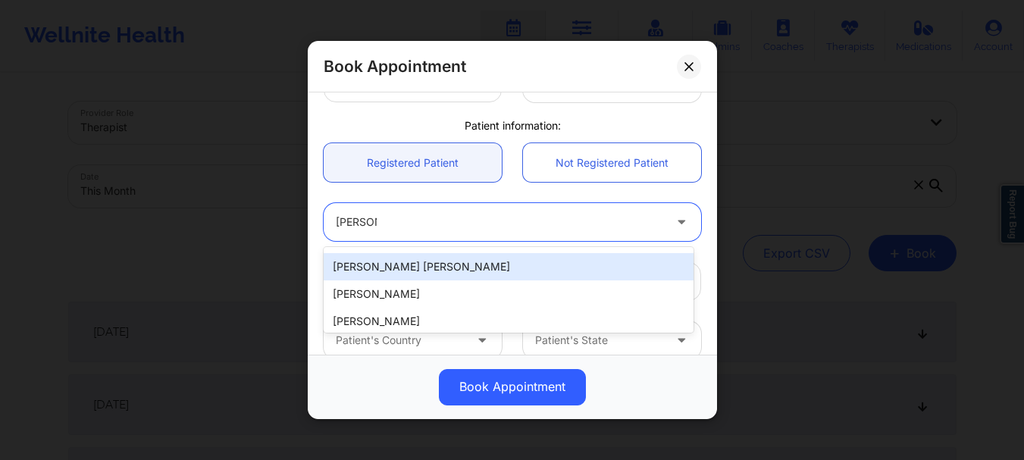
click at [390, 264] on div "[PERSON_NAME] [PERSON_NAME]" at bounding box center [509, 266] width 370 height 27
type input "[EMAIL_ADDRESS][DOMAIN_NAME]"
type input "[PHONE_NUMBER]"
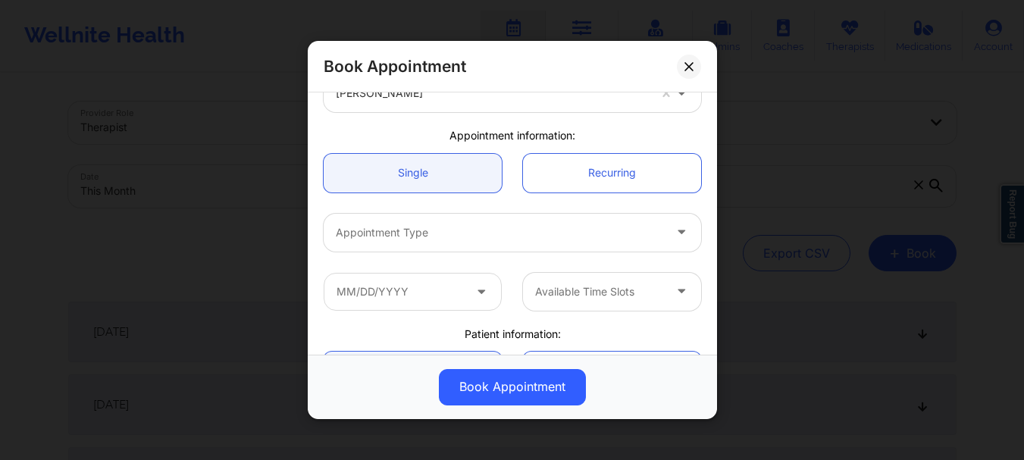
scroll to position [132, 0]
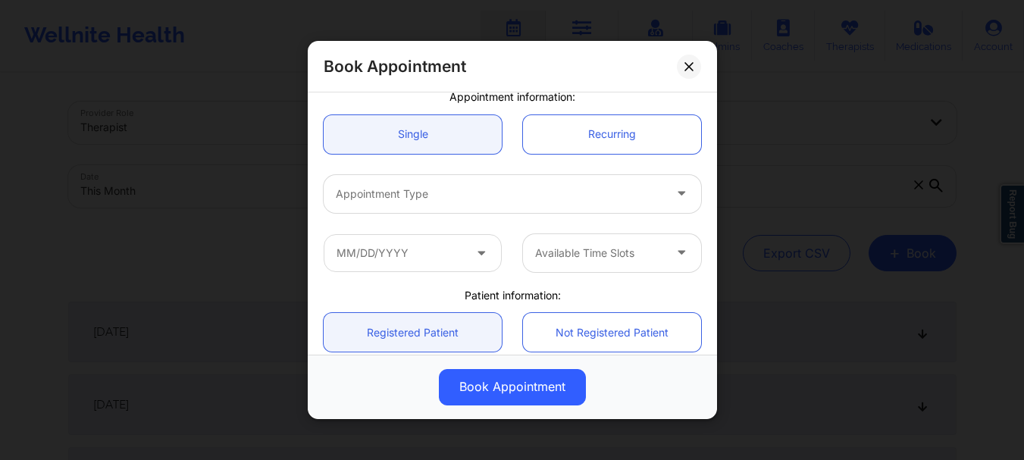
click at [473, 185] on div at bounding box center [500, 194] width 328 height 18
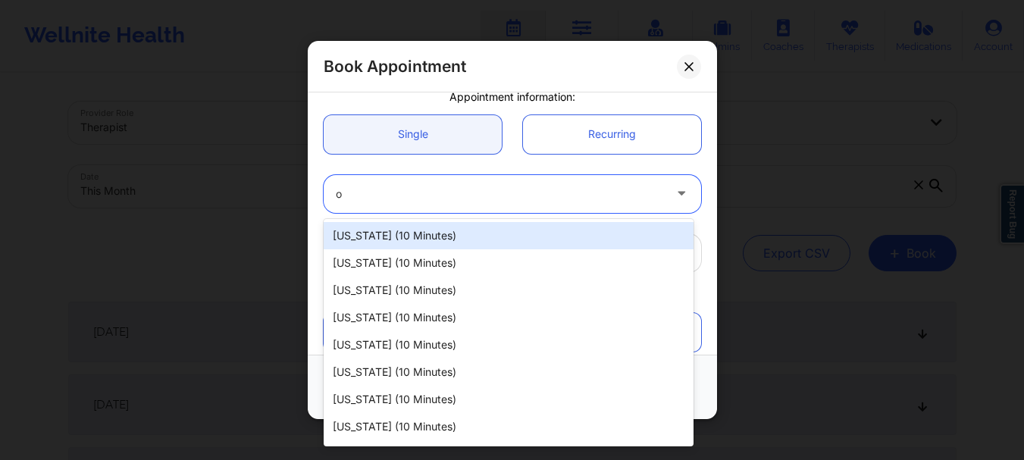
type input "ok"
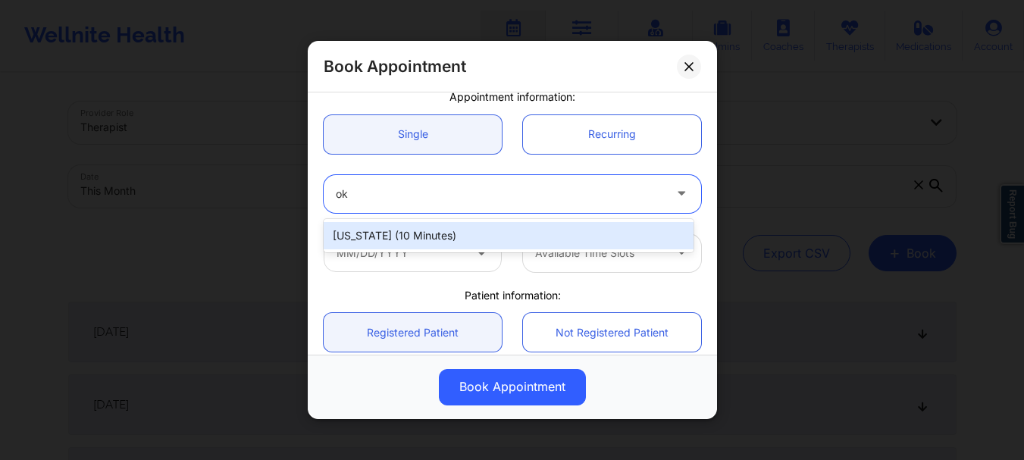
click at [438, 234] on div "Oklahoma (10 minutes)" at bounding box center [509, 235] width 370 height 27
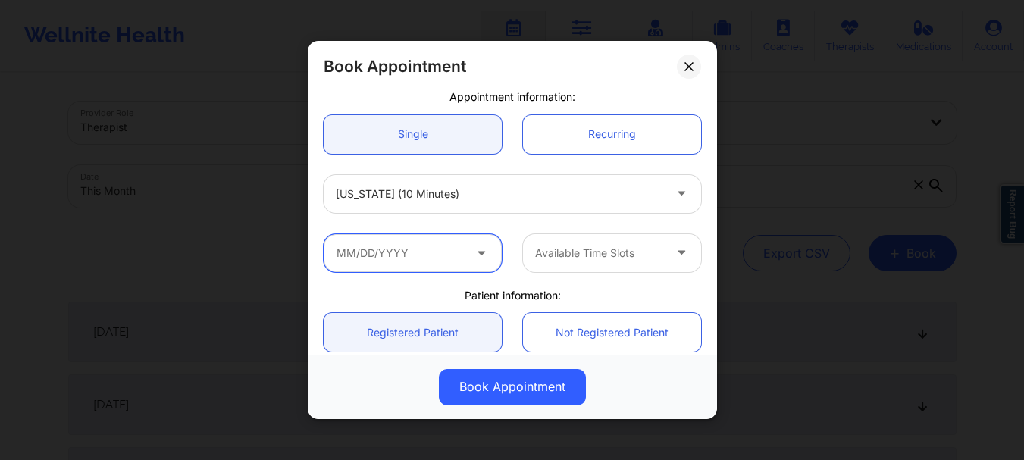
click at [406, 260] on input "text" at bounding box center [413, 253] width 178 height 38
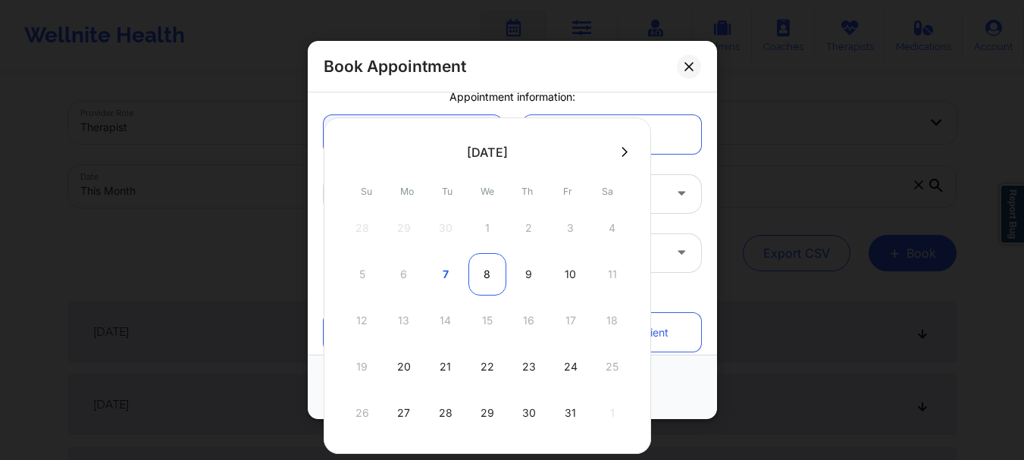
click at [490, 268] on div "8" at bounding box center [488, 274] width 38 height 42
type input "10/08/2025"
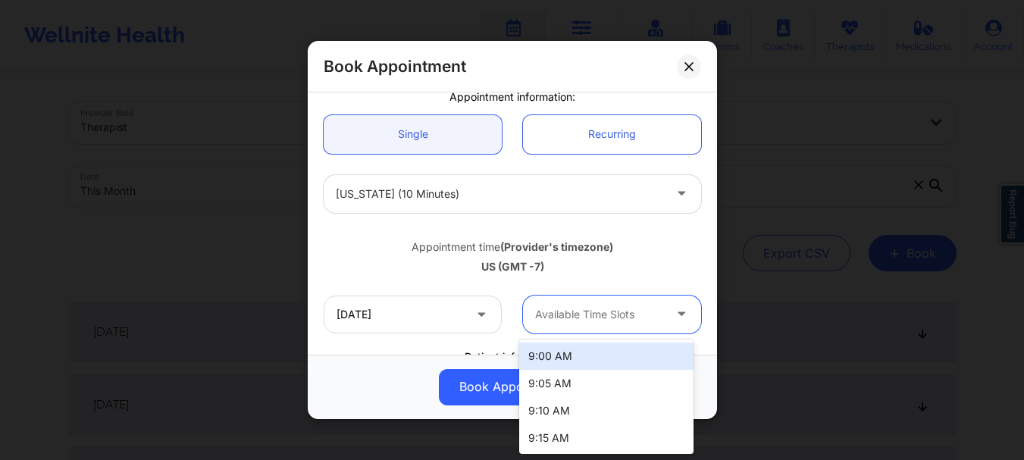
click at [560, 306] on div at bounding box center [599, 315] width 128 height 18
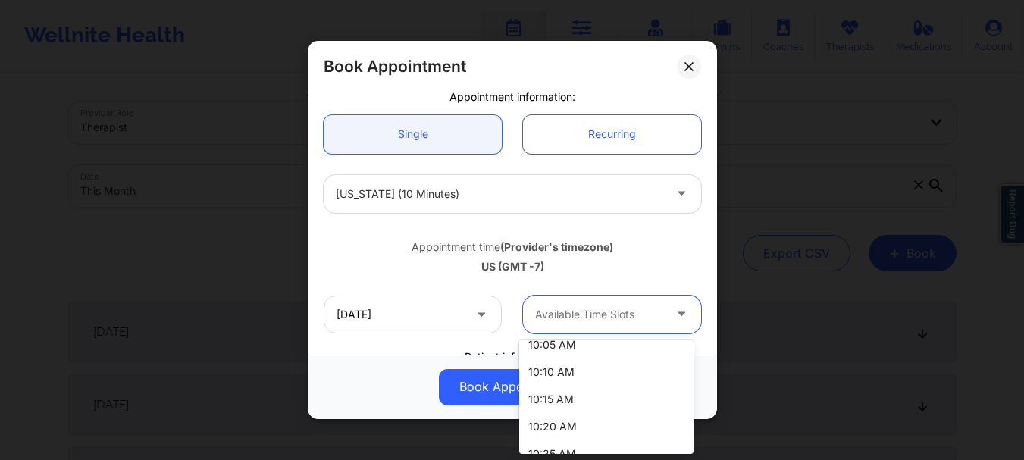
scroll to position [0, 0]
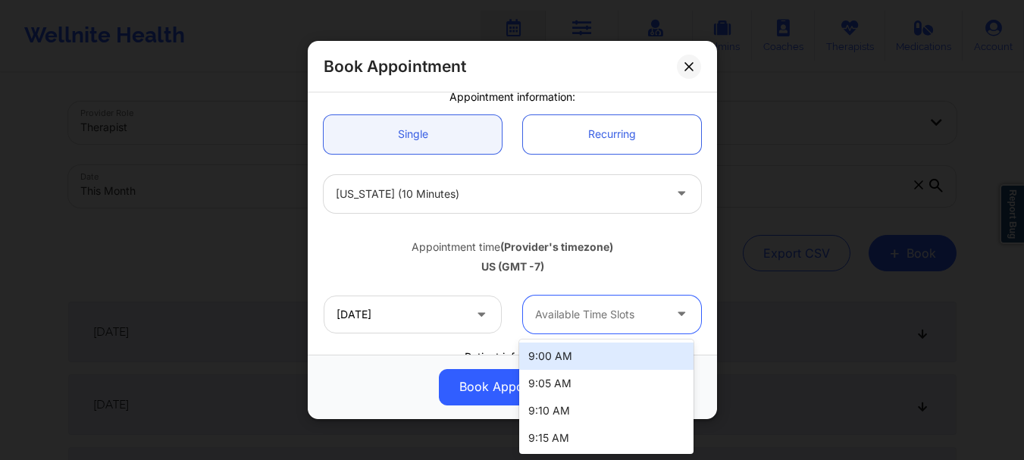
click at [611, 356] on div "9:00 AM" at bounding box center [606, 356] width 174 height 27
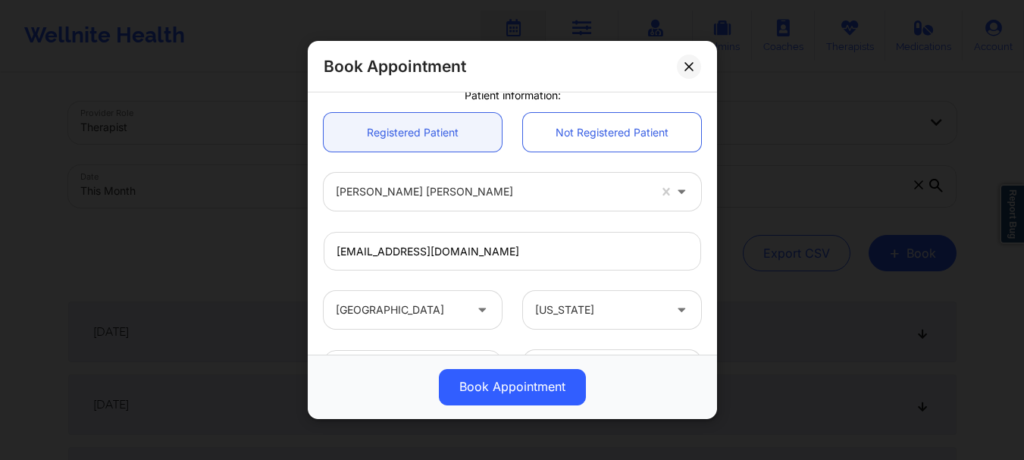
scroll to position [525, 0]
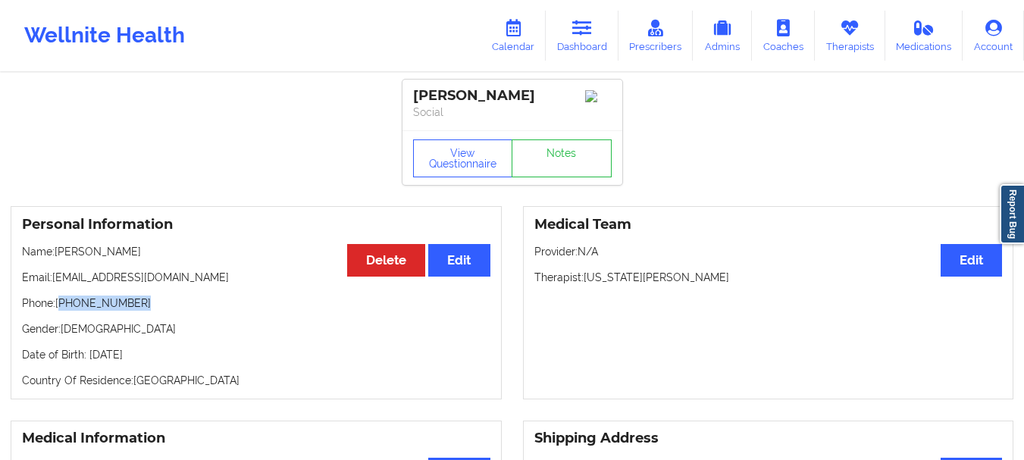
drag, startPoint x: 0, startPoint y: 0, endPoint x: 148, endPoint y: 302, distance: 336.7
click at [148, 302] on p "Phone: [PHONE_NUMBER]" at bounding box center [256, 303] width 469 height 15
drag, startPoint x: 140, startPoint y: 309, endPoint x: 68, endPoint y: 312, distance: 72.1
click at [68, 311] on p "Phone: [PHONE_NUMBER]" at bounding box center [256, 303] width 469 height 15
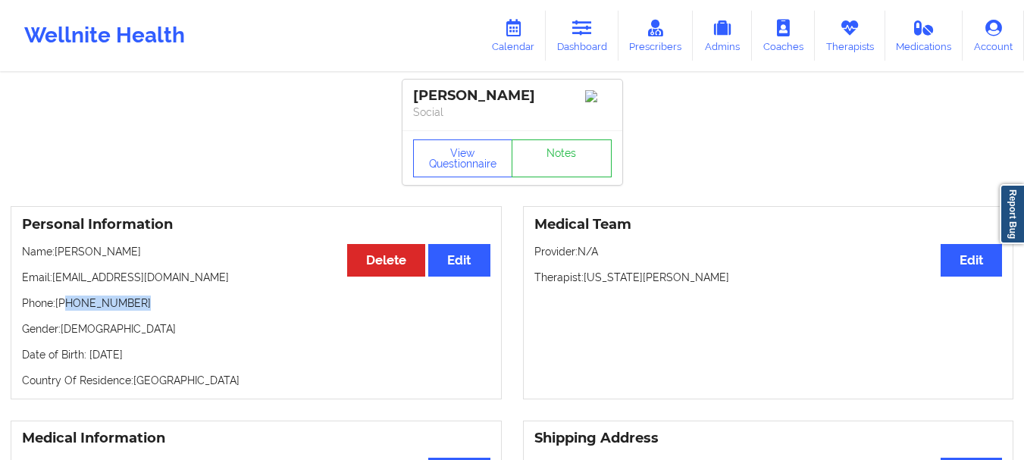
copy p "[PHONE_NUMBER]"
click at [592, 46] on link "Dashboard" at bounding box center [582, 36] width 73 height 50
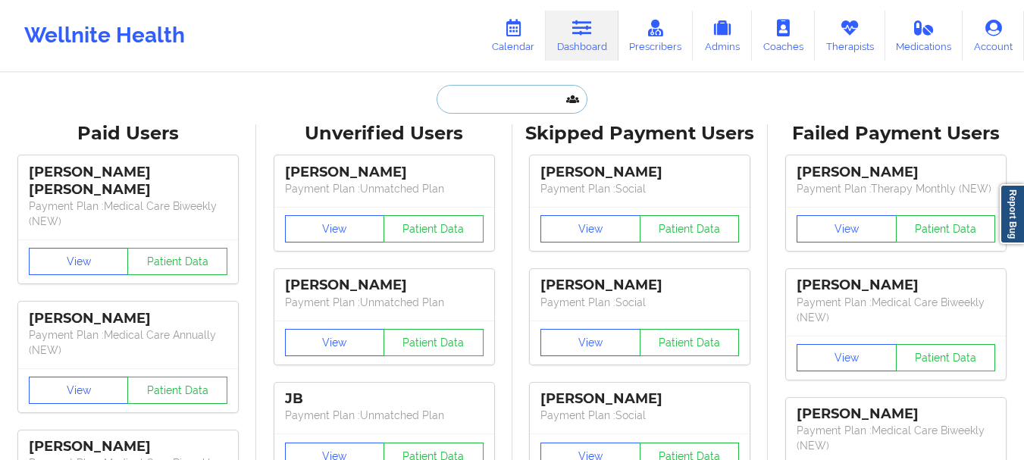
click at [516, 99] on input "text" at bounding box center [512, 99] width 150 height 29
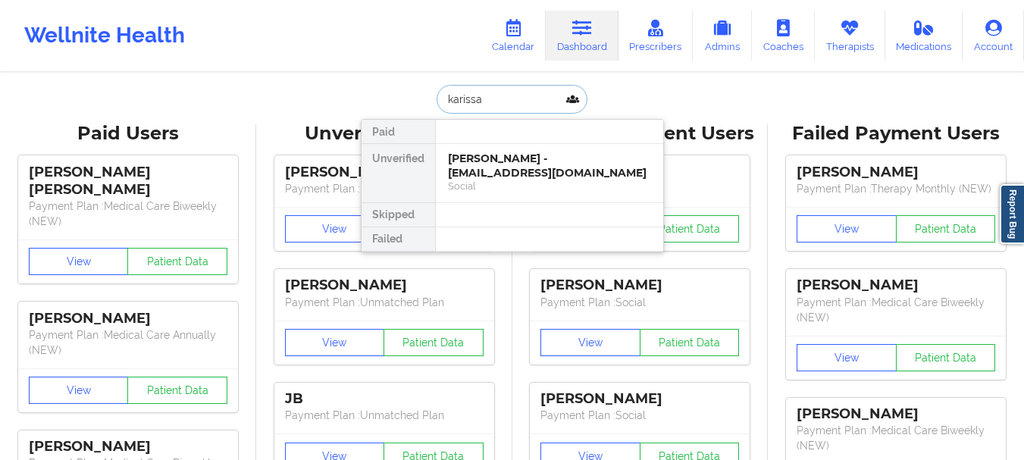
type input "karissa"
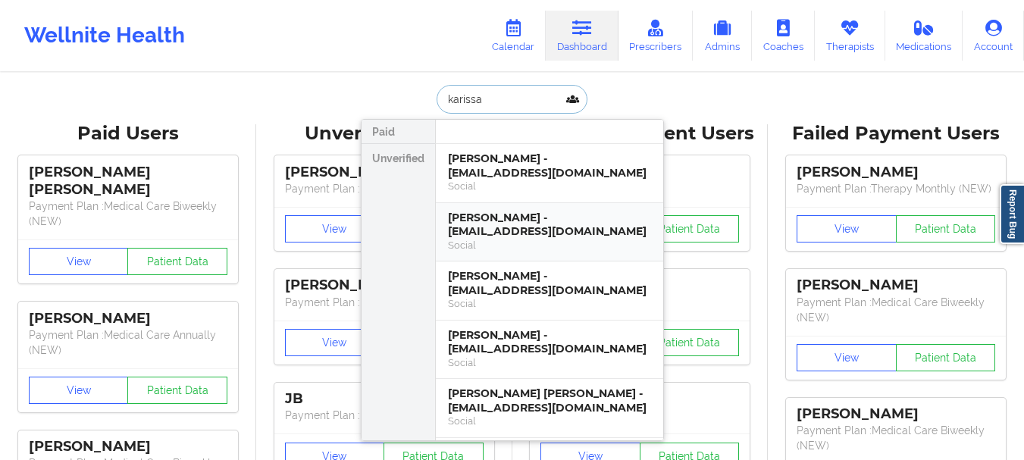
click at [509, 211] on div "[PERSON_NAME] - [EMAIL_ADDRESS][DOMAIN_NAME]" at bounding box center [549, 225] width 203 height 28
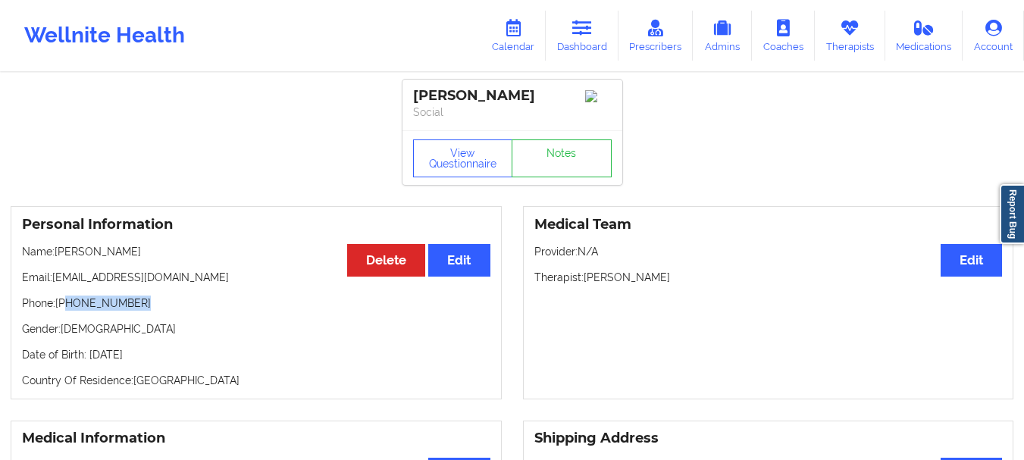
drag, startPoint x: 142, startPoint y: 309, endPoint x: 67, endPoint y: 313, distance: 74.4
click at [67, 311] on p "Phone: [PHONE_NUMBER]" at bounding box center [256, 303] width 469 height 15
click at [80, 311] on p "Phone: [PHONE_NUMBER]" at bounding box center [256, 303] width 469 height 15
drag, startPoint x: 80, startPoint y: 312, endPoint x: 137, endPoint y: 300, distance: 58.7
click at [137, 300] on p "Phone: [PHONE_NUMBER]" at bounding box center [256, 303] width 469 height 15
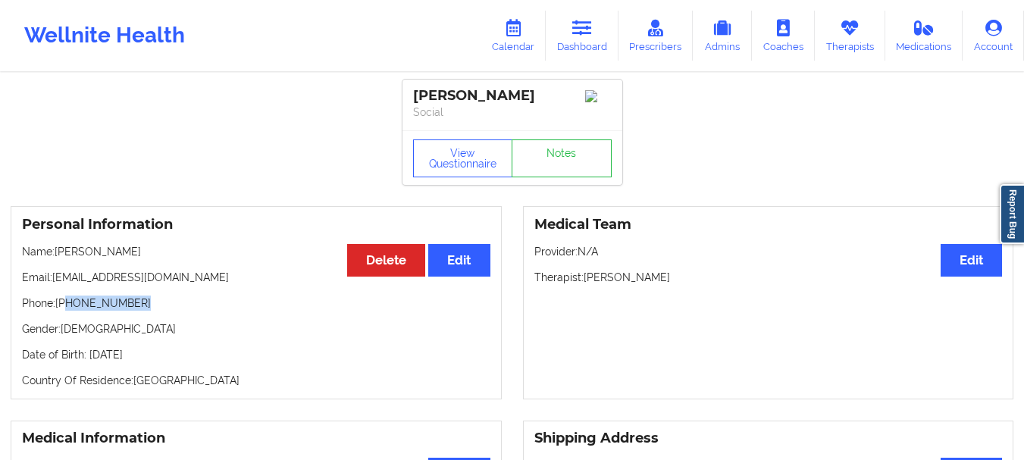
copy p "[PHONE_NUMBER]"
click at [583, 28] on icon at bounding box center [582, 28] width 20 height 17
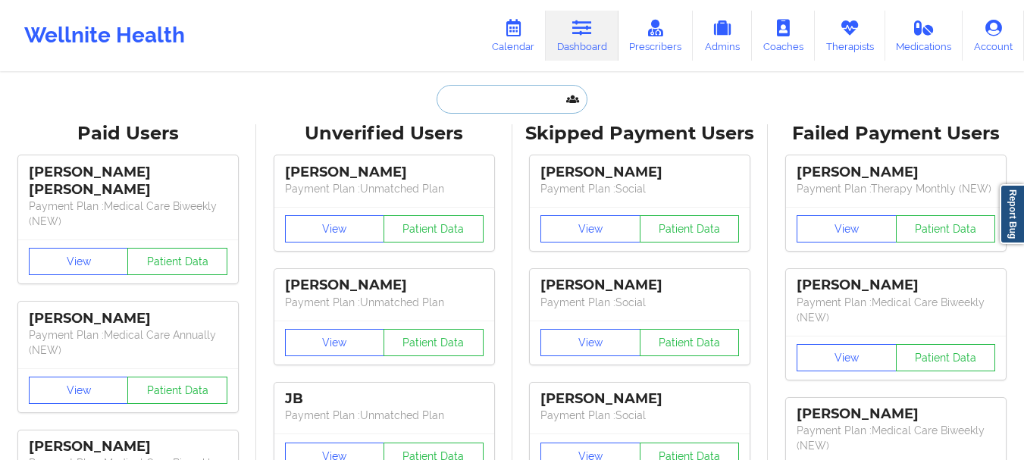
click at [501, 98] on input "text" at bounding box center [512, 99] width 150 height 29
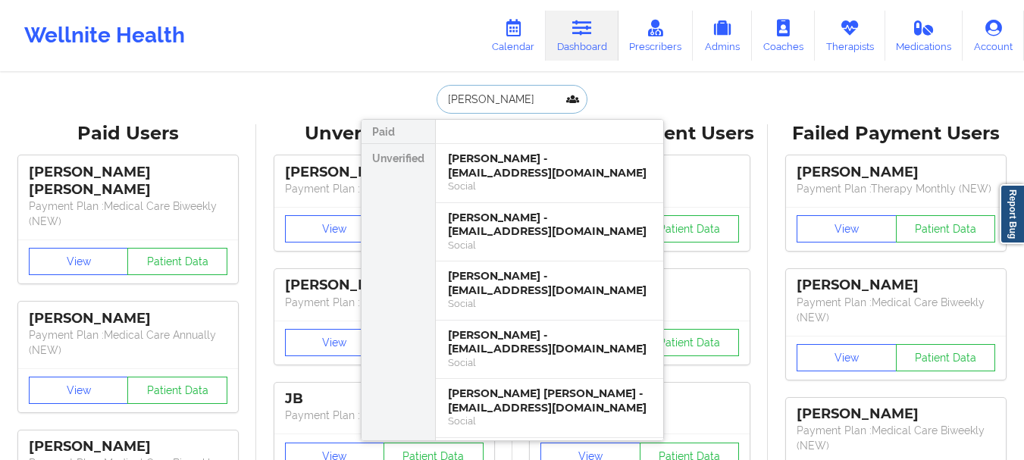
type input "[PERSON_NAME]"
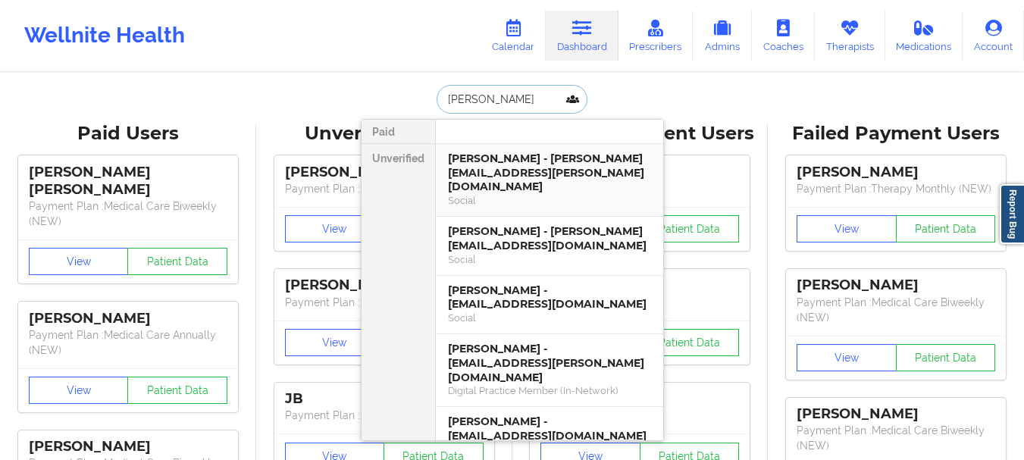
click at [538, 194] on div "Social" at bounding box center [549, 200] width 203 height 13
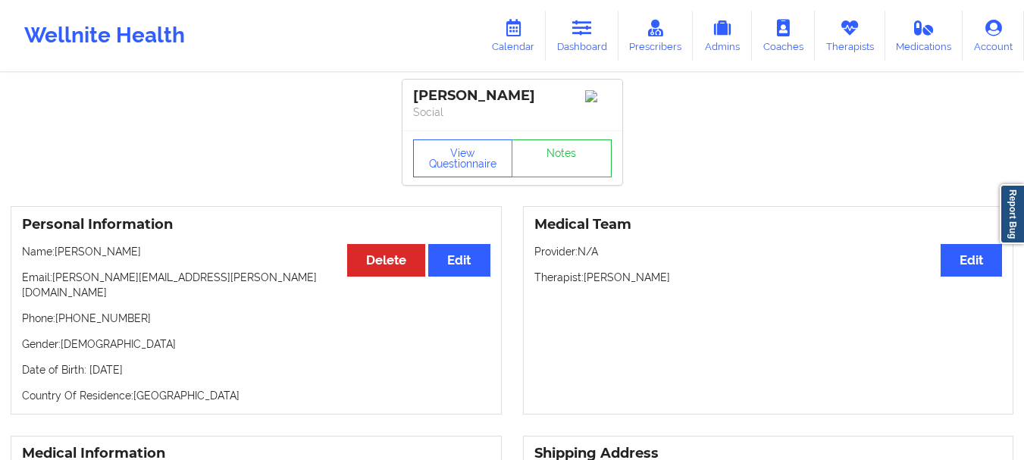
drag, startPoint x: 575, startPoint y: 29, endPoint x: 522, endPoint y: 62, distance: 62.7
click at [575, 29] on icon at bounding box center [582, 28] width 20 height 17
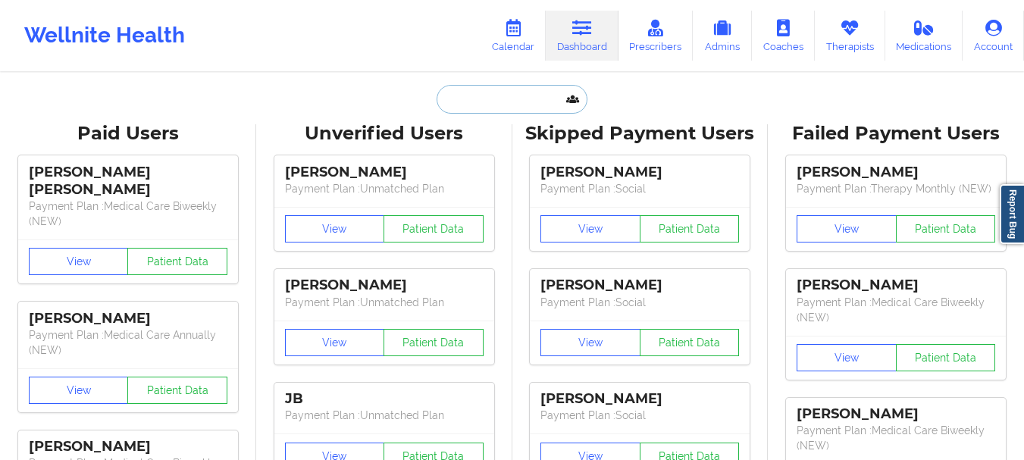
click at [488, 91] on input "text" at bounding box center [512, 99] width 150 height 29
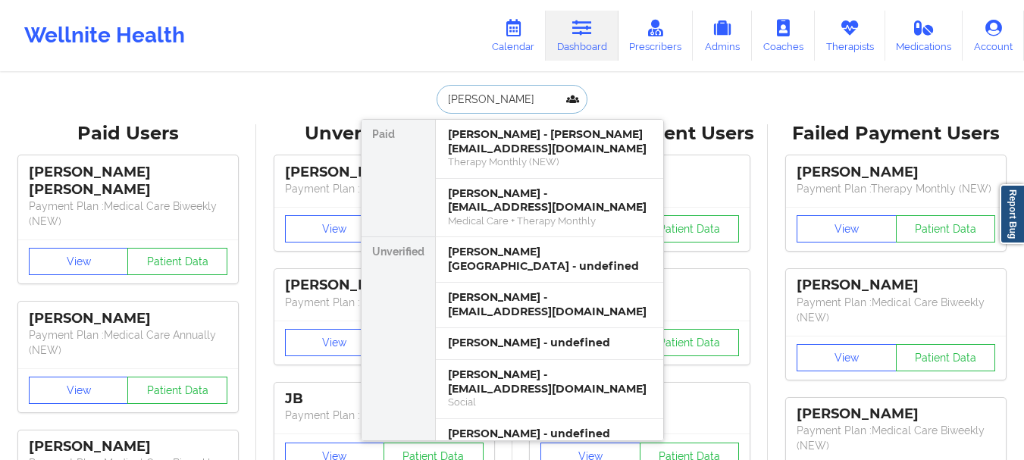
type input "[PERSON_NAME]"
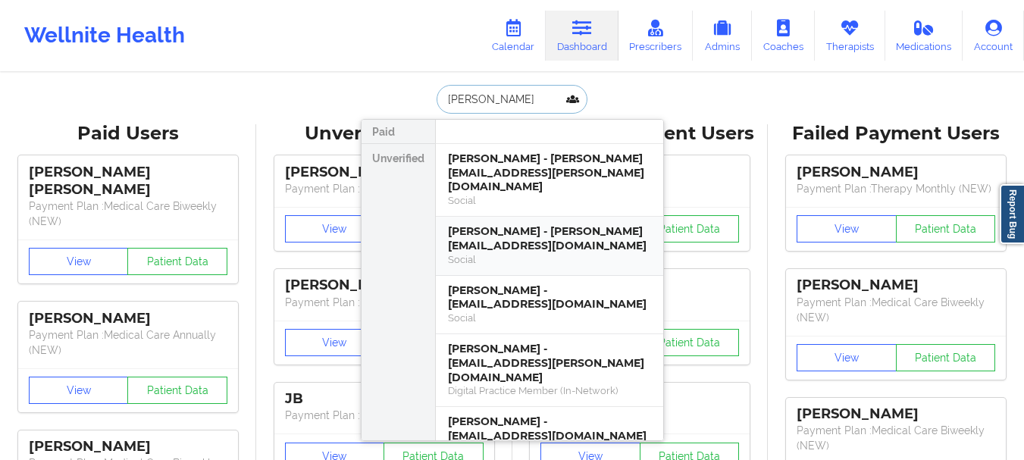
click at [528, 253] on div "Social" at bounding box center [549, 259] width 203 height 13
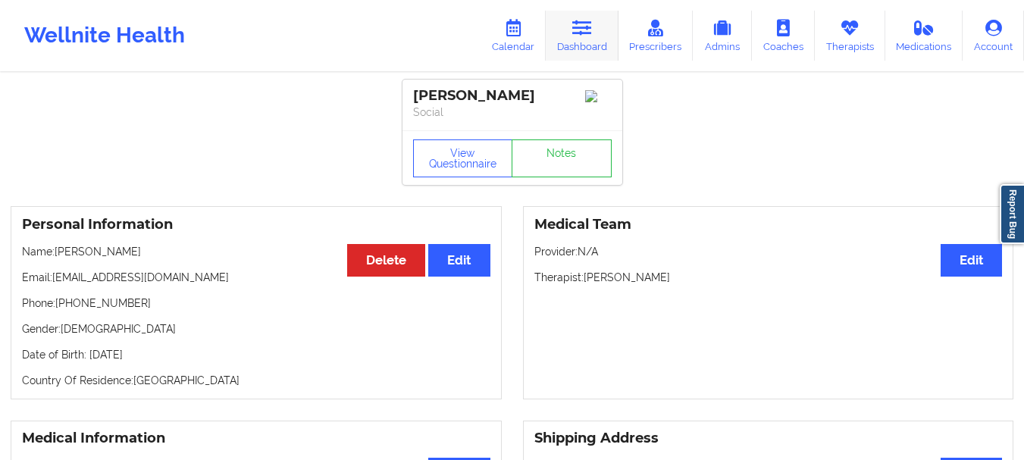
click at [572, 55] on link "Dashboard" at bounding box center [582, 36] width 73 height 50
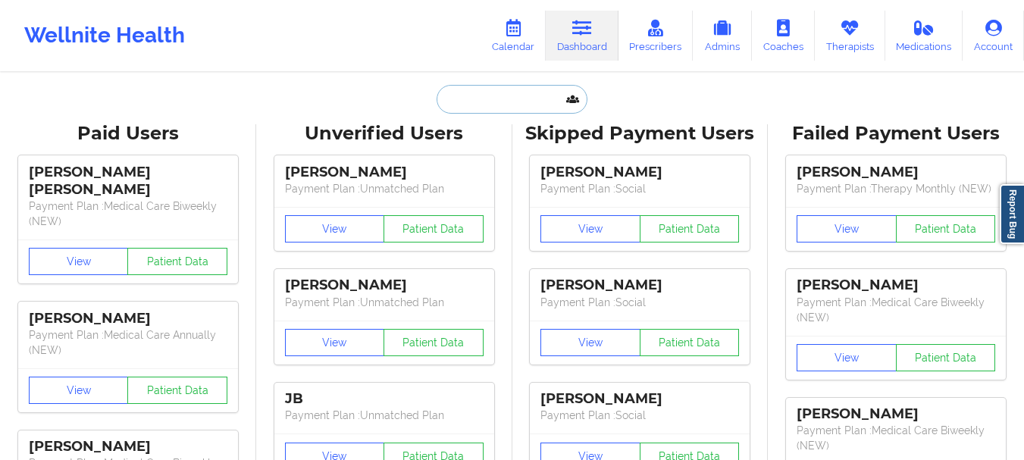
click at [500, 104] on input "text" at bounding box center [512, 99] width 150 height 29
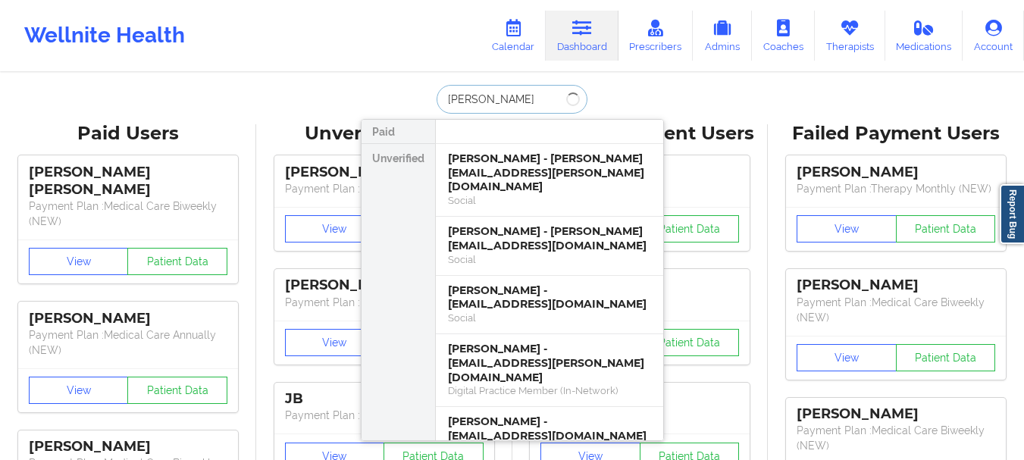
type input "[PERSON_NAME]"
click at [539, 312] on div "Social" at bounding box center [549, 318] width 203 height 13
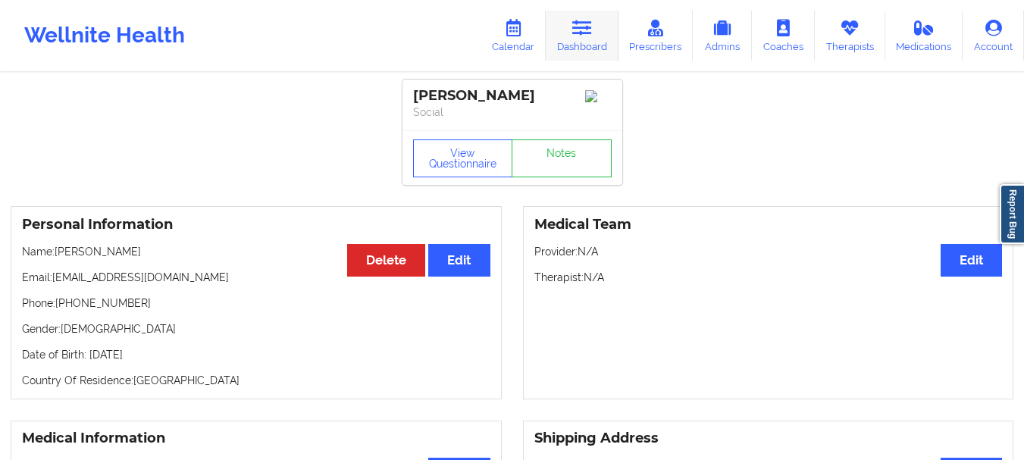
click at [590, 48] on link "Dashboard" at bounding box center [582, 36] width 73 height 50
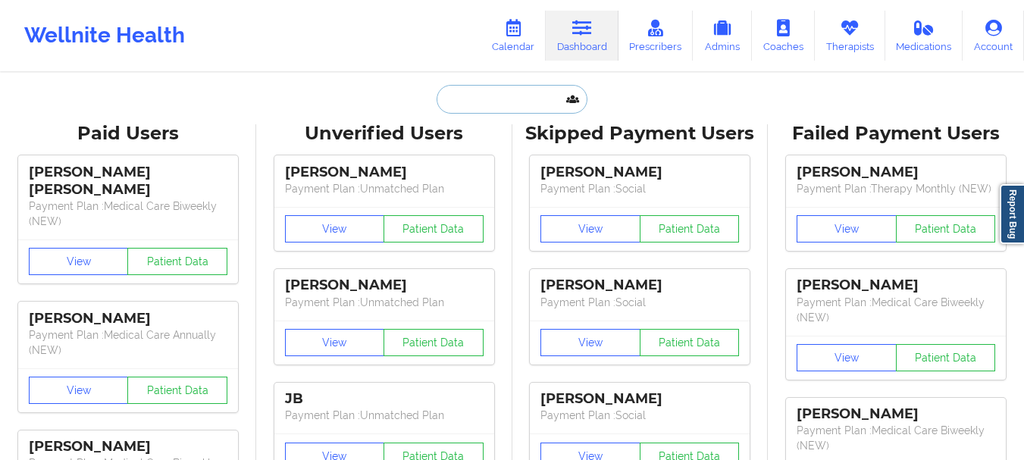
click at [537, 103] on input "text" at bounding box center [512, 99] width 150 height 29
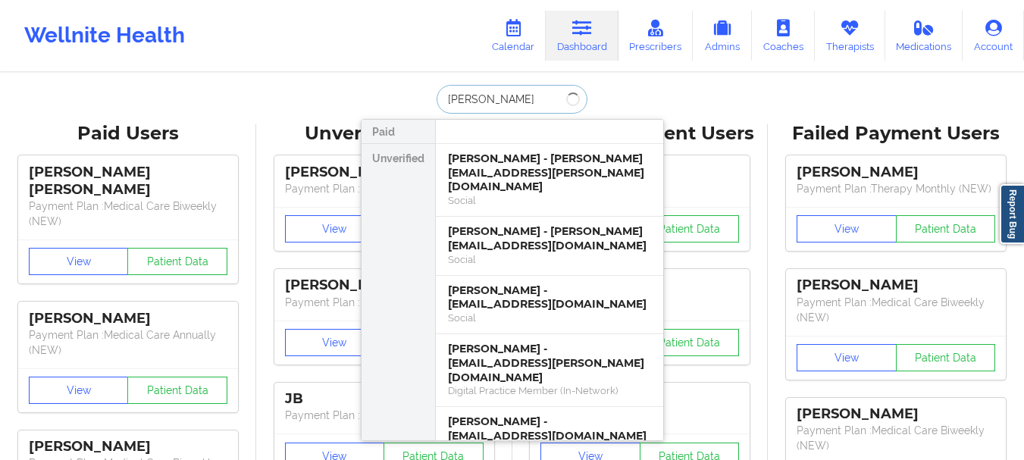
type input "[PERSON_NAME]"
click at [519, 342] on div "[PERSON_NAME] - [EMAIL_ADDRESS][PERSON_NAME][DOMAIN_NAME]" at bounding box center [549, 363] width 203 height 42
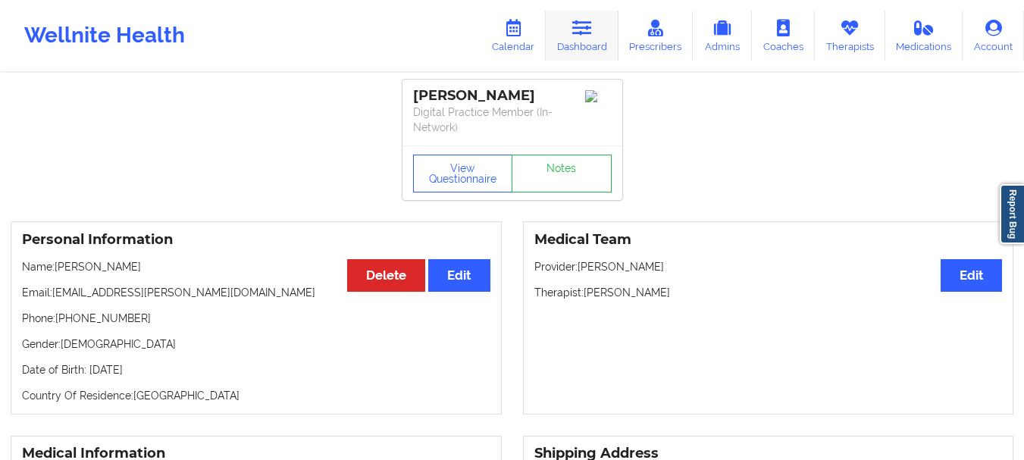
click at [581, 21] on icon at bounding box center [582, 28] width 20 height 17
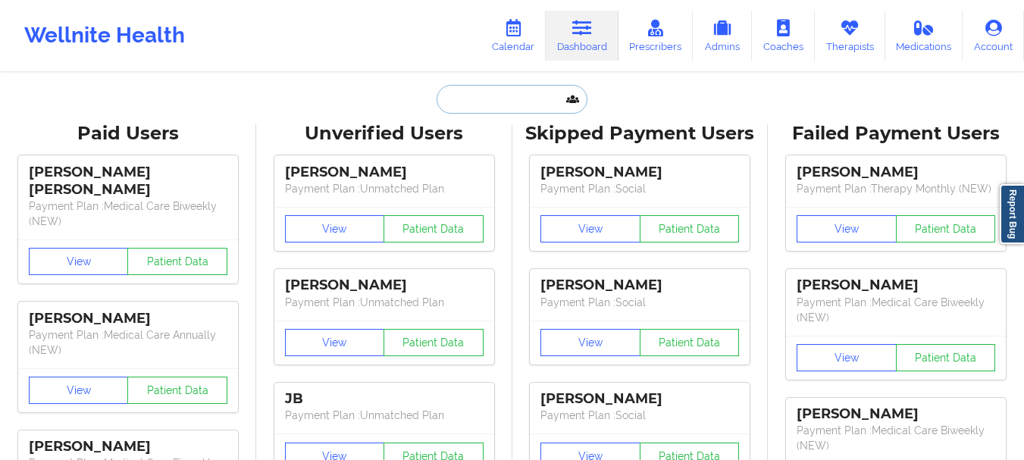
click at [525, 96] on input "text" at bounding box center [512, 99] width 150 height 29
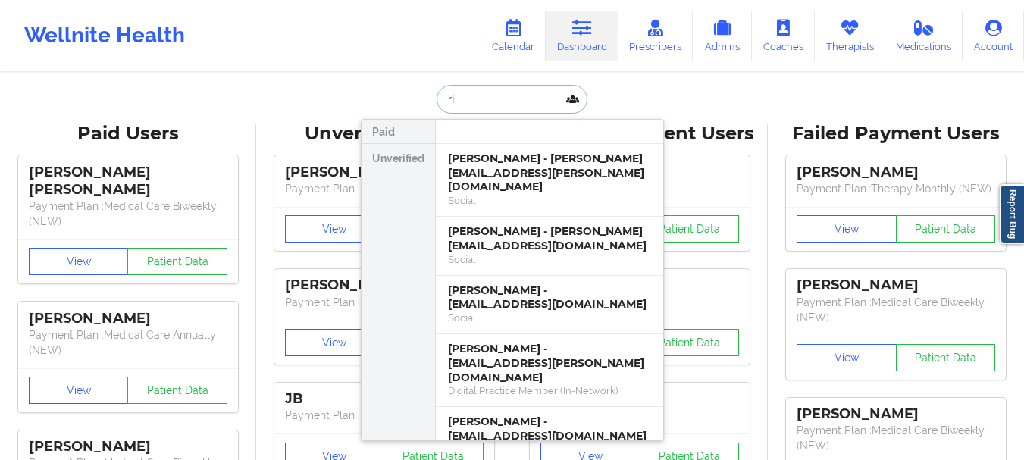
type input "r"
type input "[PERSON_NAME]"
click at [527, 415] on div "[PERSON_NAME] - [EMAIL_ADDRESS][DOMAIN_NAME]" at bounding box center [549, 429] width 203 height 28
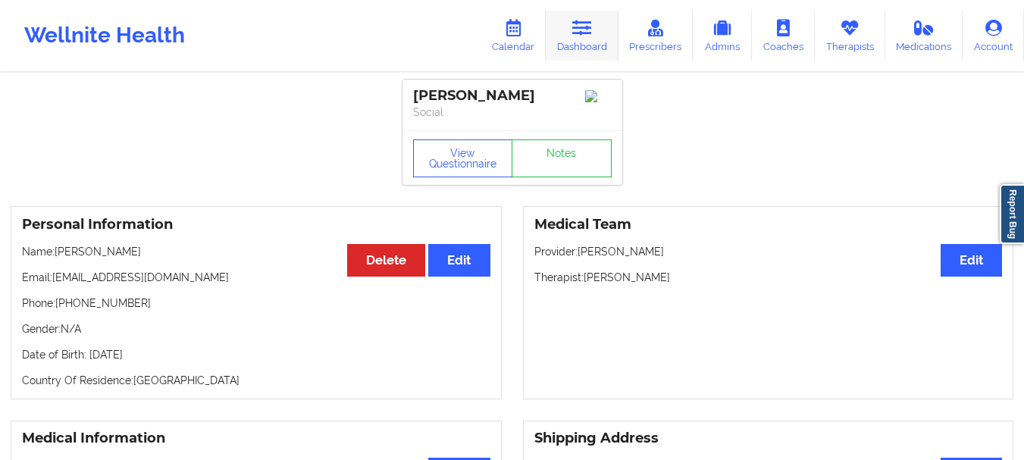
click at [579, 30] on icon at bounding box center [582, 28] width 20 height 17
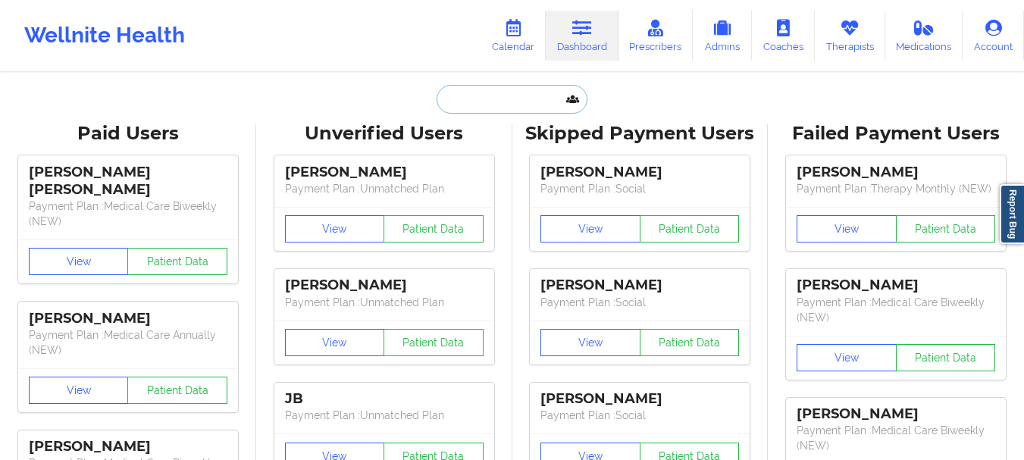
click at [496, 105] on input "text" at bounding box center [512, 99] width 150 height 29
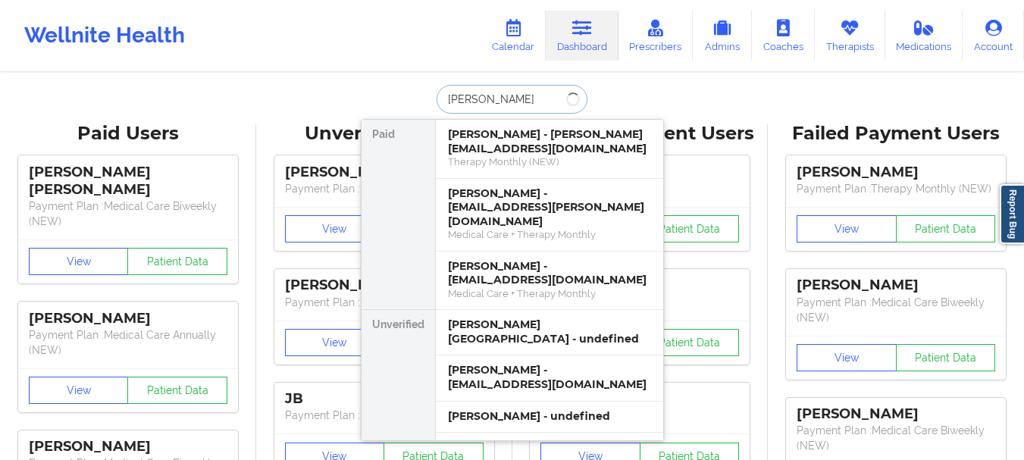
type input "[PERSON_NAME]"
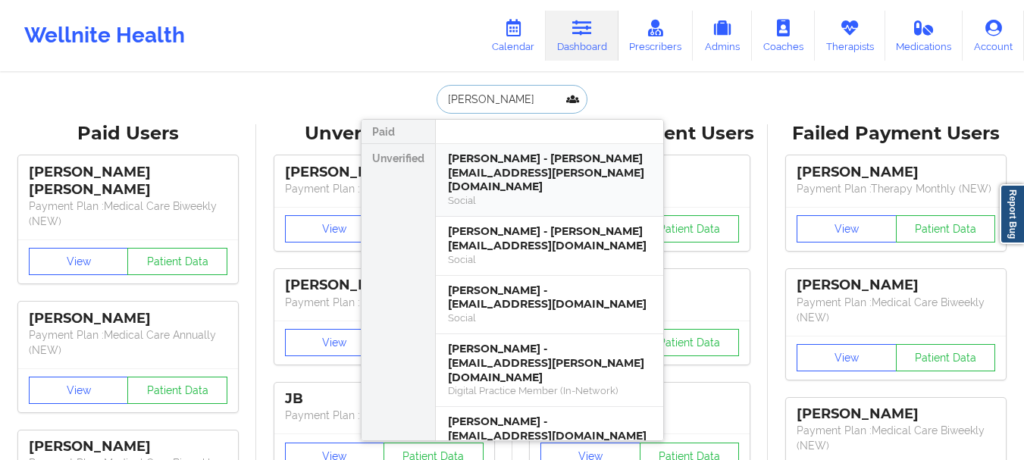
click at [541, 194] on div "Social" at bounding box center [549, 200] width 203 height 13
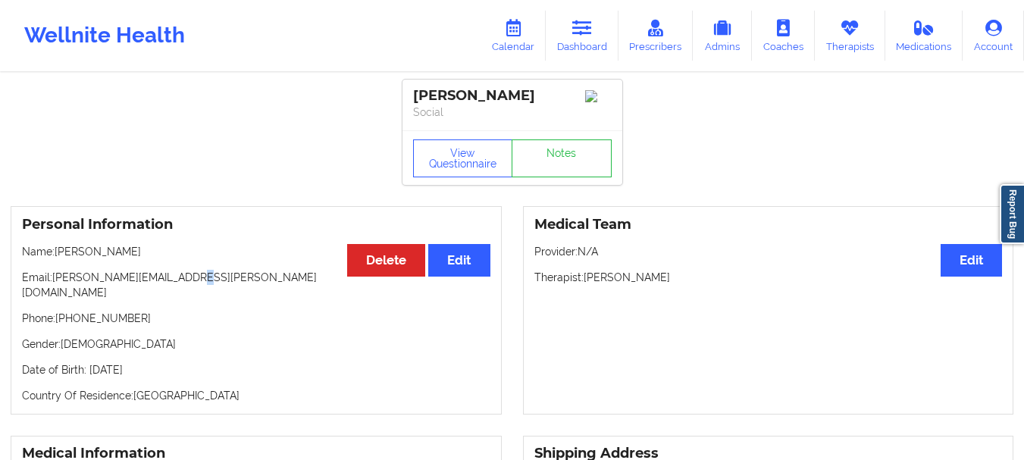
drag, startPoint x: 185, startPoint y: 284, endPoint x: 172, endPoint y: 284, distance: 12.9
click at [172, 284] on p "Email: [PERSON_NAME][EMAIL_ADDRESS][PERSON_NAME][DOMAIN_NAME]" at bounding box center [256, 285] width 469 height 30
click at [578, 136] on div "View Questionnaire Notes" at bounding box center [513, 157] width 220 height 55
click at [566, 158] on link "Notes" at bounding box center [562, 158] width 100 height 38
click at [581, 42] on link "Dashboard" at bounding box center [582, 36] width 73 height 50
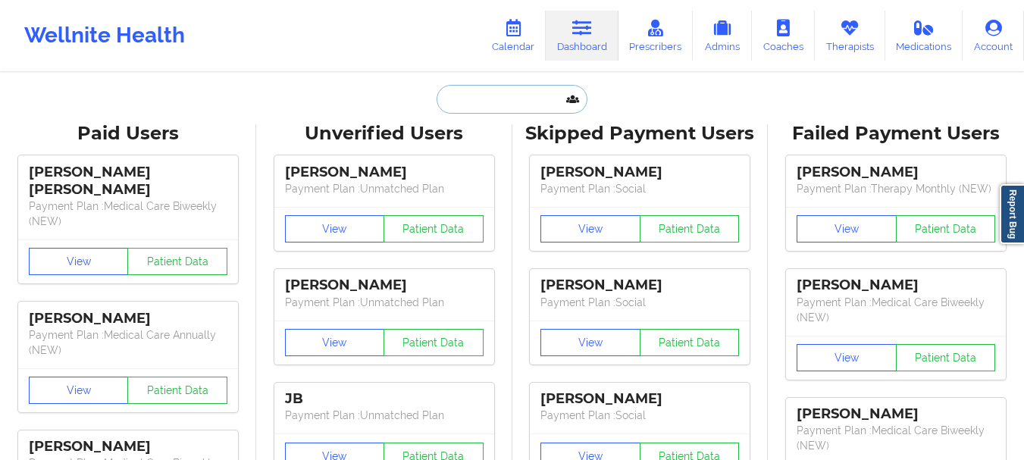
click at [497, 113] on input "text" at bounding box center [512, 99] width 150 height 29
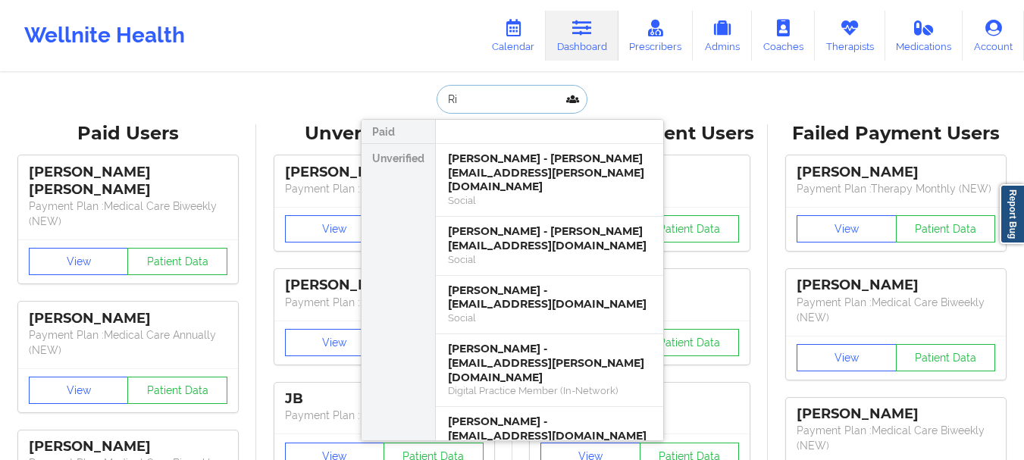
type input "R"
type input "Konie"
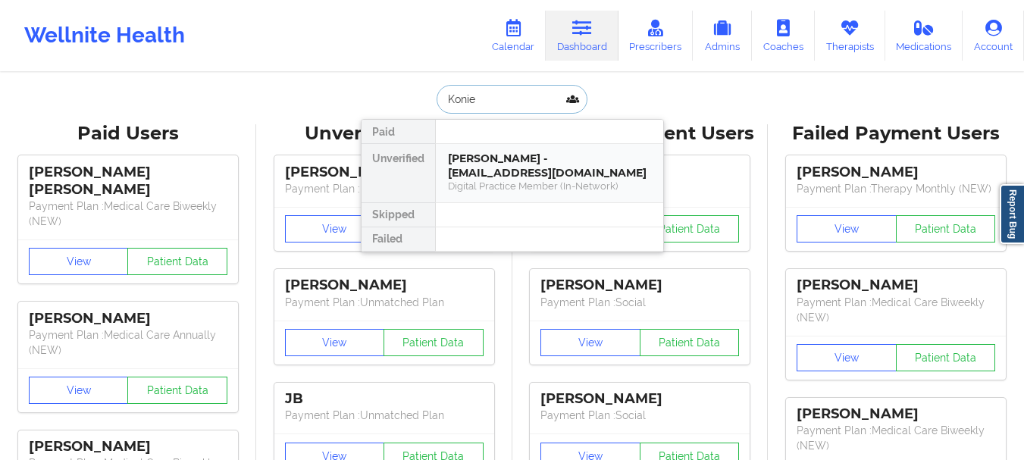
click at [508, 190] on div "Digital Practice Member (In-Network)" at bounding box center [549, 186] width 203 height 13
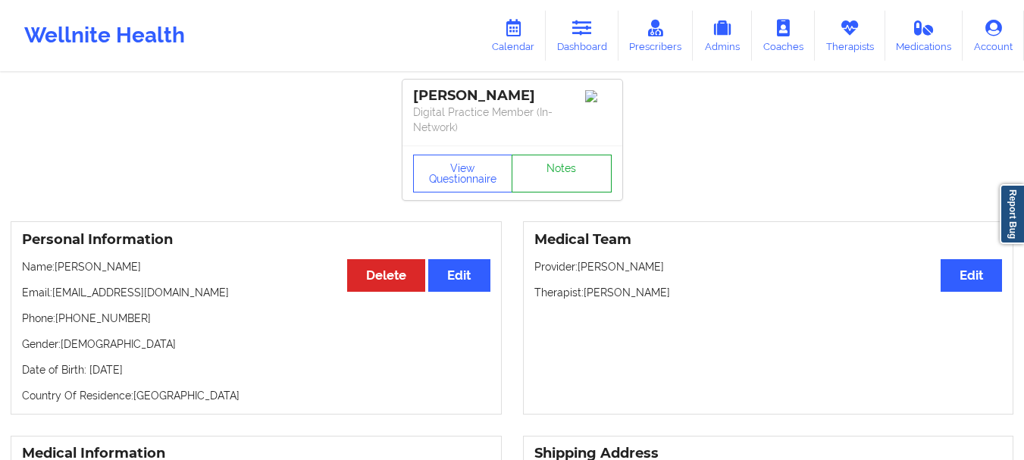
click at [563, 193] on link "Notes" at bounding box center [562, 174] width 100 height 38
drag, startPoint x: 199, startPoint y: 312, endPoint x: 52, endPoint y: 310, distance: 146.3
click at [52, 300] on p "Email: [EMAIL_ADDRESS][DOMAIN_NAME]" at bounding box center [256, 292] width 469 height 15
click at [64, 300] on p "Email: [EMAIL_ADDRESS][DOMAIN_NAME]" at bounding box center [256, 292] width 469 height 15
drag, startPoint x: 54, startPoint y: 309, endPoint x: 204, endPoint y: 315, distance: 150.2
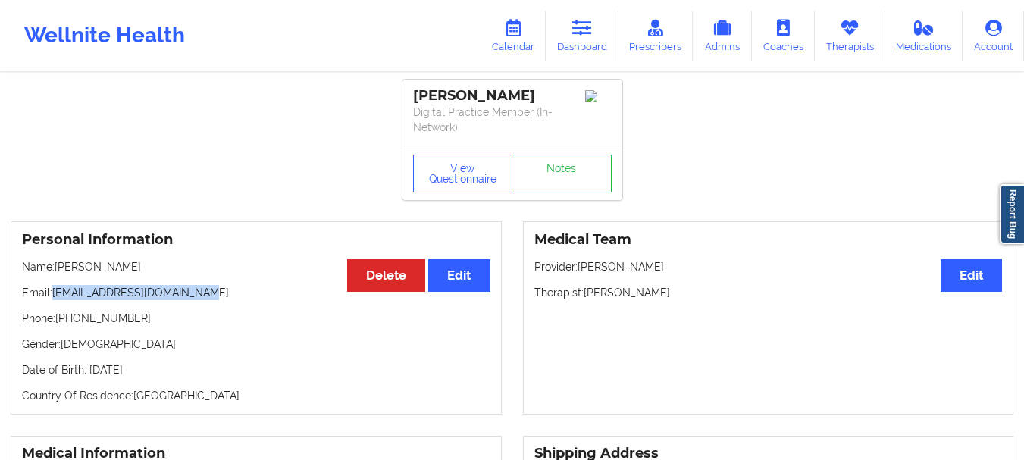
click at [204, 300] on p "Email: [EMAIL_ADDRESS][DOMAIN_NAME]" at bounding box center [256, 292] width 469 height 15
copy p "[EMAIL_ADDRESS][DOMAIN_NAME]"
click at [135, 326] on p "Phone: [PHONE_NUMBER]" at bounding box center [256, 318] width 469 height 15
drag, startPoint x: 130, startPoint y: 334, endPoint x: 61, endPoint y: 339, distance: 69.9
click at [61, 326] on p "Phone: [PHONE_NUMBER]" at bounding box center [256, 318] width 469 height 15
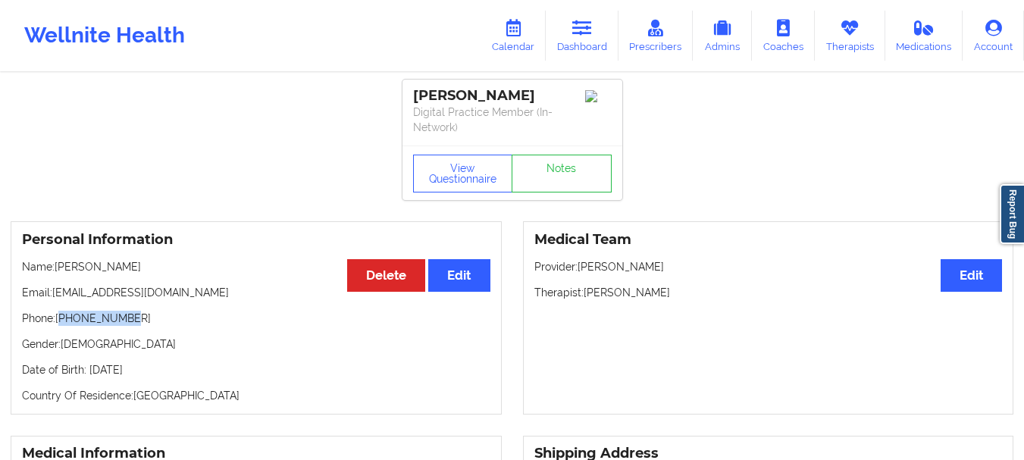
click at [82, 326] on p "Phone: [PHONE_NUMBER]" at bounding box center [256, 318] width 469 height 15
drag, startPoint x: 57, startPoint y: 334, endPoint x: 133, endPoint y: 337, distance: 76.6
click at [133, 326] on p "Phone: [PHONE_NUMBER]" at bounding box center [256, 318] width 469 height 15
copy p "[PHONE_NUMBER]"
click at [188, 300] on p "Email: [EMAIL_ADDRESS][DOMAIN_NAME]" at bounding box center [256, 292] width 469 height 15
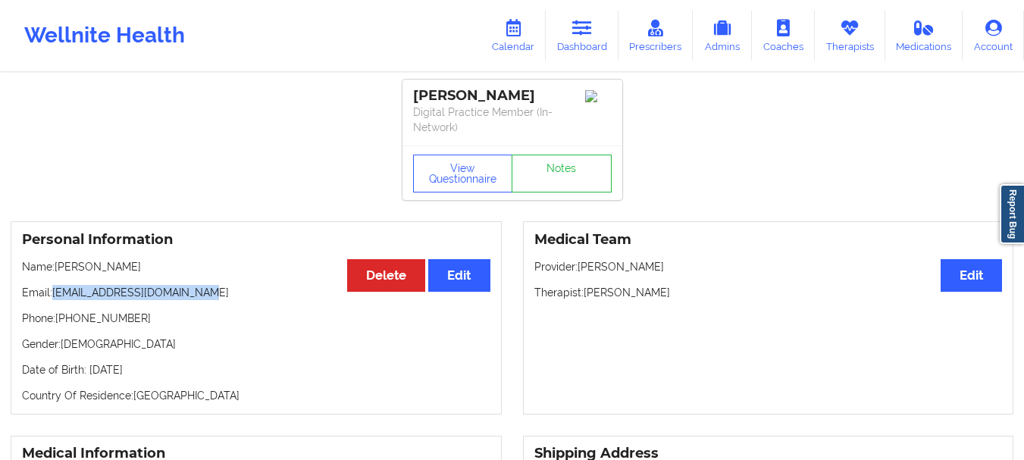
drag, startPoint x: 199, startPoint y: 310, endPoint x: 53, endPoint y: 306, distance: 146.4
click at [53, 300] on p "Email: [EMAIL_ADDRESS][DOMAIN_NAME]" at bounding box center [256, 292] width 469 height 15
copy p "[EMAIL_ADDRESS][DOMAIN_NAME]"
click at [574, 37] on link "Dashboard" at bounding box center [582, 36] width 73 height 50
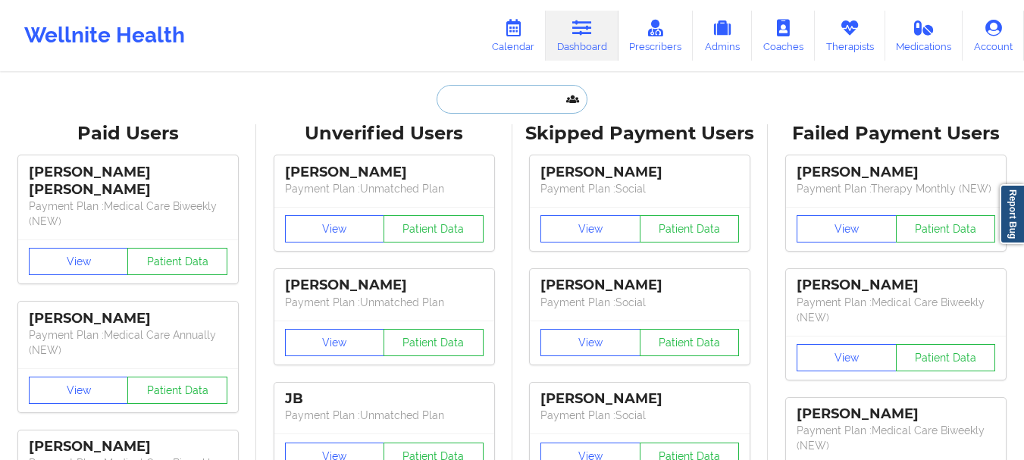
click at [475, 100] on input "text" at bounding box center [512, 99] width 150 height 29
paste input "[EMAIL_ADDRESS][DOMAIN_NAME]"
type input "[EMAIL_ADDRESS][DOMAIN_NAME]"
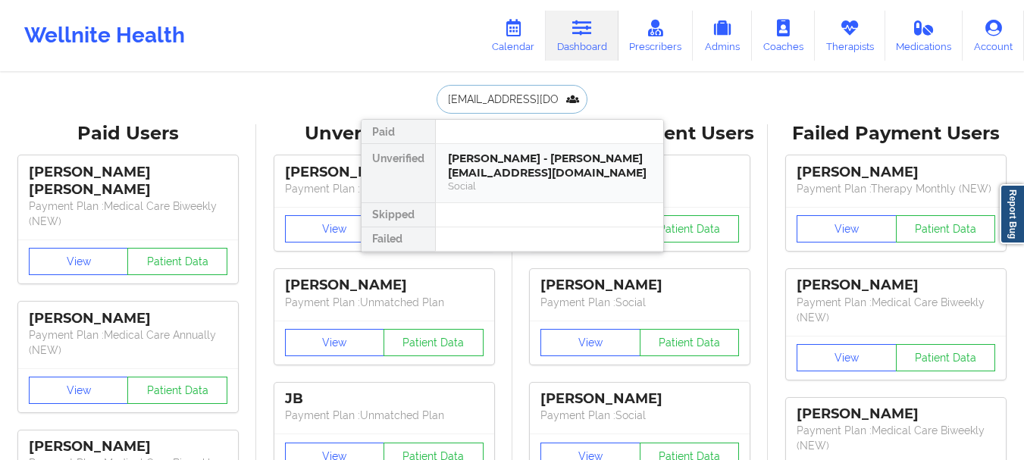
click at [468, 152] on div "[PERSON_NAME] - [PERSON_NAME][EMAIL_ADDRESS][DOMAIN_NAME]" at bounding box center [549, 166] width 203 height 28
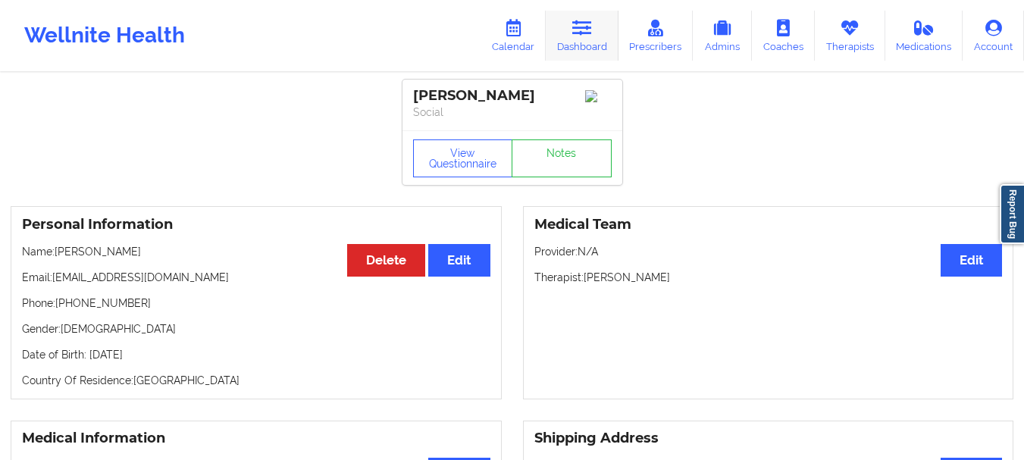
click at [591, 42] on link "Dashboard" at bounding box center [582, 36] width 73 height 50
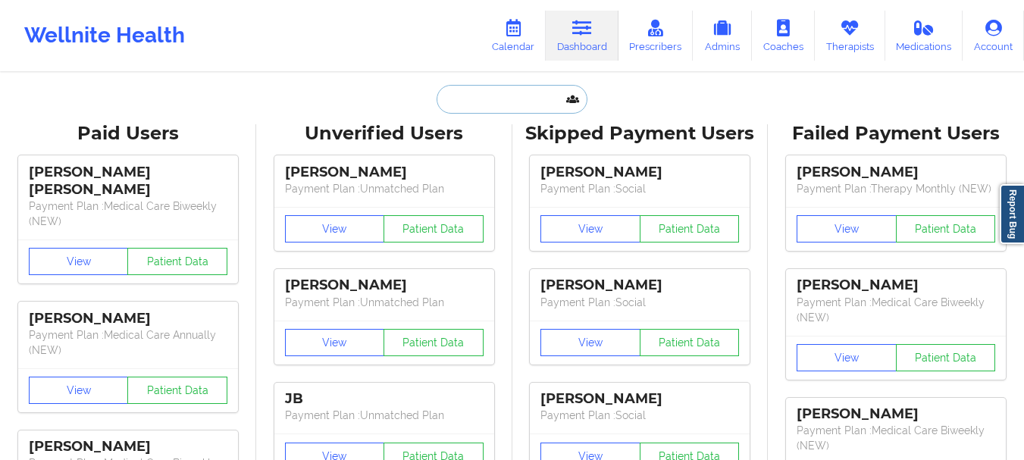
click at [512, 104] on input "text" at bounding box center [512, 99] width 150 height 29
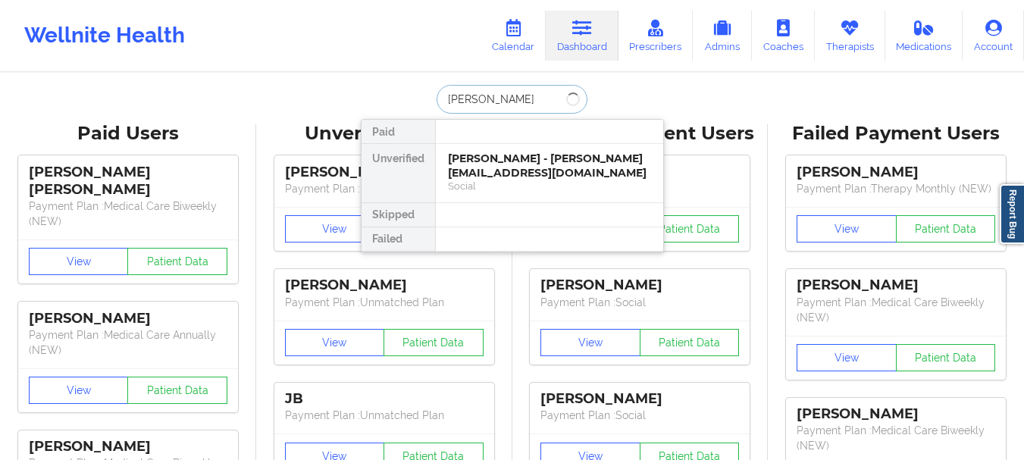
type input "[PERSON_NAME]"
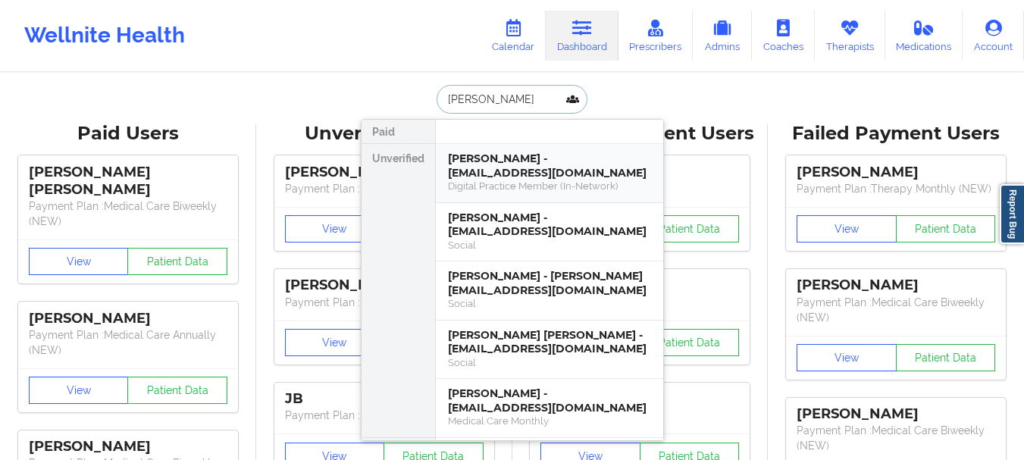
click at [509, 168] on div "[PERSON_NAME] - [EMAIL_ADDRESS][DOMAIN_NAME]" at bounding box center [549, 166] width 203 height 28
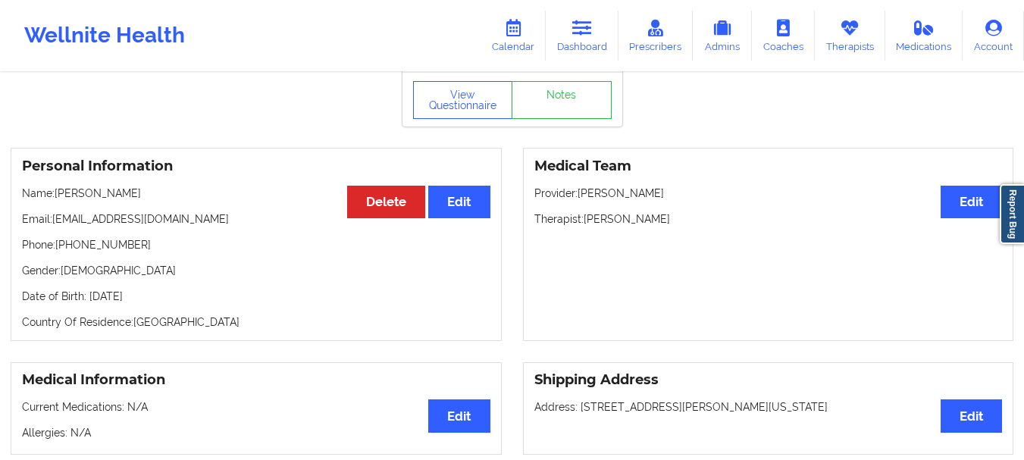
scroll to position [33, 0]
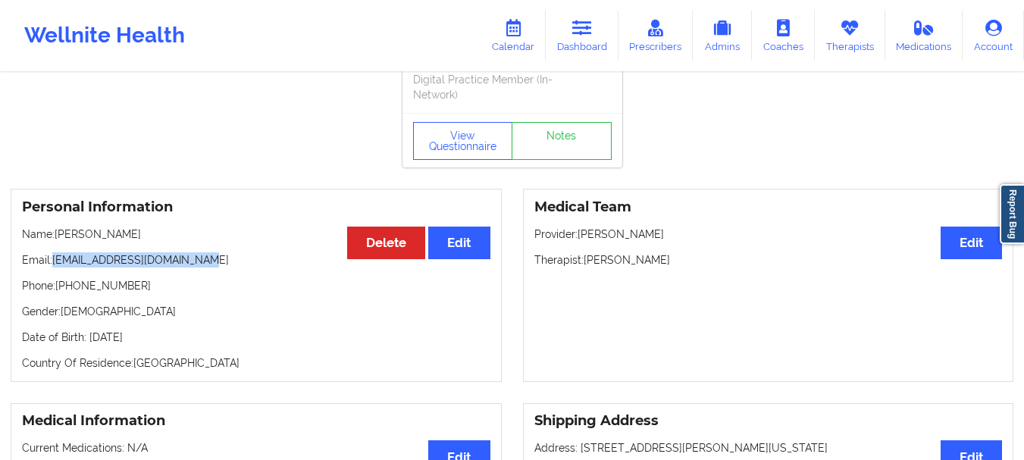
drag, startPoint x: 202, startPoint y: 273, endPoint x: 52, endPoint y: 281, distance: 149.5
click at [52, 268] on p "Email: [EMAIL_ADDRESS][DOMAIN_NAME]" at bounding box center [256, 259] width 469 height 15
drag, startPoint x: 83, startPoint y: 277, endPoint x: 104, endPoint y: 282, distance: 21.9
click at [104, 268] on p "Email: [EMAIL_ADDRESS][DOMAIN_NAME]" at bounding box center [256, 259] width 469 height 15
drag, startPoint x: 51, startPoint y: 281, endPoint x: 211, endPoint y: 277, distance: 160.0
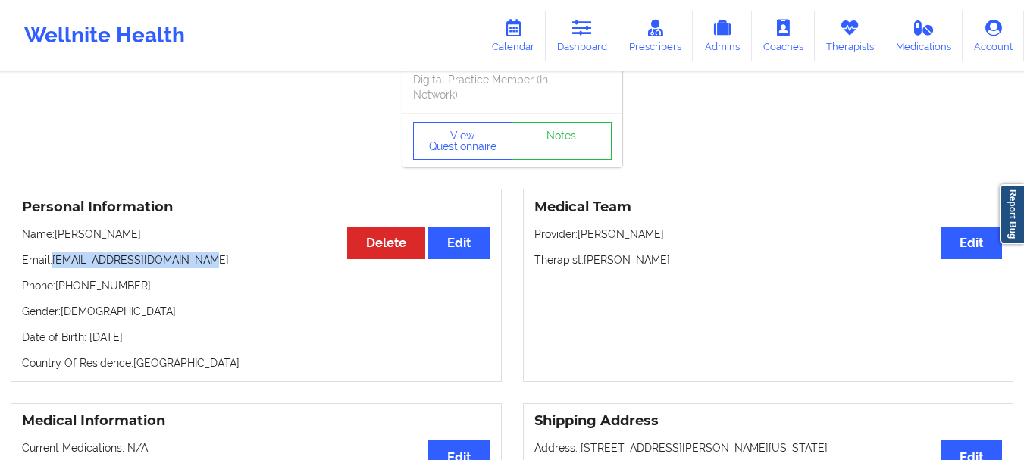
click at [211, 268] on p "Email: [EMAIL_ADDRESS][DOMAIN_NAME]" at bounding box center [256, 259] width 469 height 15
drag, startPoint x: 201, startPoint y: 276, endPoint x: 53, endPoint y: 283, distance: 148.0
click at [53, 268] on p "Email: [EMAIL_ADDRESS][DOMAIN_NAME]" at bounding box center [256, 259] width 469 height 15
copy p "[EMAIL_ADDRESS][DOMAIN_NAME]"
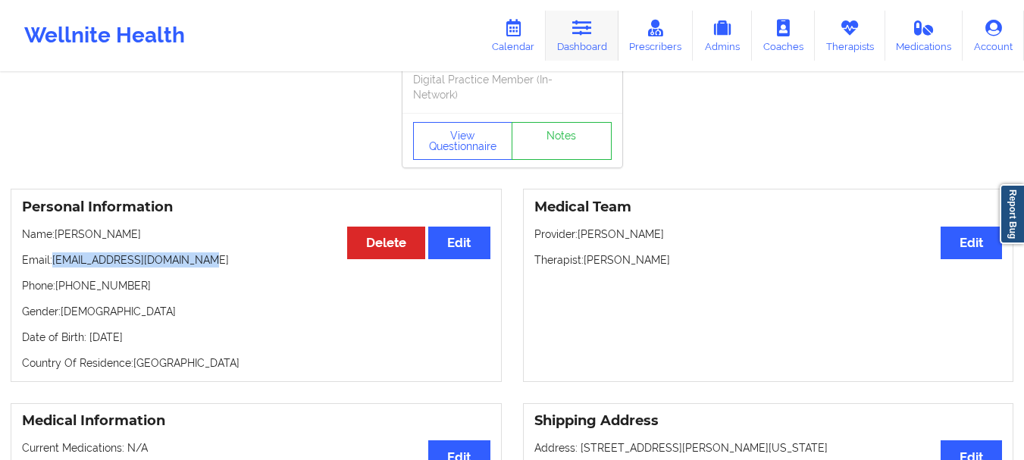
click at [611, 39] on link "Dashboard" at bounding box center [582, 36] width 73 height 50
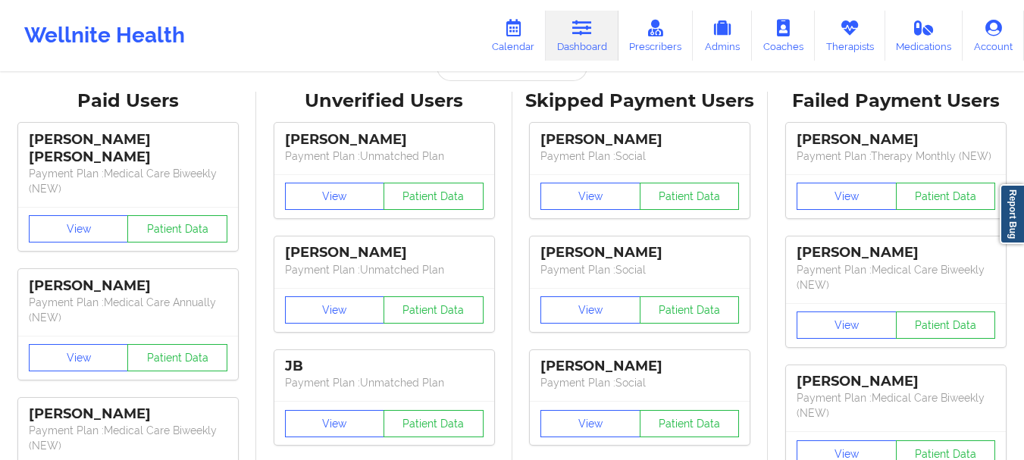
click at [523, 70] on div "Wellnite Health Calendar Dashboard Prescribers Admins Coaches Therapists Medica…" at bounding box center [512, 35] width 1024 height 71
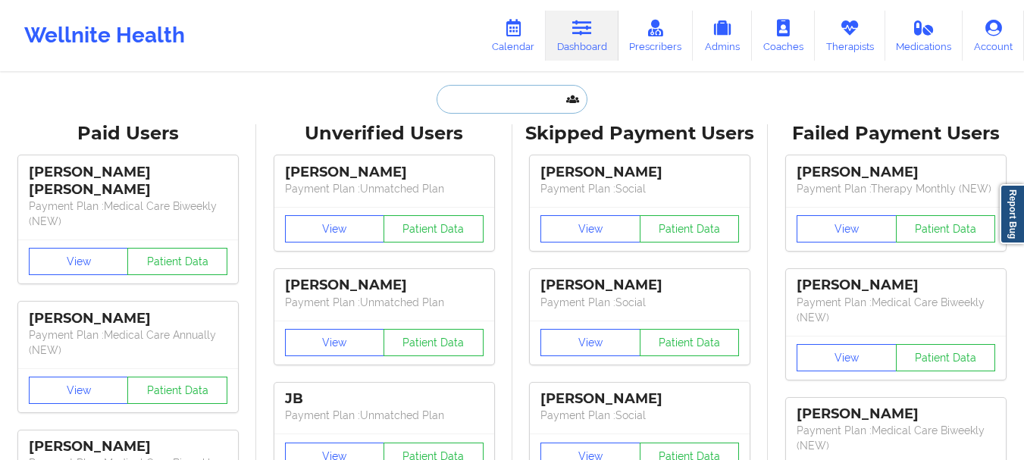
click at [531, 104] on input "text" at bounding box center [512, 99] width 150 height 29
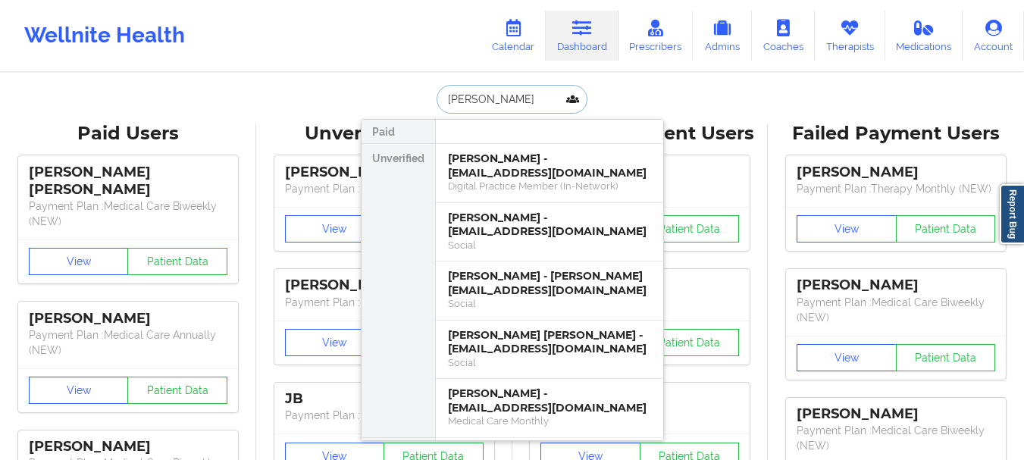
type input "[PERSON_NAME]"
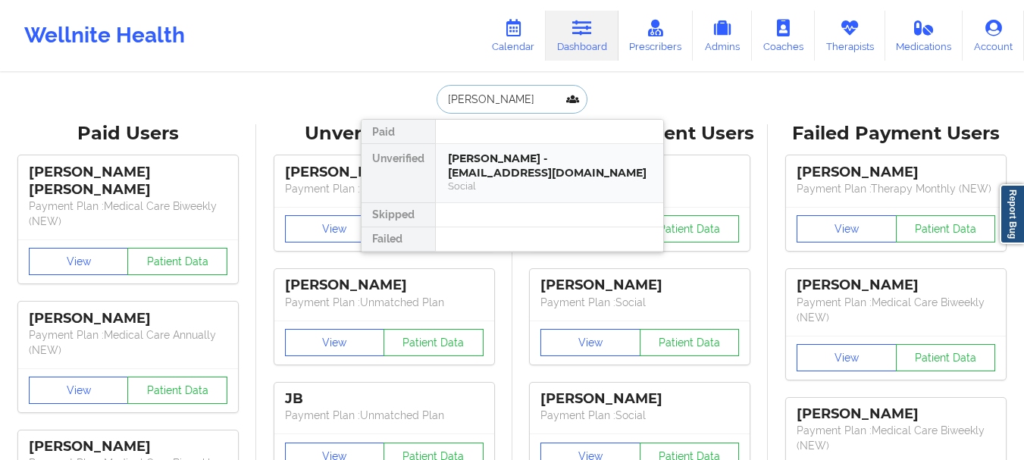
click at [518, 183] on div "Social" at bounding box center [549, 186] width 203 height 13
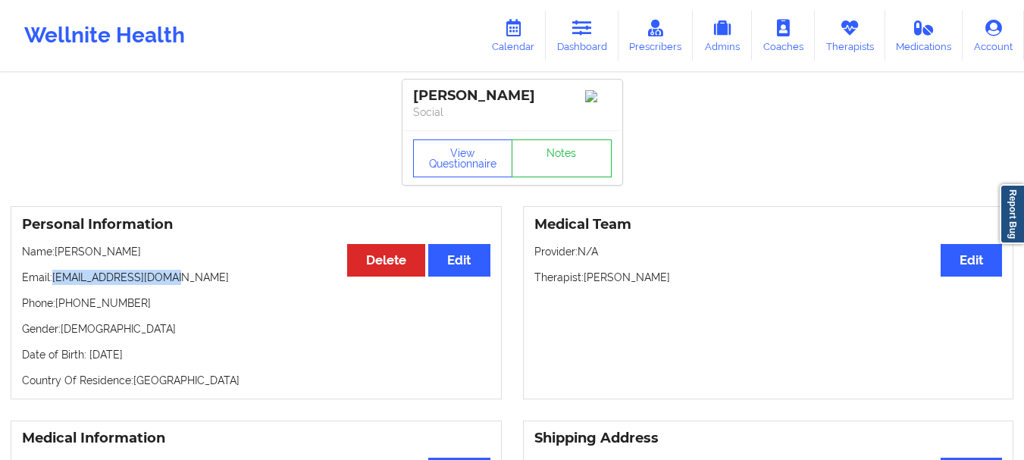
drag, startPoint x: 179, startPoint y: 285, endPoint x: 56, endPoint y: 287, distance: 122.8
click at [56, 285] on p "Email: [EMAIL_ADDRESS][DOMAIN_NAME]" at bounding box center [256, 277] width 469 height 15
copy p "[EMAIL_ADDRESS][DOMAIN_NAME]"
click at [592, 35] on icon at bounding box center [582, 28] width 20 height 17
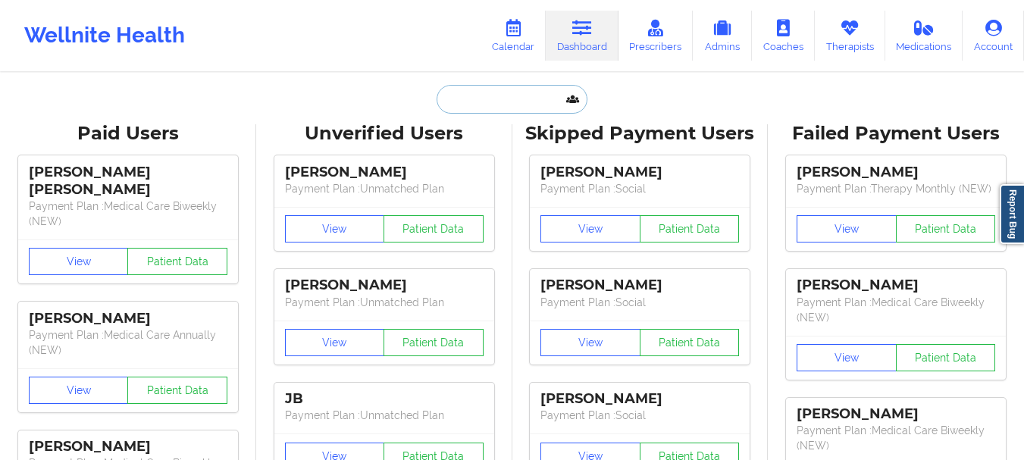
click at [516, 102] on input "text" at bounding box center [512, 99] width 150 height 29
paste input "[EMAIL_ADDRESS][DOMAIN_NAME]"
type input "[EMAIL_ADDRESS][DOMAIN_NAME]"
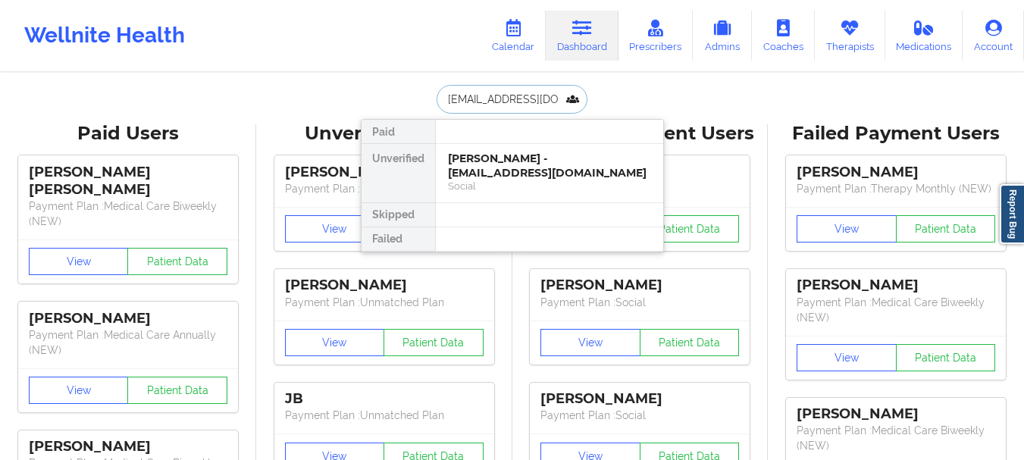
scroll to position [0, 18]
click at [547, 183] on div "Social" at bounding box center [549, 186] width 203 height 13
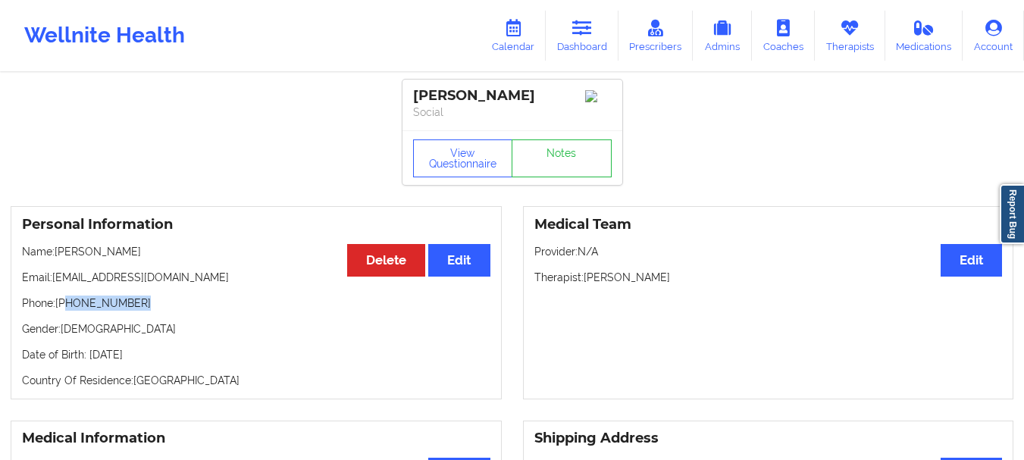
drag, startPoint x: 135, startPoint y: 308, endPoint x: 69, endPoint y: 312, distance: 66.1
click at [69, 311] on p "Phone: [PHONE_NUMBER]" at bounding box center [256, 303] width 469 height 15
copy p "[PHONE_NUMBER]"
drag, startPoint x: 200, startPoint y: 282, endPoint x: 55, endPoint y: 284, distance: 144.8
click at [55, 284] on p "Email: [EMAIL_ADDRESS][DOMAIN_NAME]" at bounding box center [256, 277] width 469 height 15
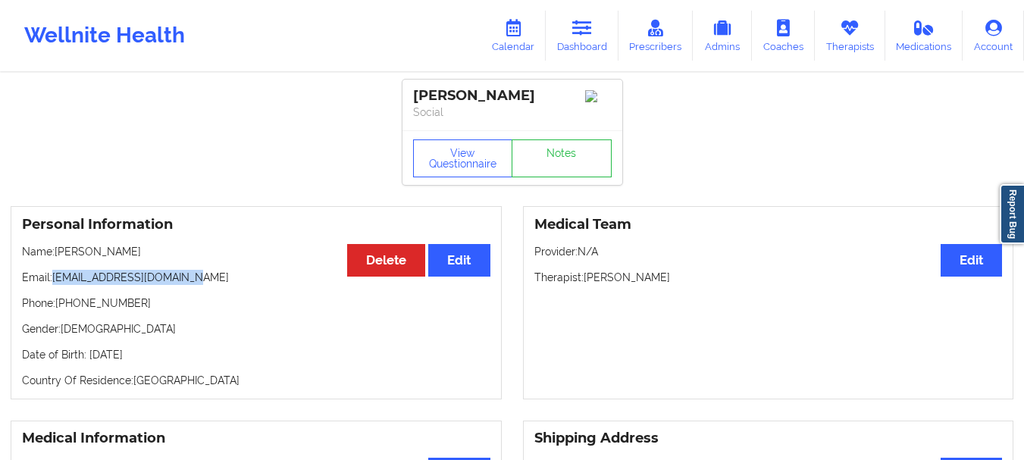
copy p "[EMAIL_ADDRESS][DOMAIN_NAME]"
click at [563, 160] on link "Notes" at bounding box center [562, 158] width 100 height 38
click at [594, 49] on link "Dashboard" at bounding box center [582, 36] width 73 height 50
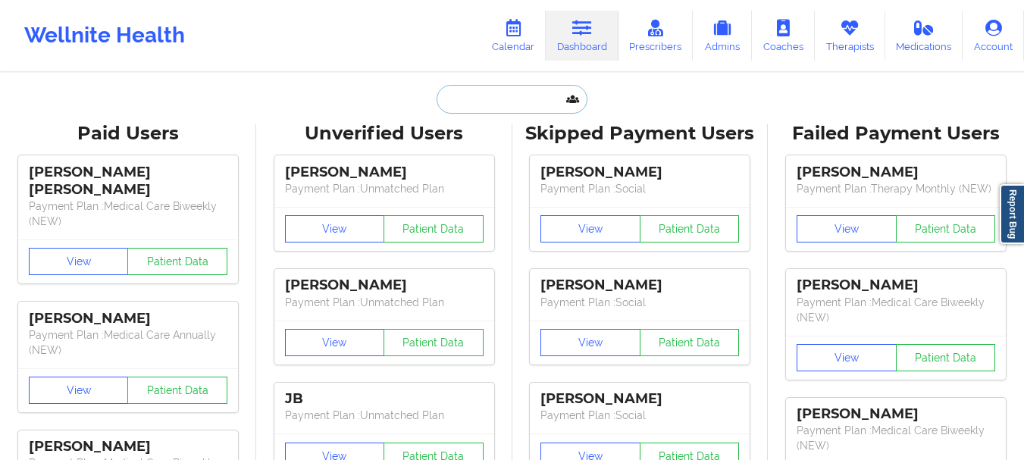
click at [479, 95] on input "text" at bounding box center [512, 99] width 150 height 29
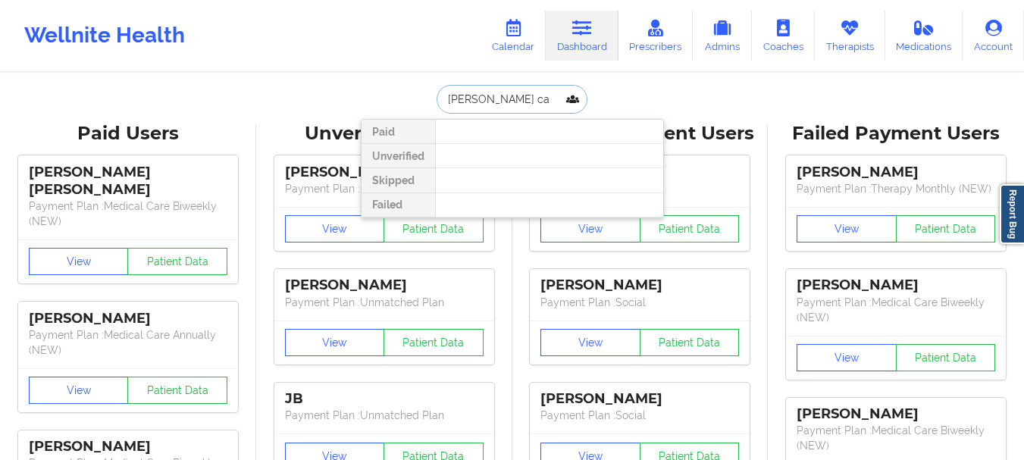
type input "[PERSON_NAME]"
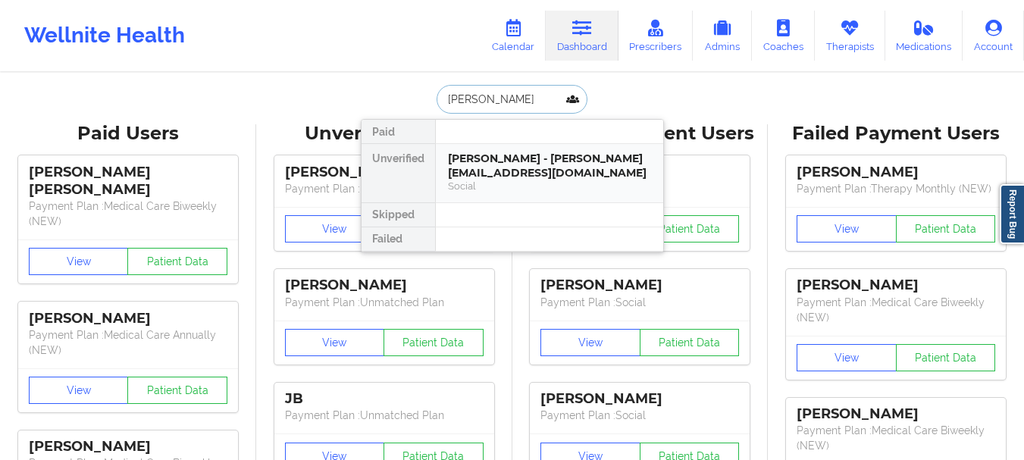
click at [501, 170] on div "[PERSON_NAME] - [PERSON_NAME][EMAIL_ADDRESS][DOMAIN_NAME]" at bounding box center [549, 166] width 203 height 28
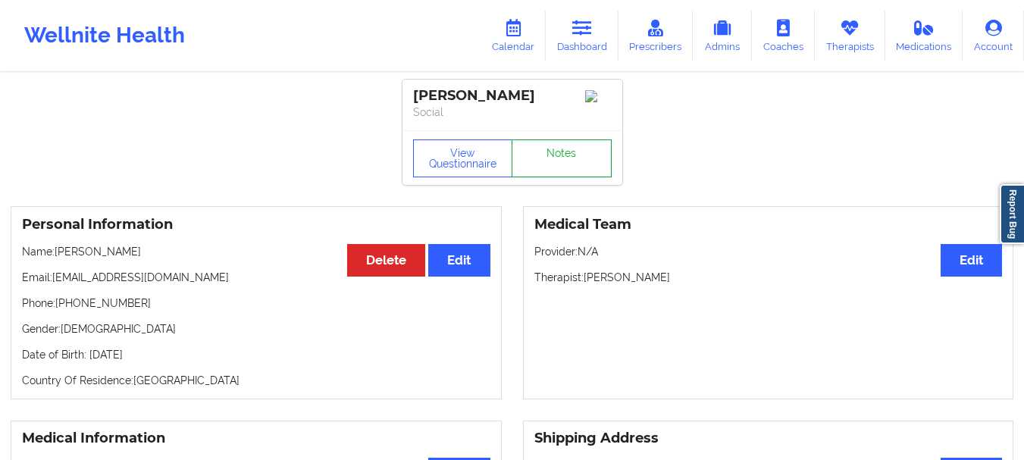
click at [558, 148] on link "Notes" at bounding box center [562, 158] width 100 height 38
click at [591, 30] on icon at bounding box center [582, 28] width 20 height 17
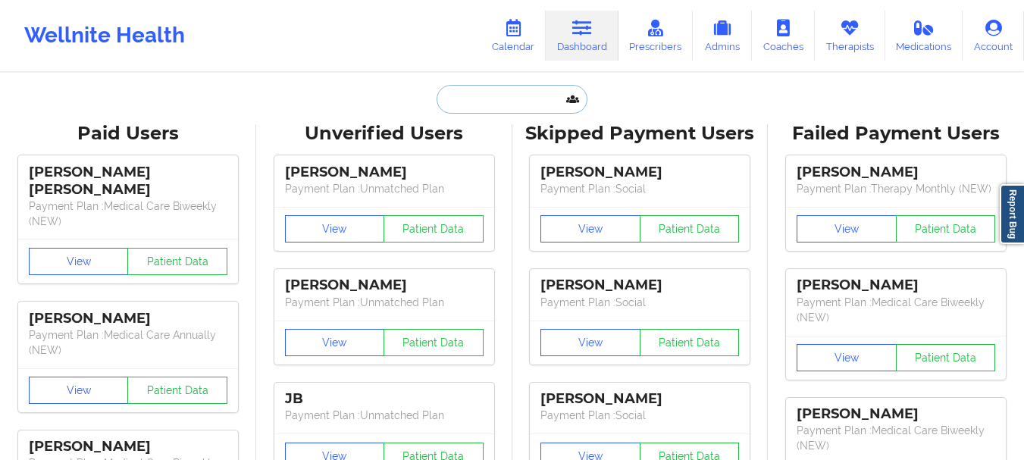
click at [528, 98] on input "text" at bounding box center [512, 99] width 150 height 29
paste input "[EMAIL_ADDRESS][DOMAIN_NAME]"
type input "[EMAIL_ADDRESS][DOMAIN_NAME]"
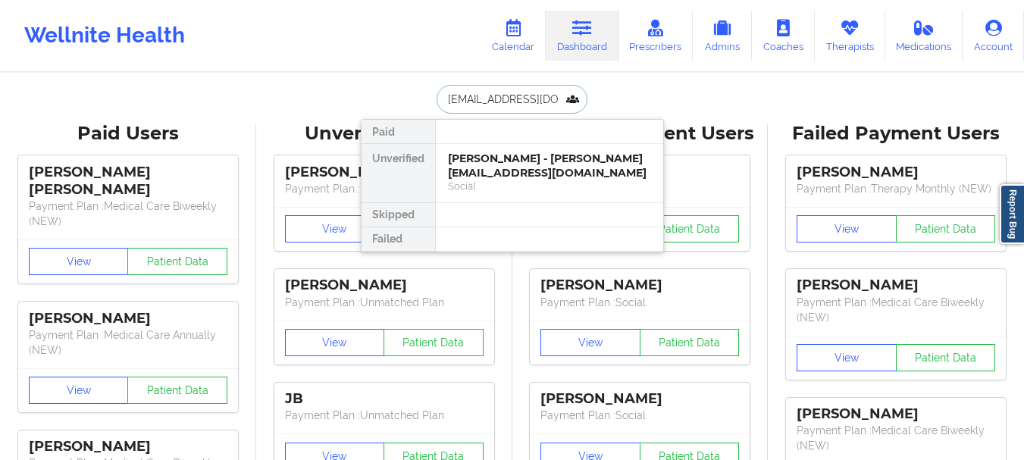
scroll to position [0, 14]
click at [551, 161] on div "[PERSON_NAME] - [EMAIL_ADDRESS][DOMAIN_NAME]" at bounding box center [549, 166] width 203 height 28
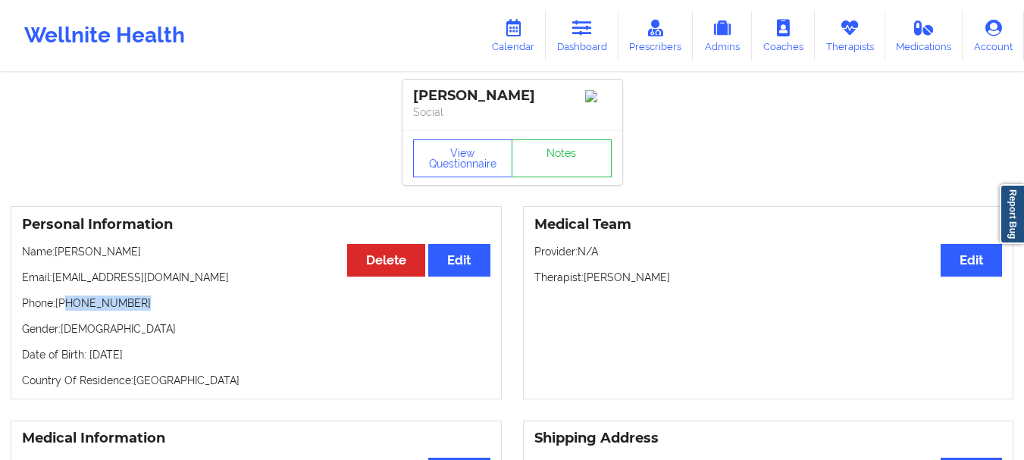
drag, startPoint x: 130, startPoint y: 306, endPoint x: 65, endPoint y: 310, distance: 65.3
click at [65, 310] on p "Phone: [PHONE_NUMBER]" at bounding box center [256, 303] width 469 height 15
click at [77, 310] on p "Phone: [PHONE_NUMBER]" at bounding box center [256, 303] width 469 height 15
drag, startPoint x: 77, startPoint y: 310, endPoint x: 126, endPoint y: 308, distance: 49.3
click at [126, 308] on p "Phone: [PHONE_NUMBER]" at bounding box center [256, 303] width 469 height 15
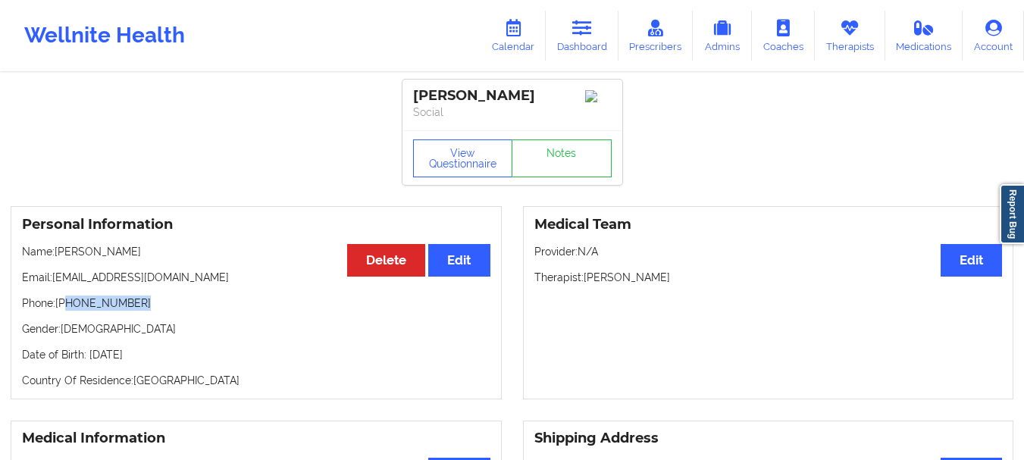
drag, startPoint x: 134, startPoint y: 309, endPoint x: 67, endPoint y: 307, distance: 66.8
click at [67, 307] on p "Phone: [PHONE_NUMBER]" at bounding box center [256, 303] width 469 height 15
click at [77, 307] on p "Phone: [PHONE_NUMBER]" at bounding box center [256, 303] width 469 height 15
click at [81, 309] on p "Phone: [PHONE_NUMBER]" at bounding box center [256, 303] width 469 height 15
drag, startPoint x: 68, startPoint y: 309, endPoint x: 136, endPoint y: 312, distance: 67.5
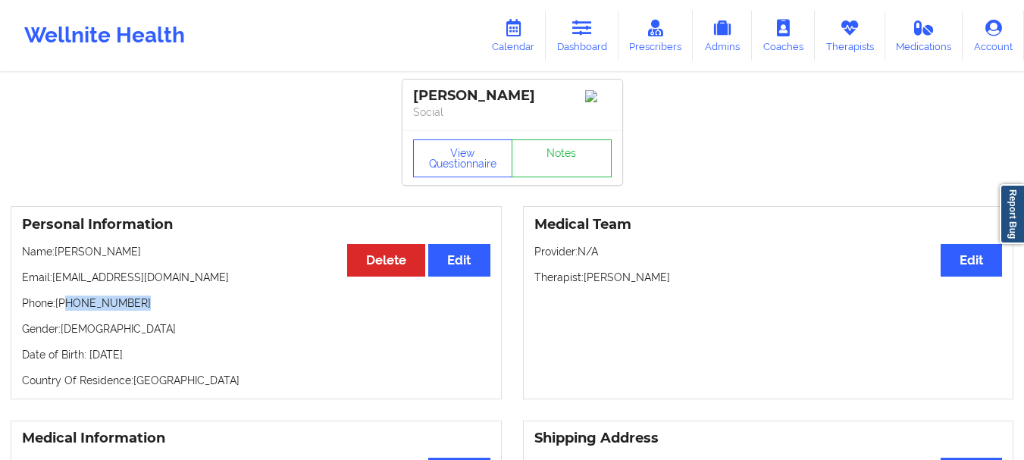
click at [136, 311] on p "Phone: [PHONE_NUMBER]" at bounding box center [256, 303] width 469 height 15
click at [566, 48] on link "Dashboard" at bounding box center [582, 36] width 73 height 50
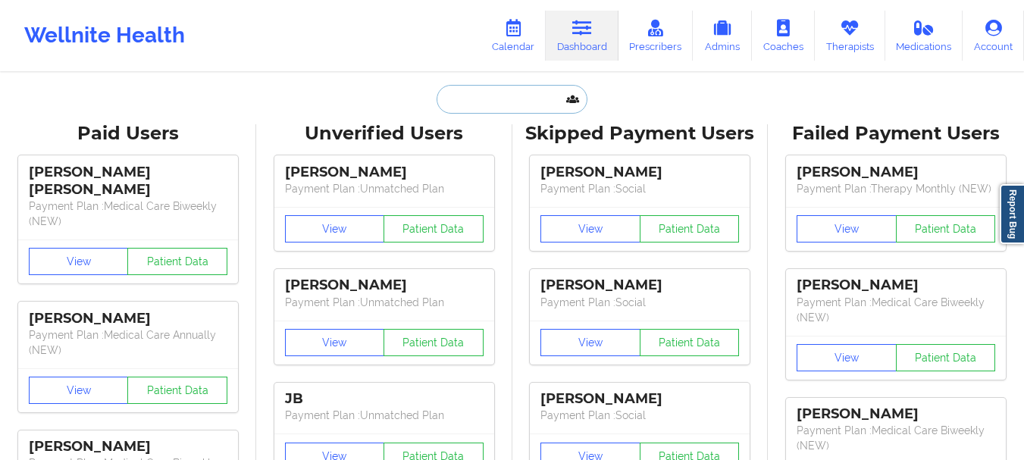
click at [471, 92] on input "text" at bounding box center [512, 99] width 150 height 29
paste input "[EMAIL_ADDRESS][DOMAIN_NAME]"
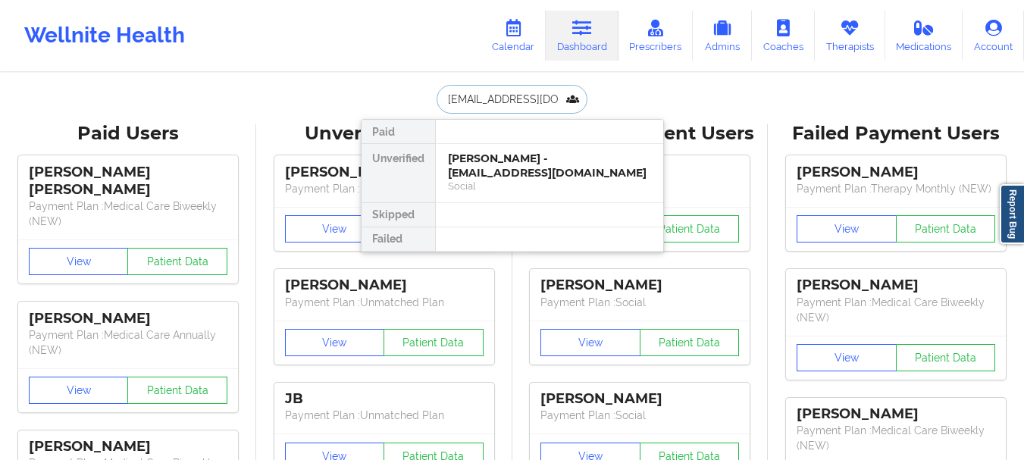
scroll to position [0, 2]
type input "[EMAIL_ADDRESS][DOMAIN_NAME]"
click at [479, 165] on div "[PERSON_NAME] - [EMAIL_ADDRESS][DOMAIN_NAME]" at bounding box center [549, 166] width 203 height 28
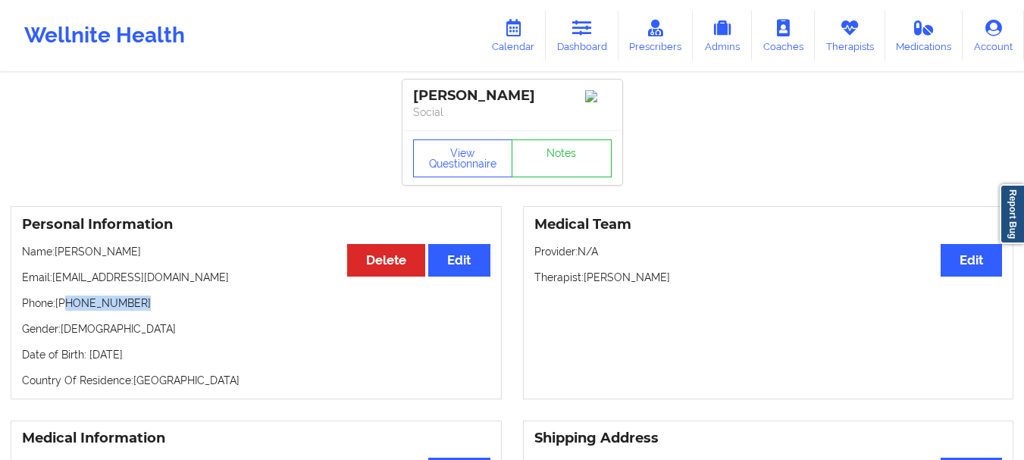
drag, startPoint x: 144, startPoint y: 312, endPoint x: 67, endPoint y: 313, distance: 76.6
click at [67, 311] on p "Phone: [PHONE_NUMBER]" at bounding box center [256, 303] width 469 height 15
click at [592, 22] on icon at bounding box center [582, 28] width 20 height 17
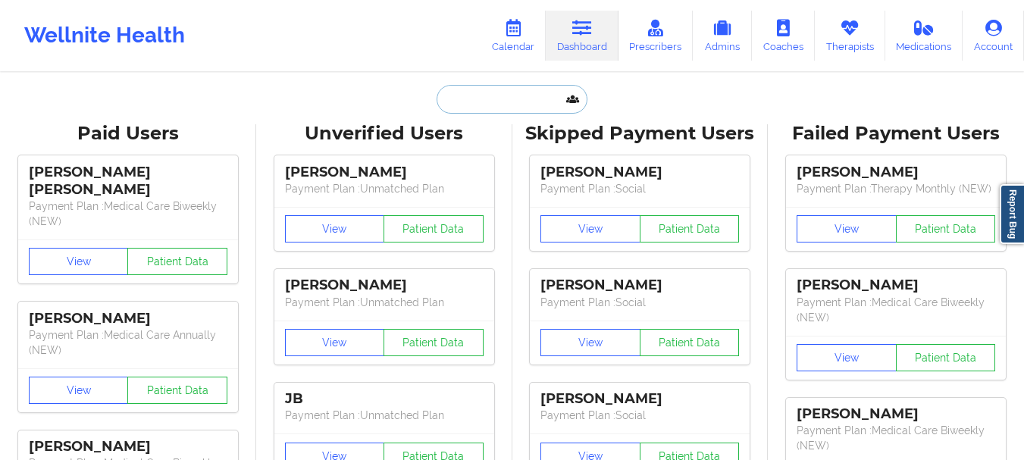
click at [478, 100] on input "text" at bounding box center [512, 99] width 150 height 29
paste input "[EMAIL_ADDRESS][DOMAIN_NAME]"
type input "[EMAIL_ADDRESS][DOMAIN_NAME]"
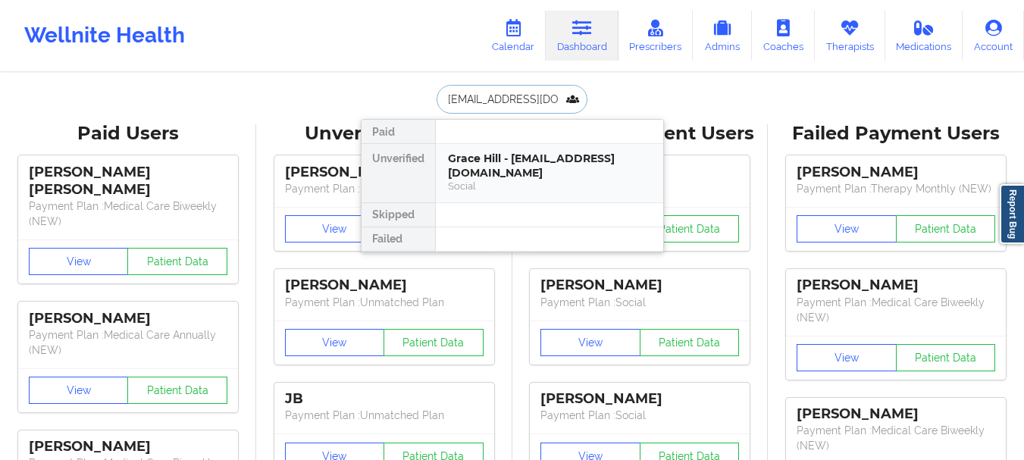
click at [518, 156] on div "Grace Hill - [EMAIL_ADDRESS][DOMAIN_NAME]" at bounding box center [549, 166] width 203 height 28
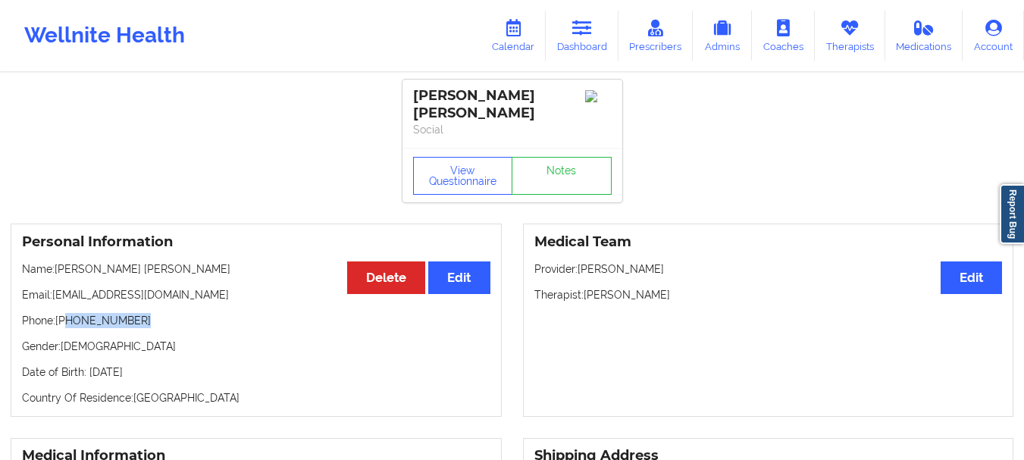
drag, startPoint x: 137, startPoint y: 308, endPoint x: 68, endPoint y: 311, distance: 69.1
click at [68, 313] on p "Phone: [PHONE_NUMBER]" at bounding box center [256, 320] width 469 height 15
drag, startPoint x: 171, startPoint y: 284, endPoint x: 56, endPoint y: 286, distance: 115.2
click at [56, 287] on p "Email: [EMAIL_ADDRESS][DOMAIN_NAME]" at bounding box center [256, 294] width 469 height 15
drag, startPoint x: 580, startPoint y: 23, endPoint x: 575, endPoint y: 36, distance: 13.9
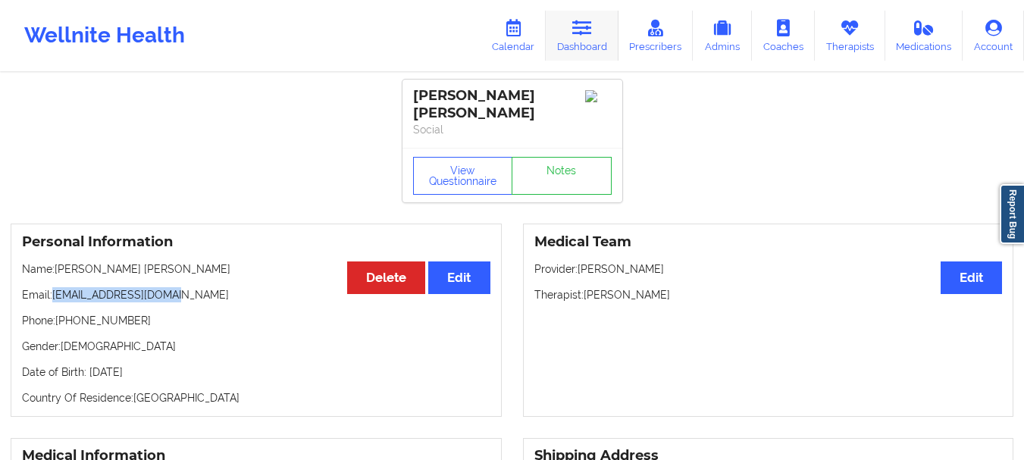
click at [580, 23] on icon at bounding box center [582, 28] width 20 height 17
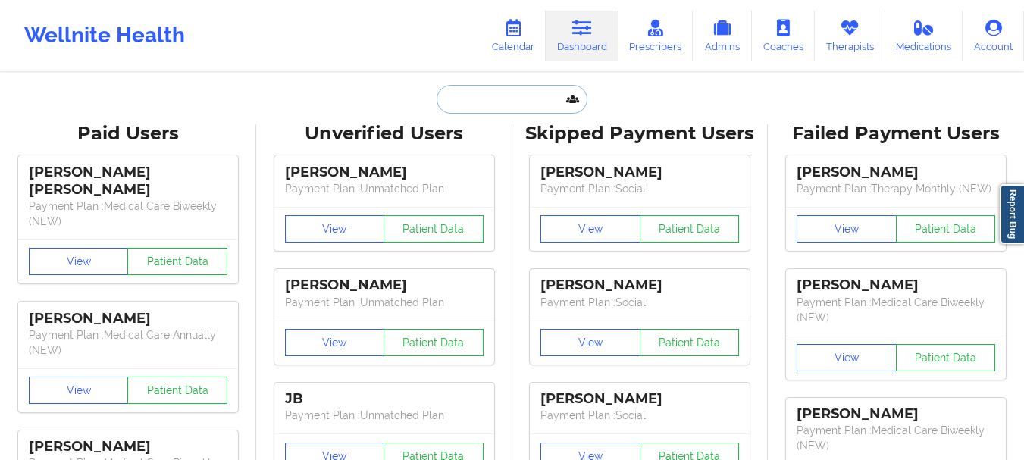
click at [549, 100] on input "text" at bounding box center [512, 99] width 150 height 29
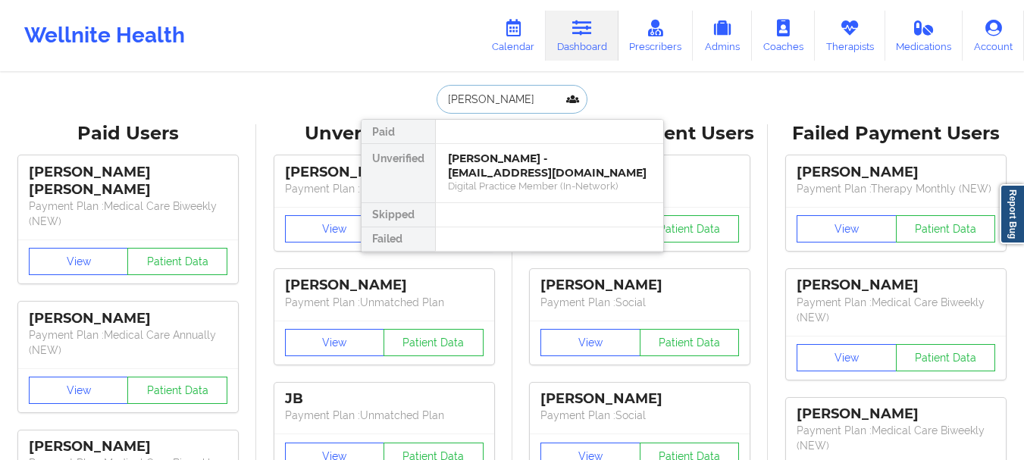
type input "[PERSON_NAME]"
click at [575, 162] on div "[PERSON_NAME] - [EMAIL_ADDRESS][DOMAIN_NAME]" at bounding box center [549, 166] width 203 height 28
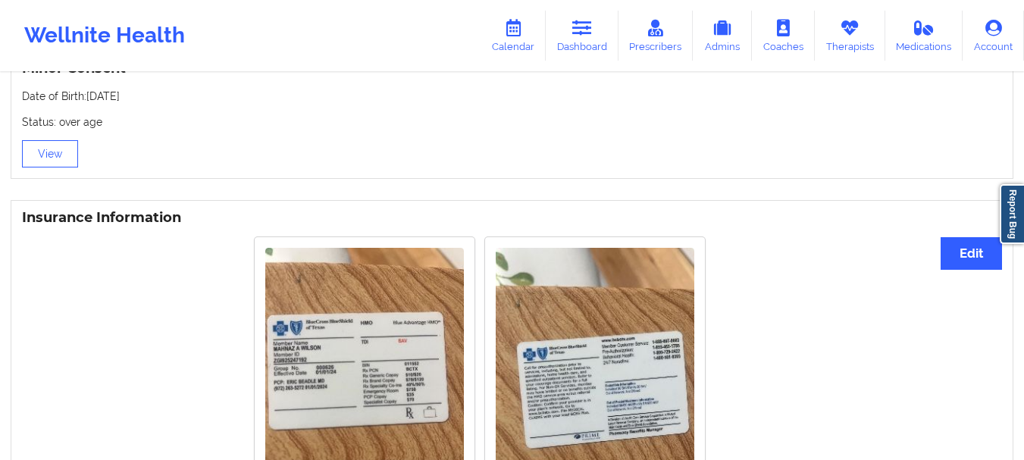
scroll to position [996, 0]
